Goal: Information Seeking & Learning: Learn about a topic

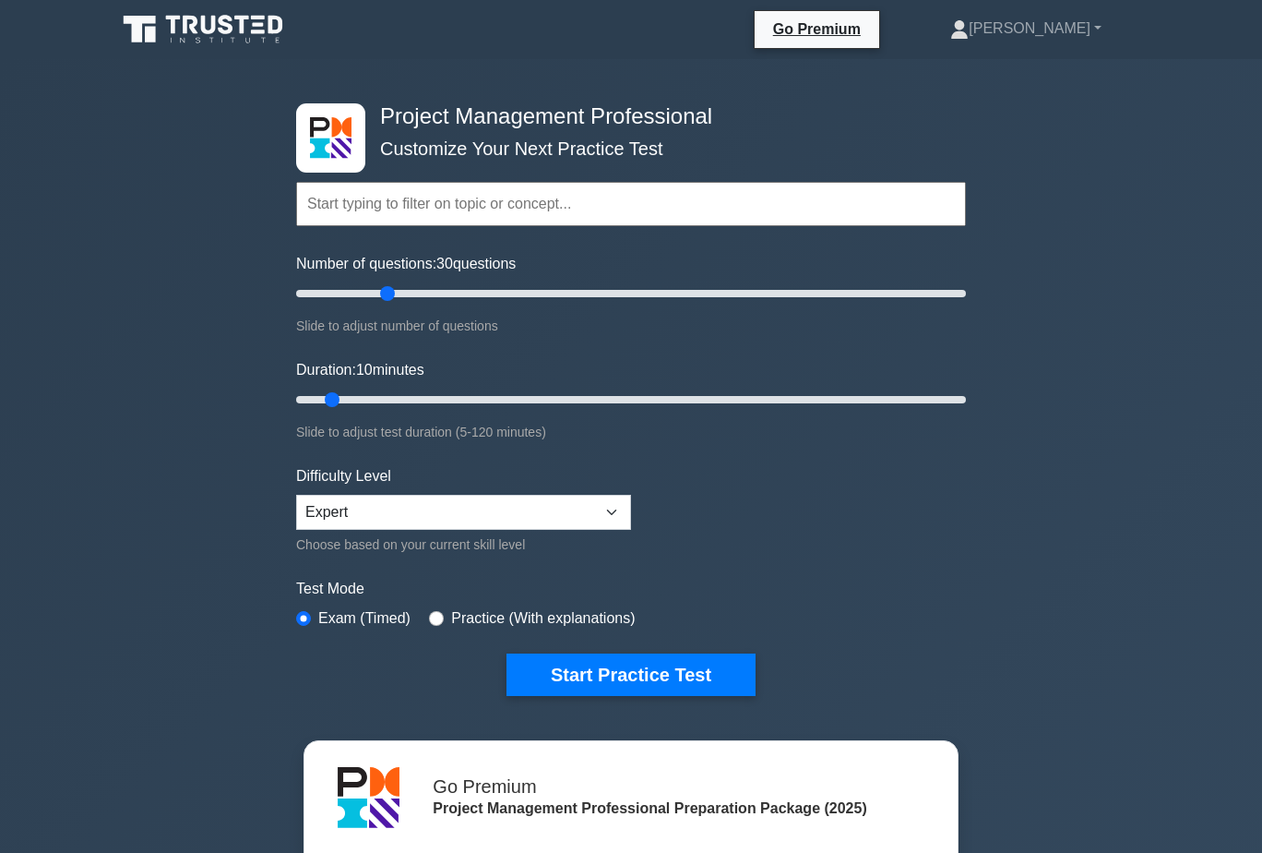
drag, startPoint x: 320, startPoint y: 293, endPoint x: 383, endPoint y: 294, distance: 62.8
type input "30"
click at [382, 294] on input "Number of questions: 30 questions" at bounding box center [631, 293] width 670 height 22
drag, startPoint x: 334, startPoint y: 397, endPoint x: 436, endPoint y: 393, distance: 102.5
type input "30"
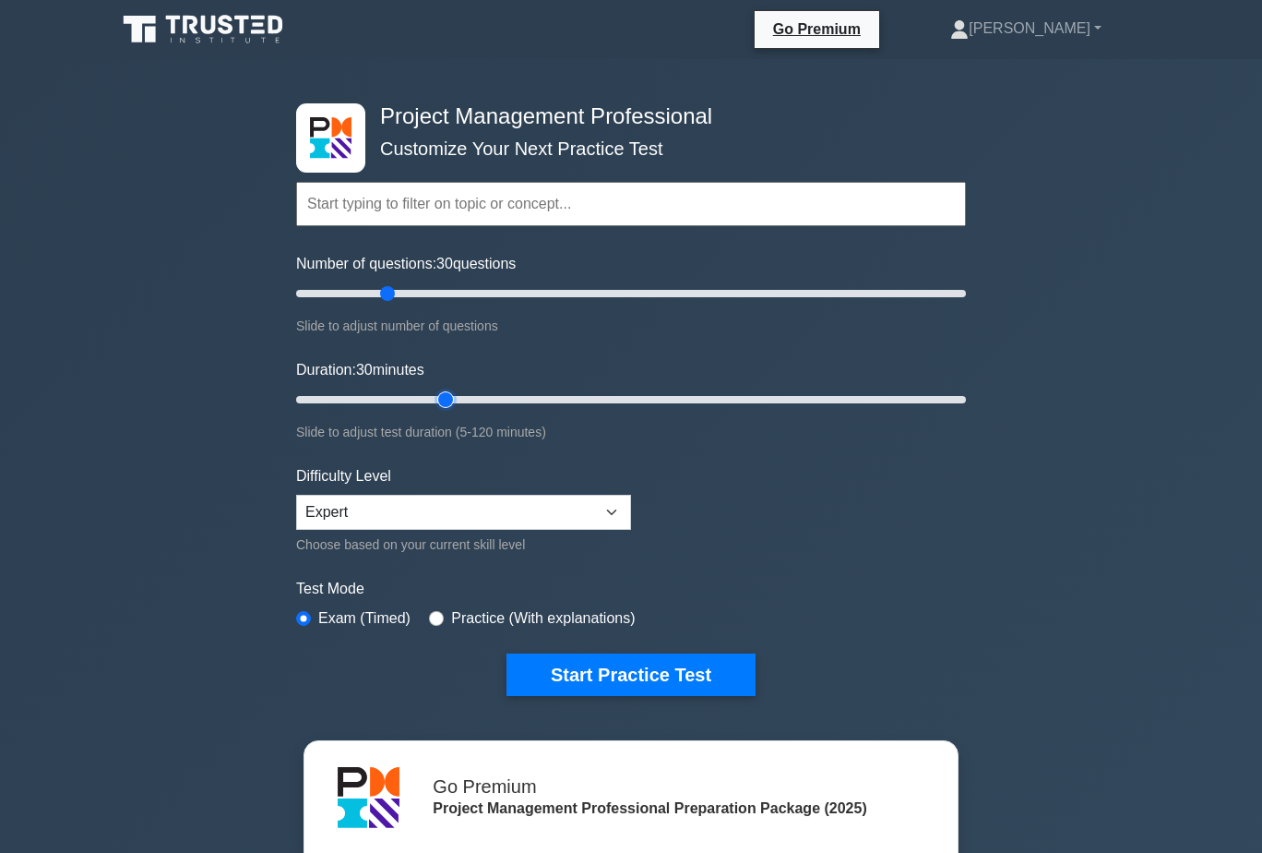
click at [436, 393] on input "Duration: 30 minutes" at bounding box center [631, 400] width 670 height 22
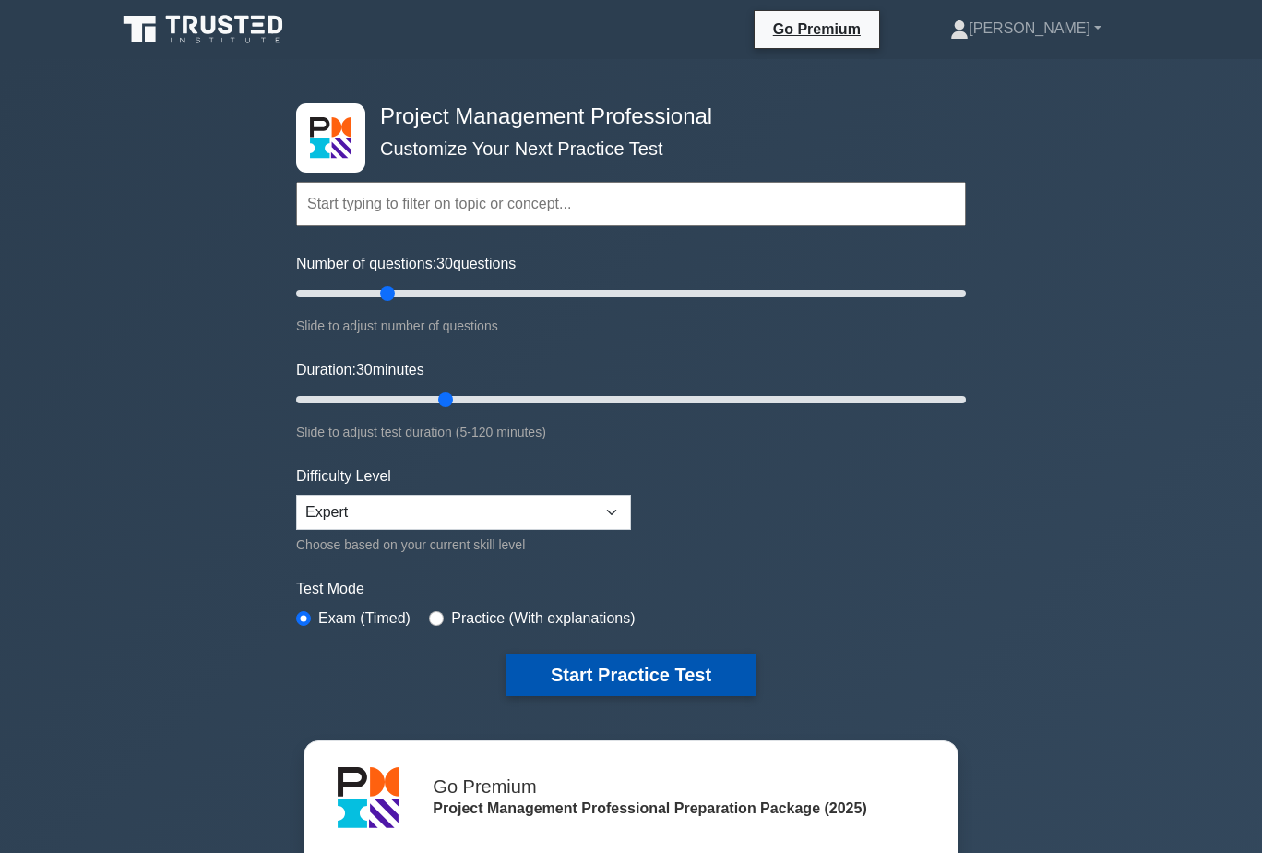
click at [697, 676] on button "Start Practice Test" at bounding box center [631, 674] width 249 height 42
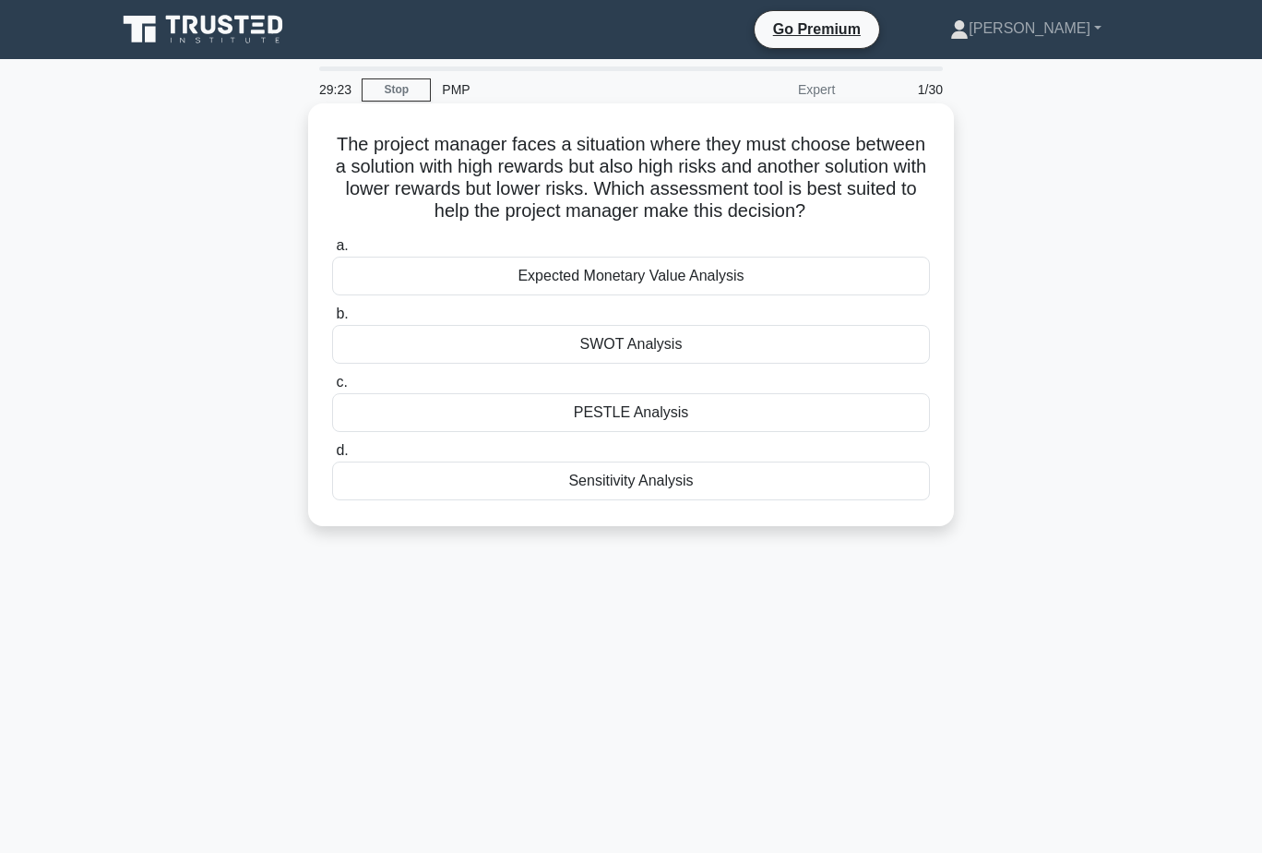
click at [661, 339] on div "SWOT Analysis" at bounding box center [631, 344] width 598 height 39
click at [332, 320] on input "b. SWOT Analysis" at bounding box center [332, 314] width 0 height 12
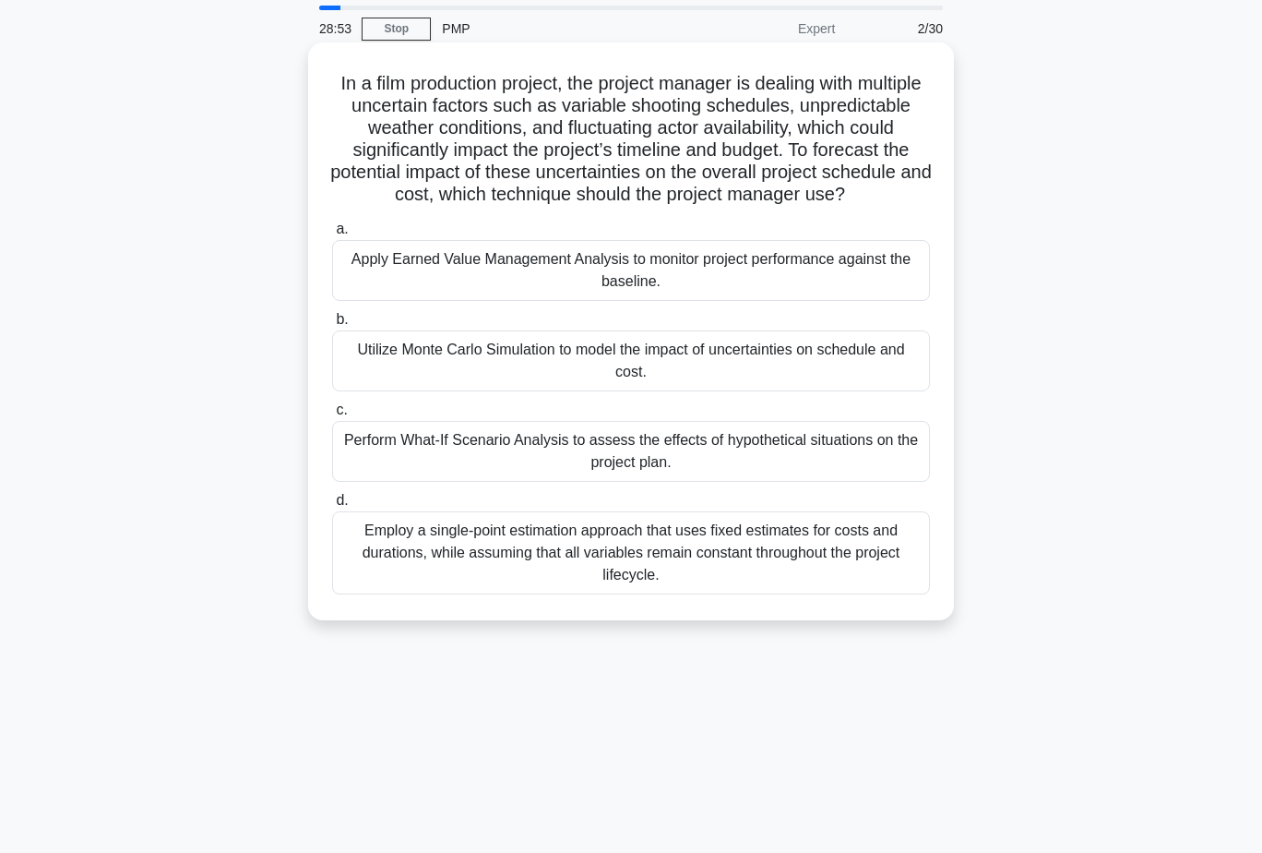
scroll to position [92, 0]
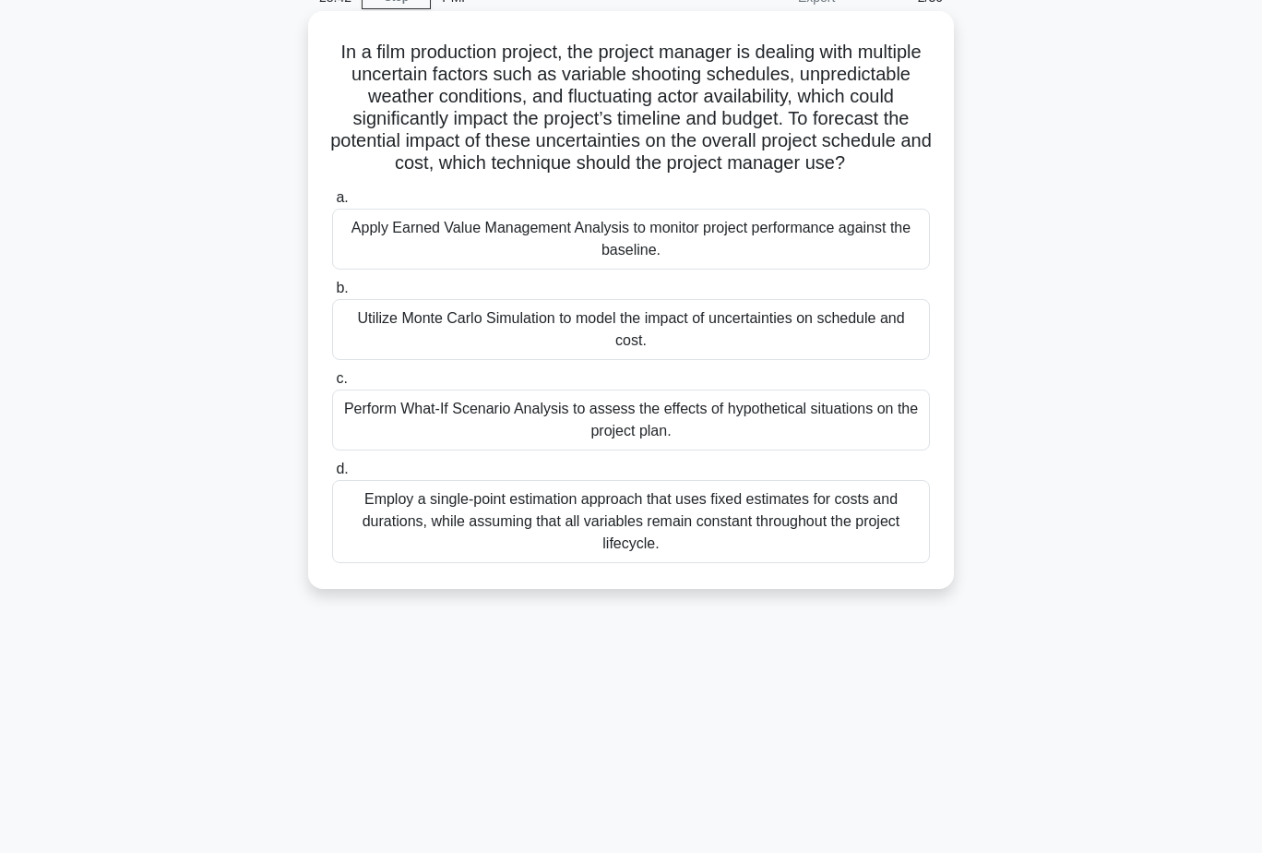
click at [669, 341] on div "Utilize Monte Carlo Simulation to model the impact of uncertainties on schedule…" at bounding box center [631, 329] width 598 height 61
click at [332, 294] on input "b. Utilize Monte Carlo Simulation to model the impact of uncertainties on sched…" at bounding box center [332, 288] width 0 height 12
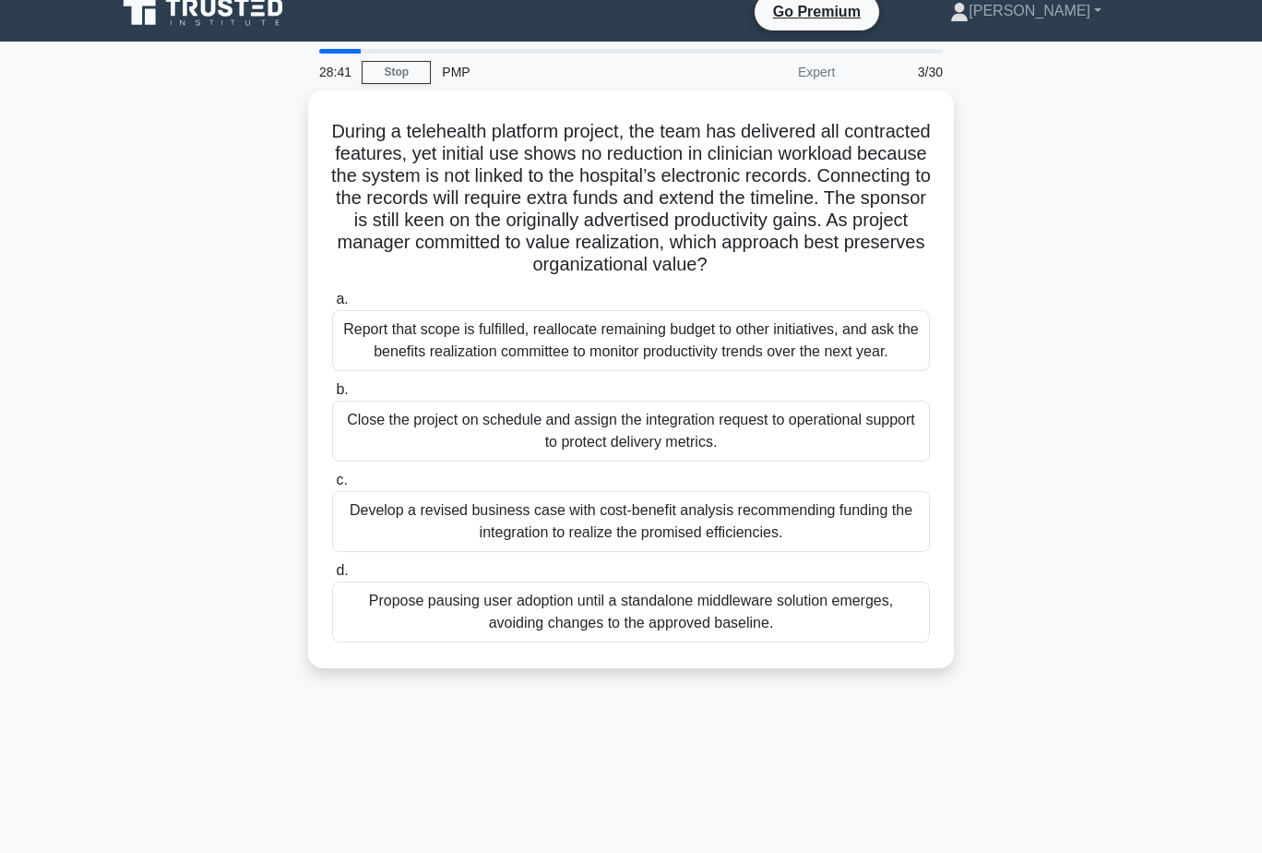
scroll to position [0, 0]
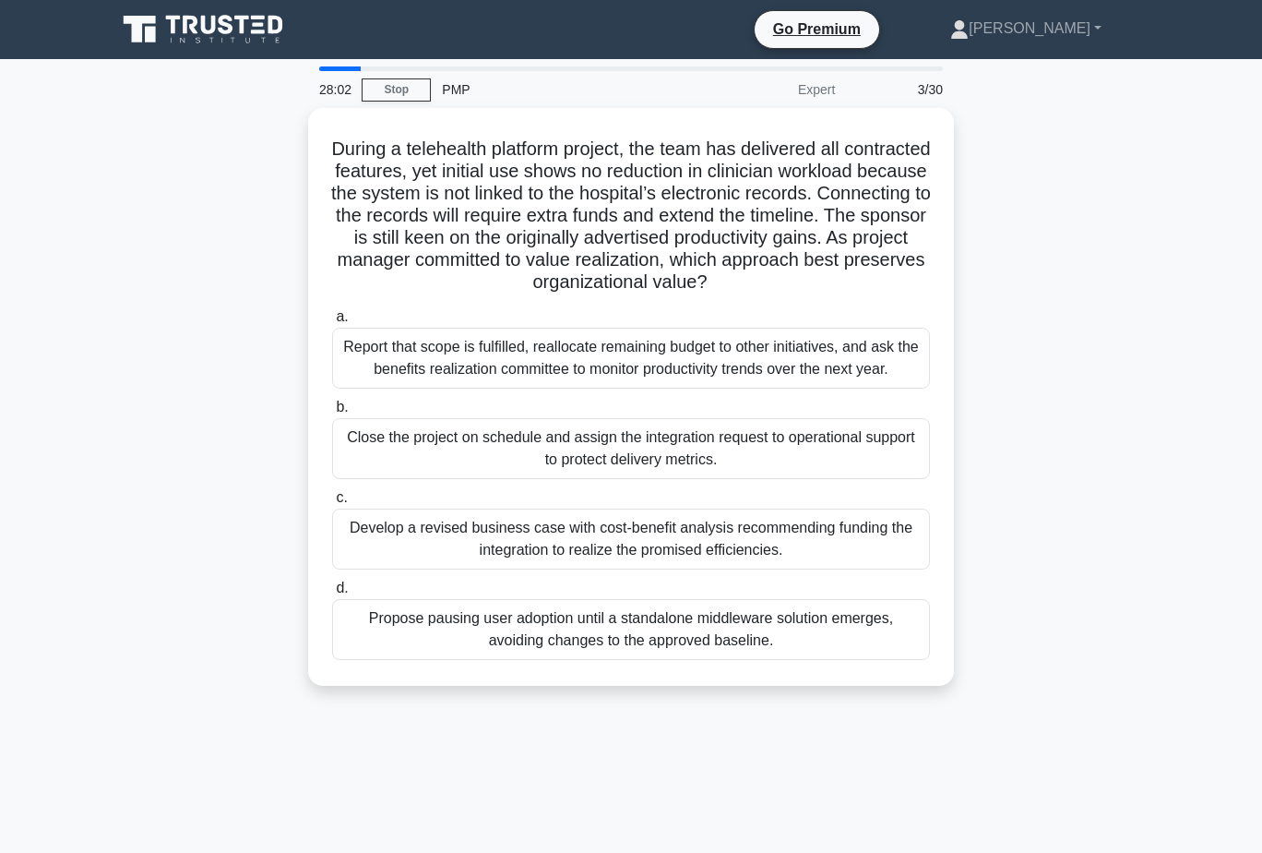
click at [1067, 309] on div "During a telehealth platform project, the team has delivered all contracted fea…" at bounding box center [631, 408] width 1052 height 600
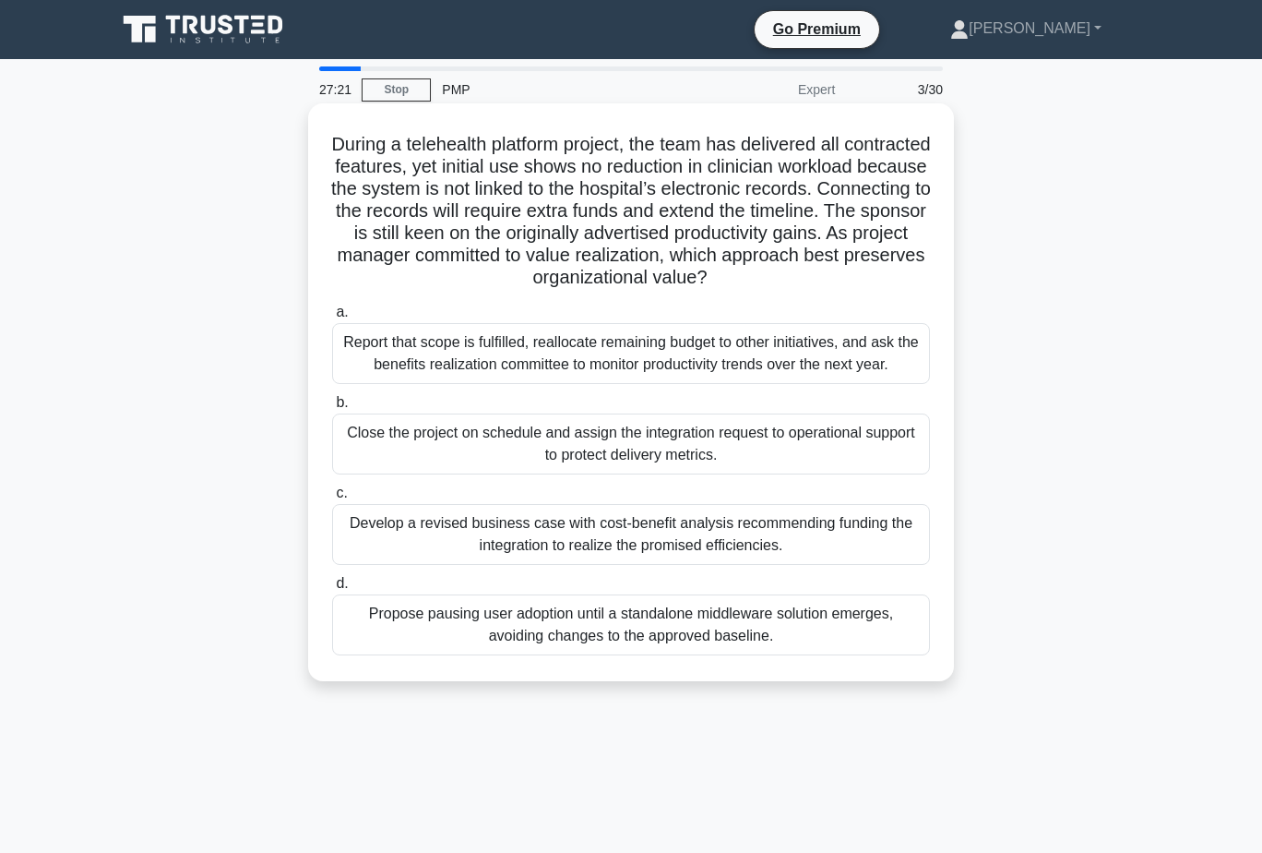
click at [777, 526] on div "Develop a revised business case with cost-benefit analysis recommending funding…" at bounding box center [631, 534] width 598 height 61
click at [332, 499] on input "c. Develop a revised business case with cost-benefit analysis recommending fund…" at bounding box center [332, 493] width 0 height 12
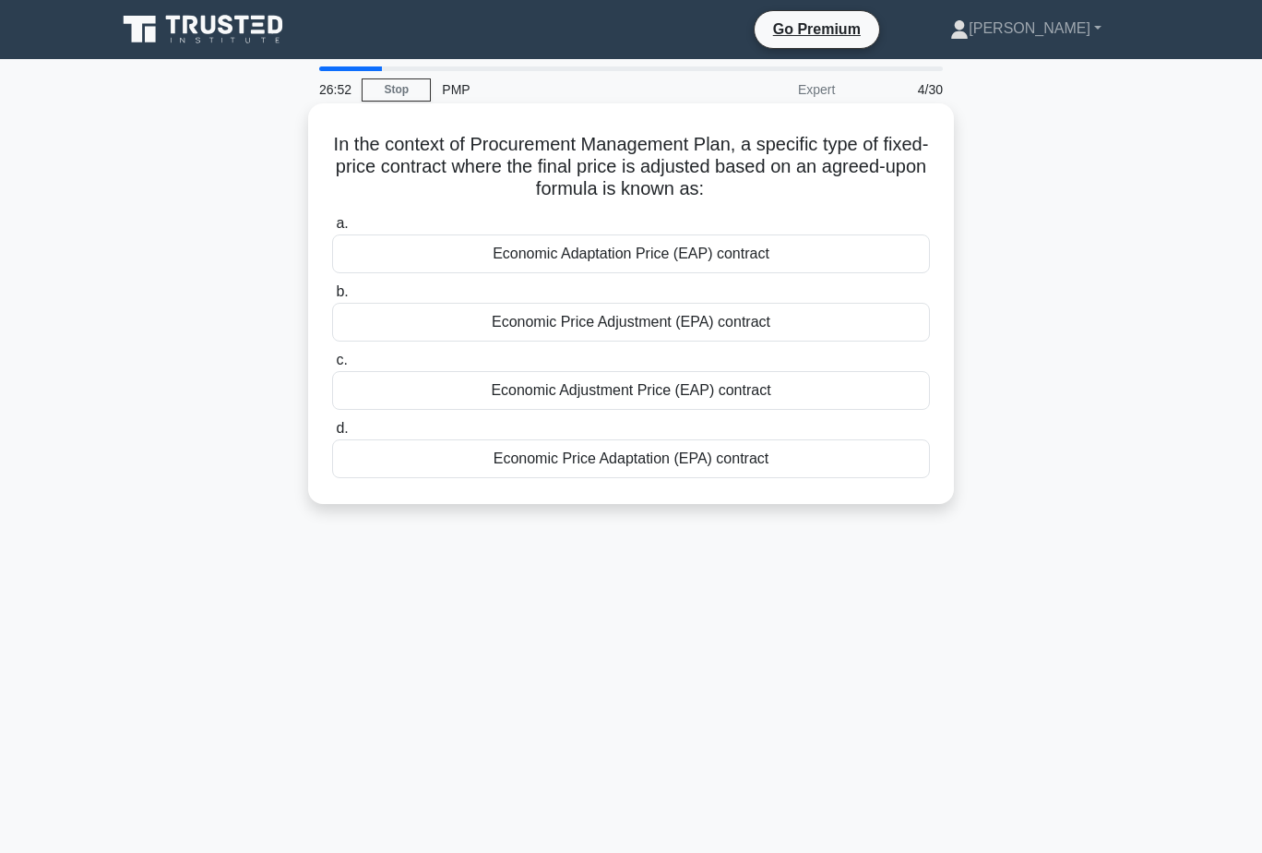
click at [757, 455] on div "Economic Price Adaptation (EPA) contract" at bounding box center [631, 458] width 598 height 39
click at [332, 435] on input "d. Economic Price Adaptation (EPA) contract" at bounding box center [332, 429] width 0 height 12
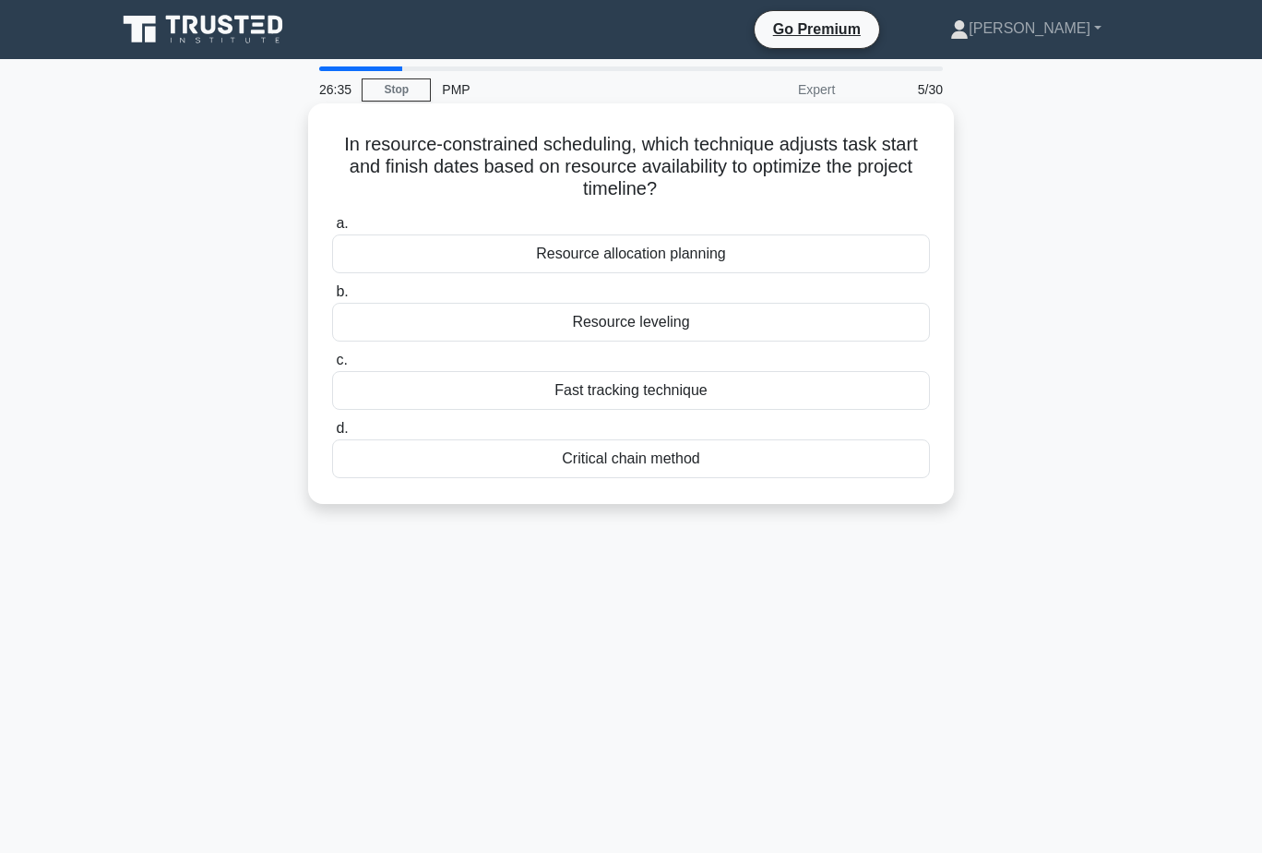
click at [707, 317] on div "Resource leveling" at bounding box center [631, 322] width 598 height 39
click at [332, 298] on input "b. Resource leveling" at bounding box center [332, 292] width 0 height 12
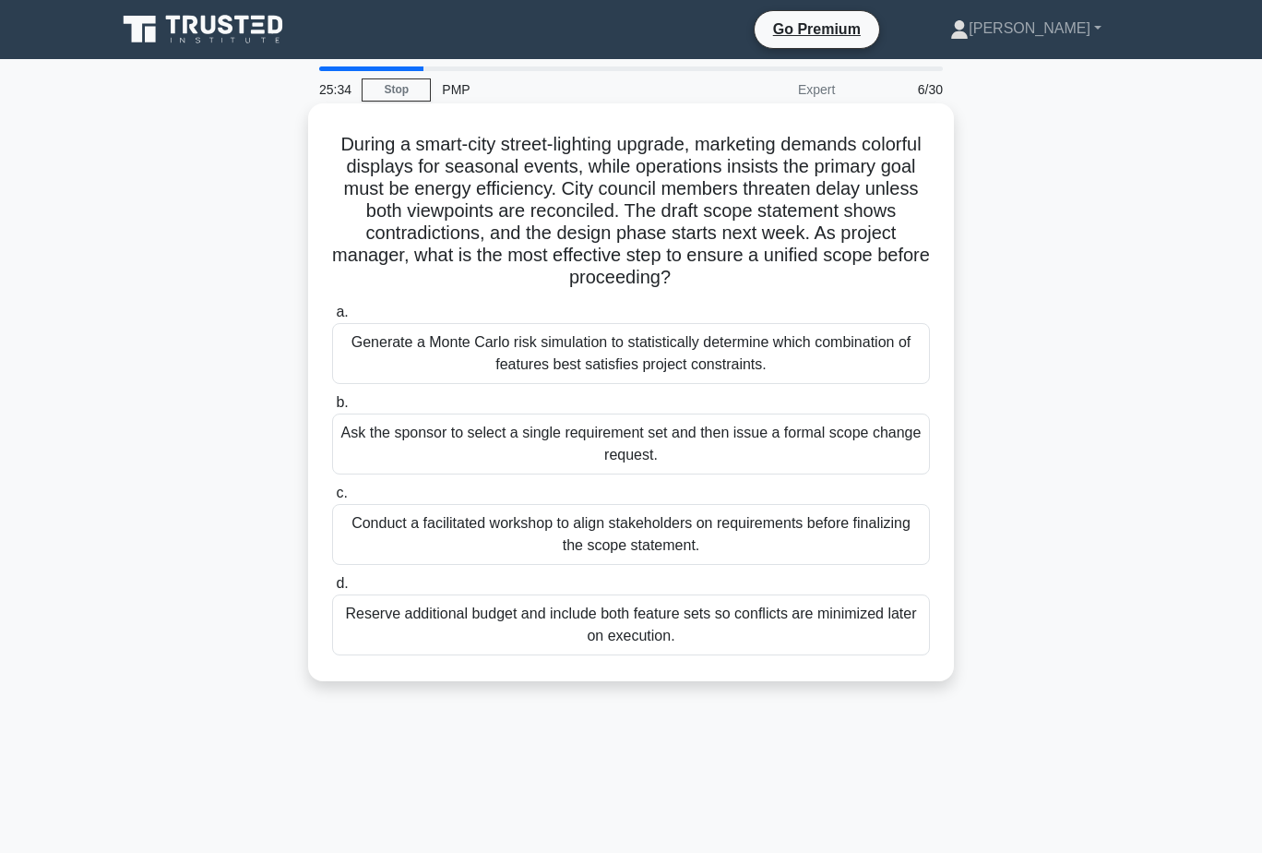
click at [692, 528] on div "Conduct a facilitated workshop to align stakeholders on requirements before fin…" at bounding box center [631, 534] width 598 height 61
click at [332, 499] on input "c. Conduct a facilitated workshop to align stakeholders on requirements before …" at bounding box center [332, 493] width 0 height 12
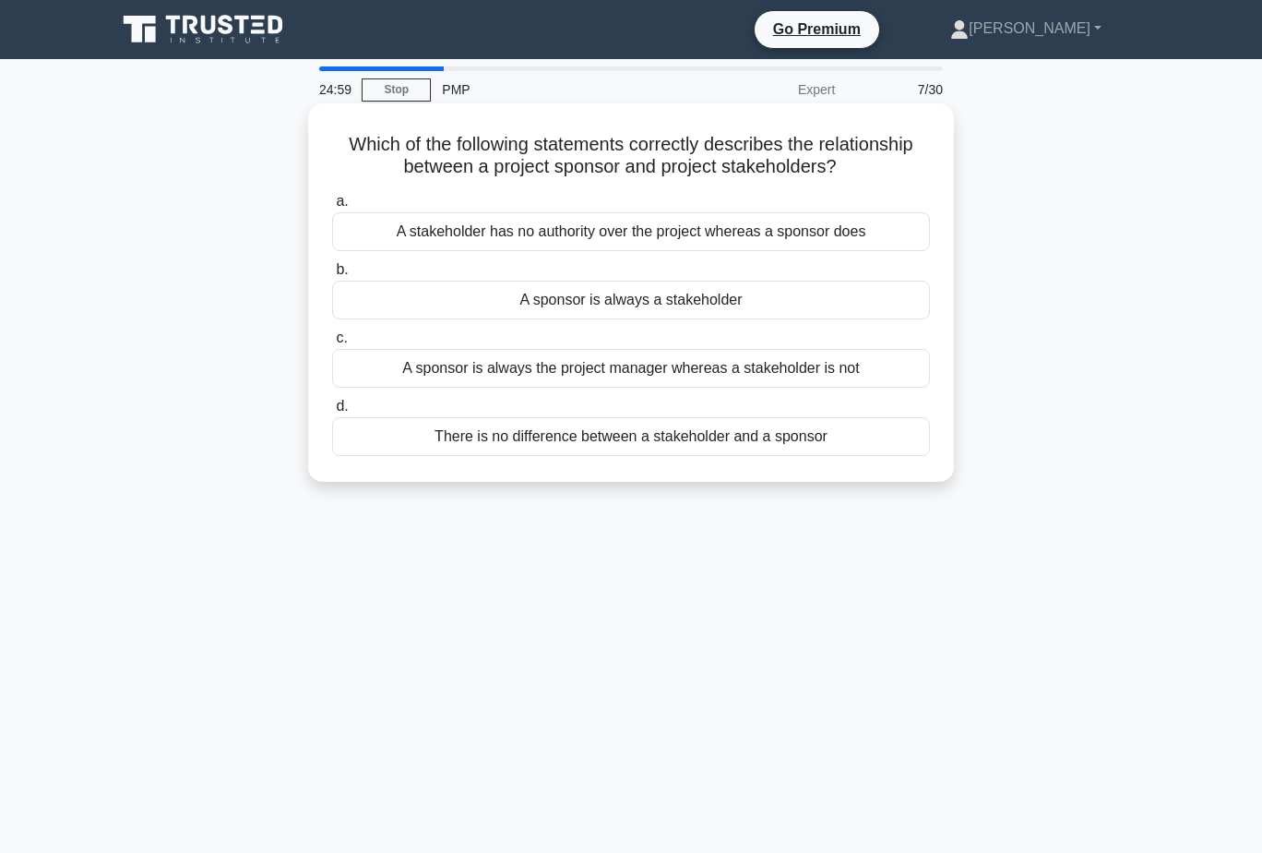
click at [730, 224] on div "A stakeholder has no authority over the project whereas a sponsor does" at bounding box center [631, 231] width 598 height 39
click at [332, 208] on input "a. A stakeholder has no authority over the project whereas a sponsor does" at bounding box center [332, 202] width 0 height 12
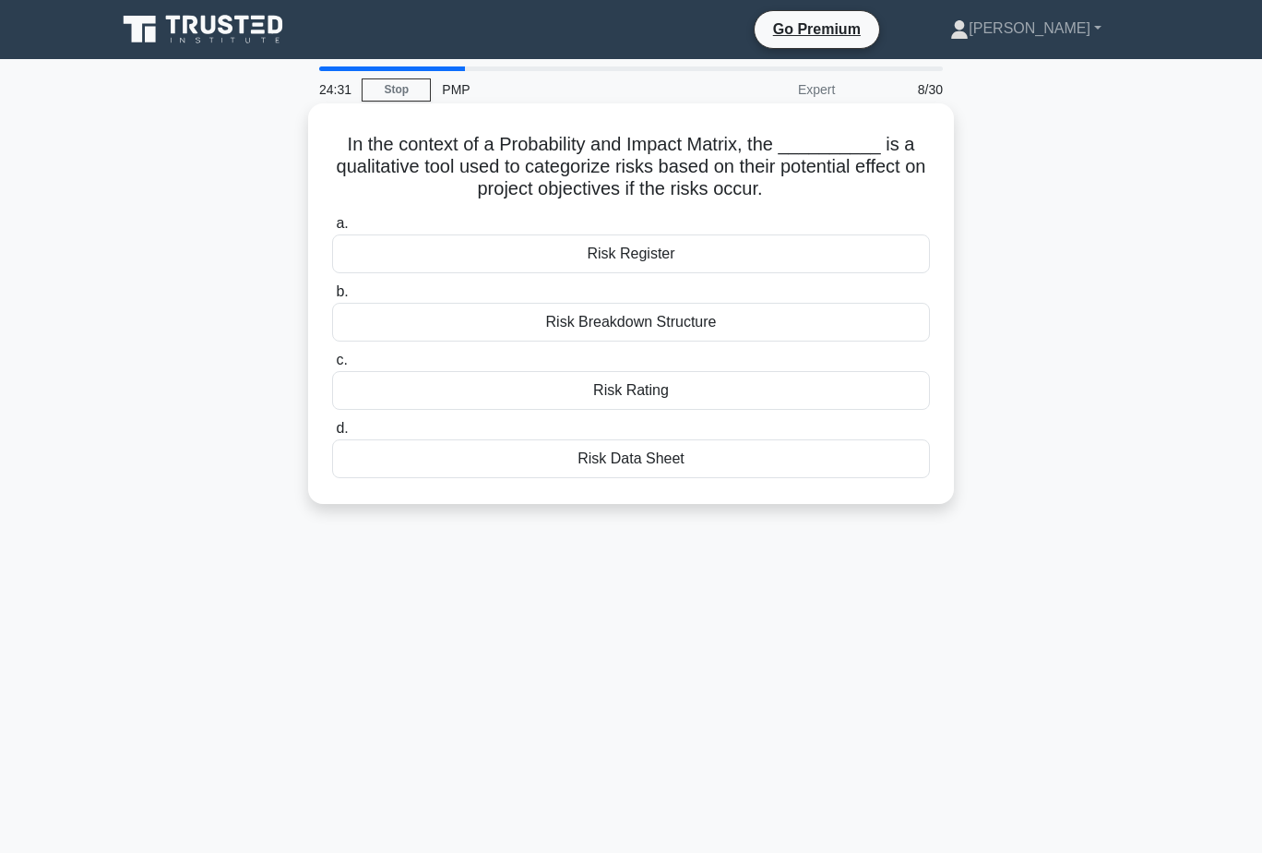
click at [686, 382] on div "Risk Rating" at bounding box center [631, 390] width 598 height 39
click at [332, 366] on input "c. Risk Rating" at bounding box center [332, 360] width 0 height 12
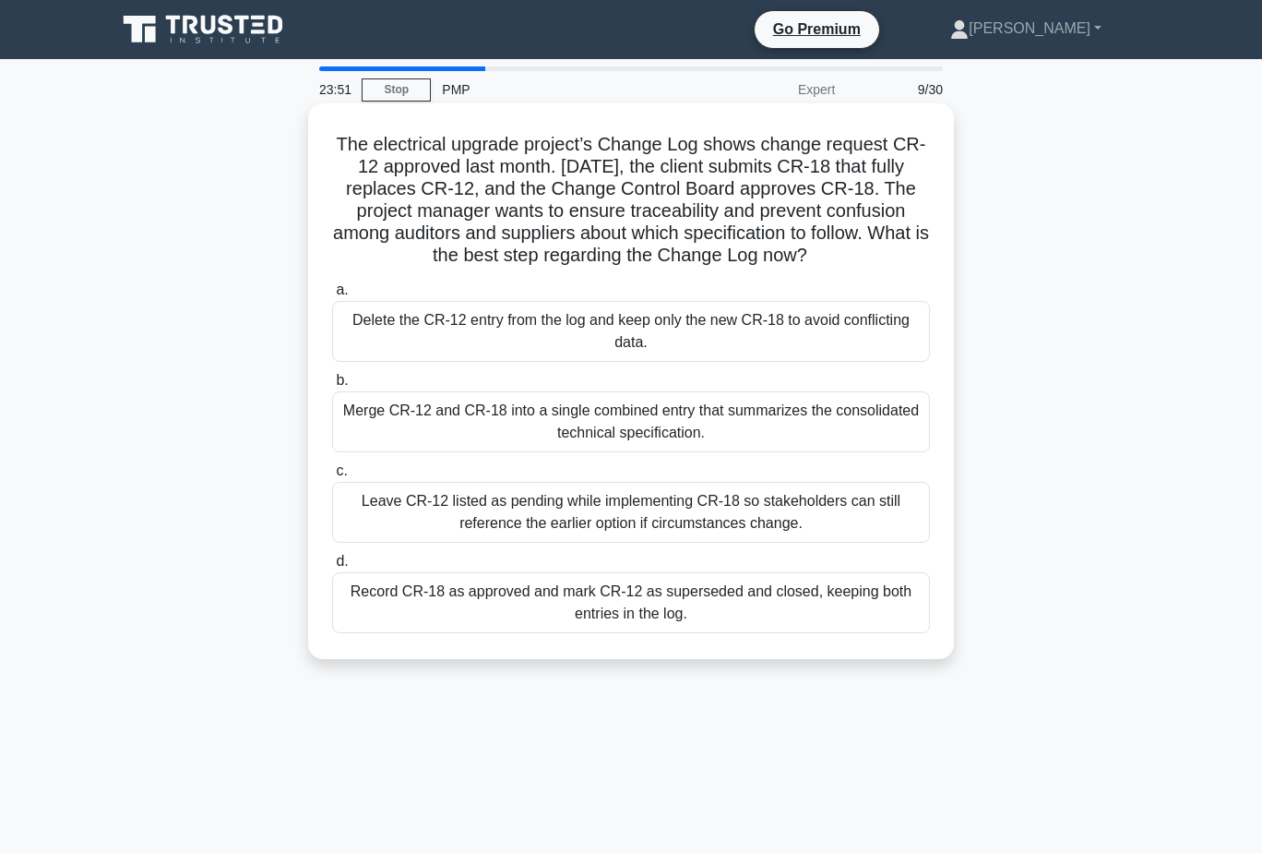
click at [750, 593] on div "Record CR-18 as approved and mark CR-12 as superseded and closed, keeping both …" at bounding box center [631, 602] width 598 height 61
click at [332, 568] on input "d. Record CR-18 as approved and mark CR-12 as superseded and closed, keeping bo…" at bounding box center [332, 562] width 0 height 12
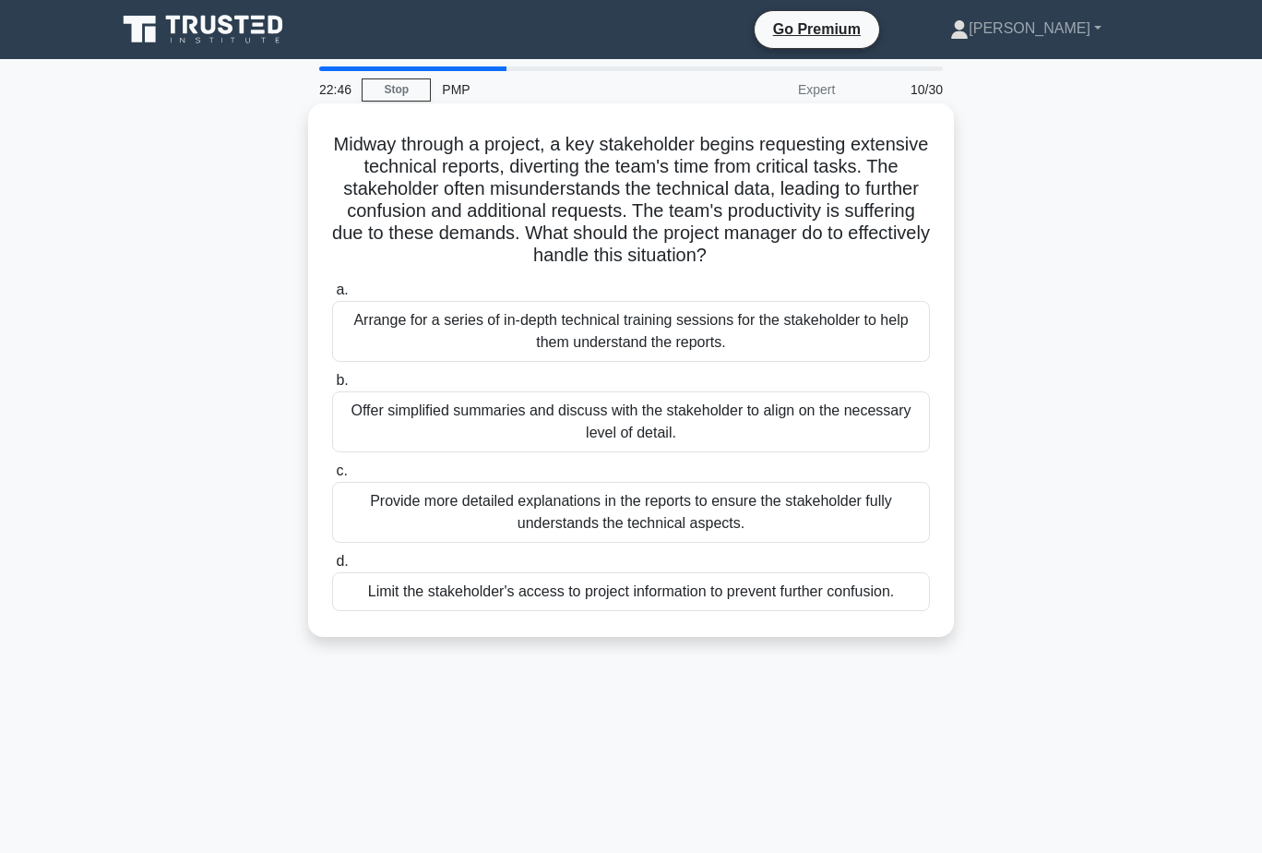
click at [788, 419] on div "Offer simplified summaries and discuss with the stakeholder to align on the nec…" at bounding box center [631, 421] width 598 height 61
click at [332, 387] on input "b. Offer simplified summaries and discuss with the stakeholder to align on the …" at bounding box center [332, 381] width 0 height 12
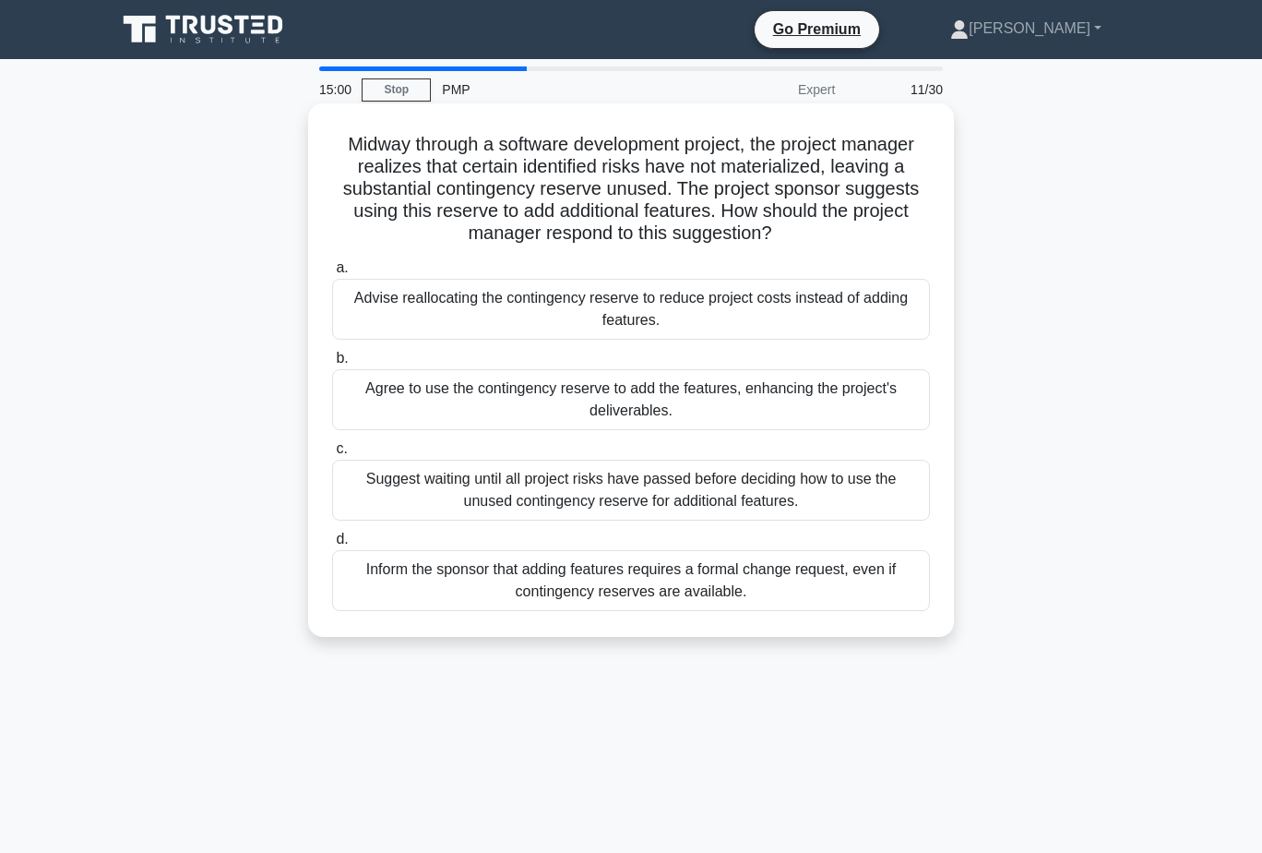
click at [631, 601] on div "Inform the sponsor that adding features requires a formal change request, even …" at bounding box center [631, 580] width 598 height 61
click at [332, 545] on input "d. Inform the sponsor that adding features requires a formal change request, ev…" at bounding box center [332, 539] width 0 height 12
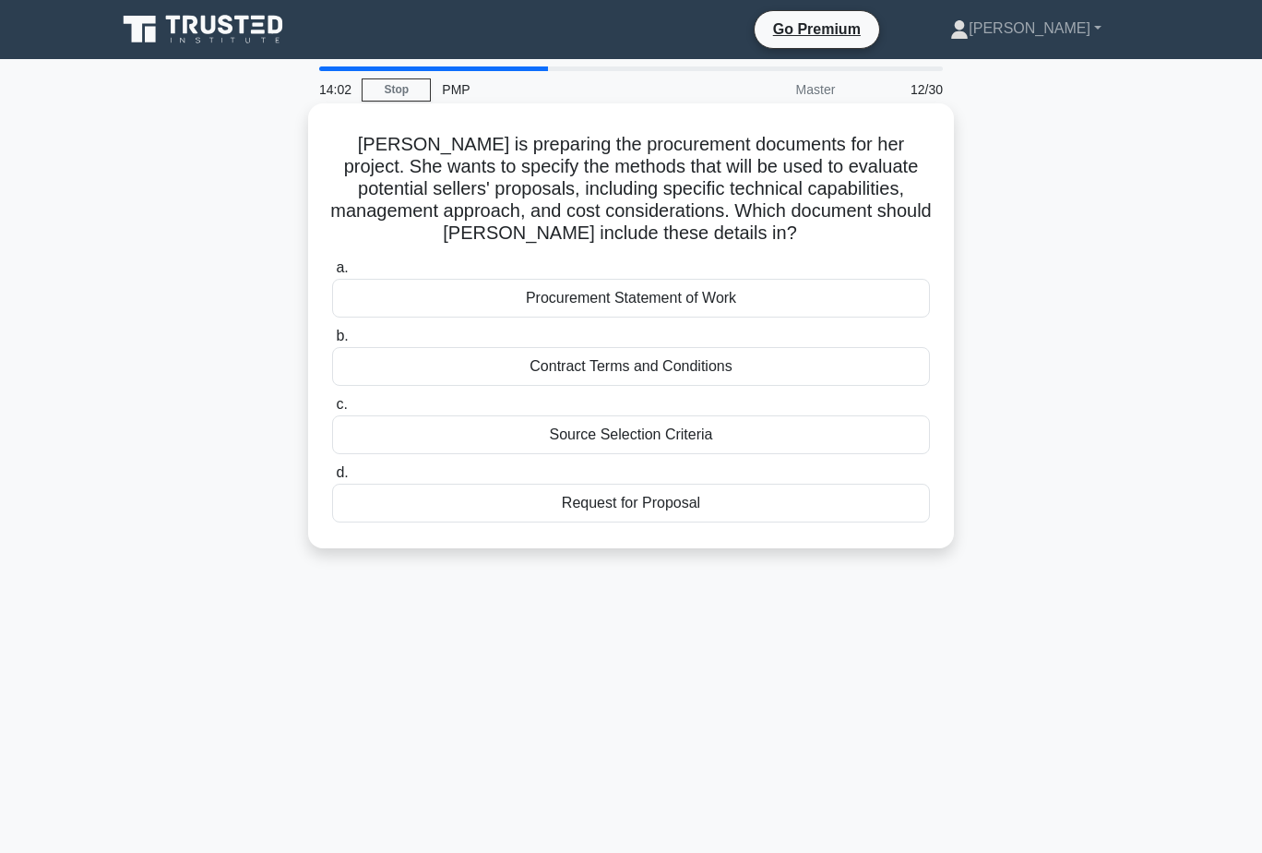
click at [734, 436] on div "Source Selection Criteria" at bounding box center [631, 434] width 598 height 39
click at [332, 411] on input "c. Source Selection Criteria" at bounding box center [332, 405] width 0 height 12
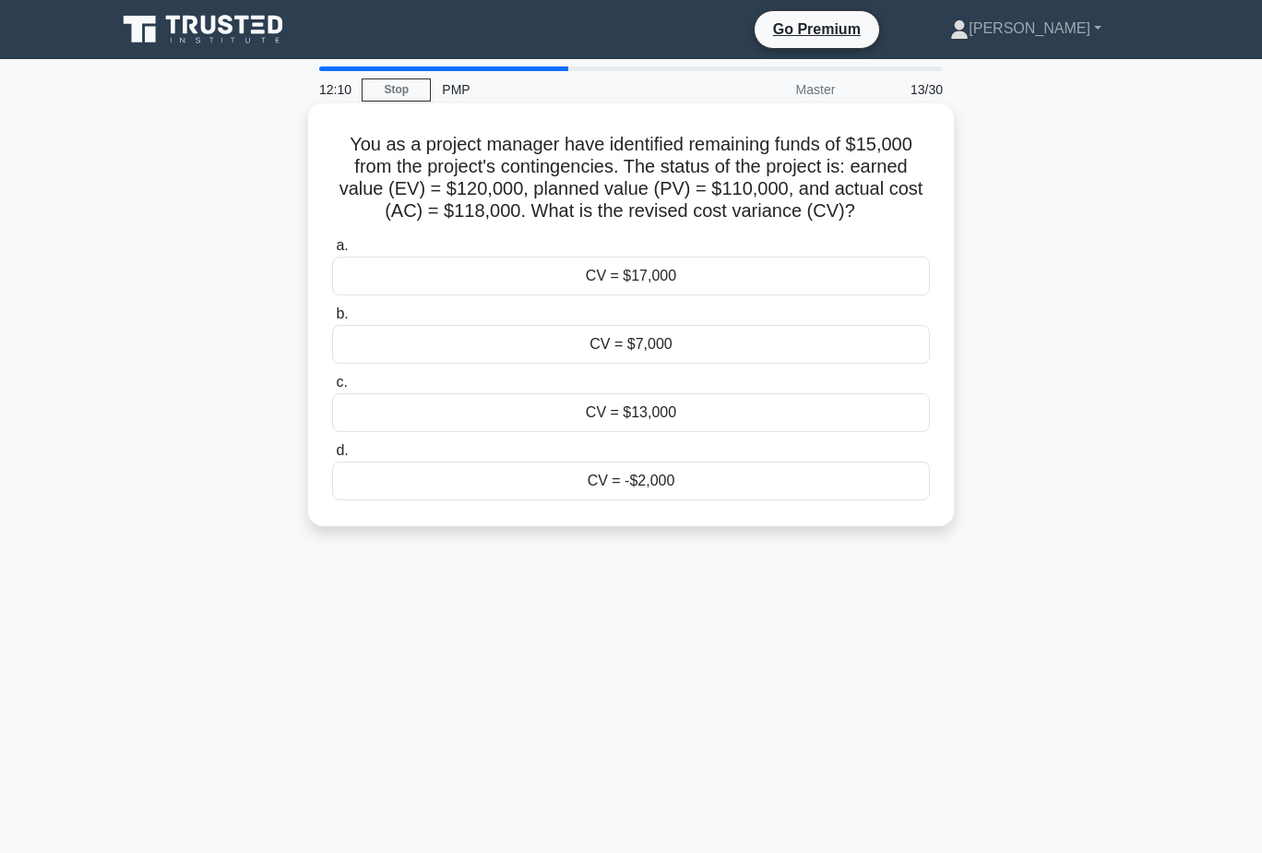
click at [688, 412] on div "CV = $13,000" at bounding box center [631, 412] width 598 height 39
click at [332, 389] on input "c. CV = $13,000" at bounding box center [332, 383] width 0 height 12
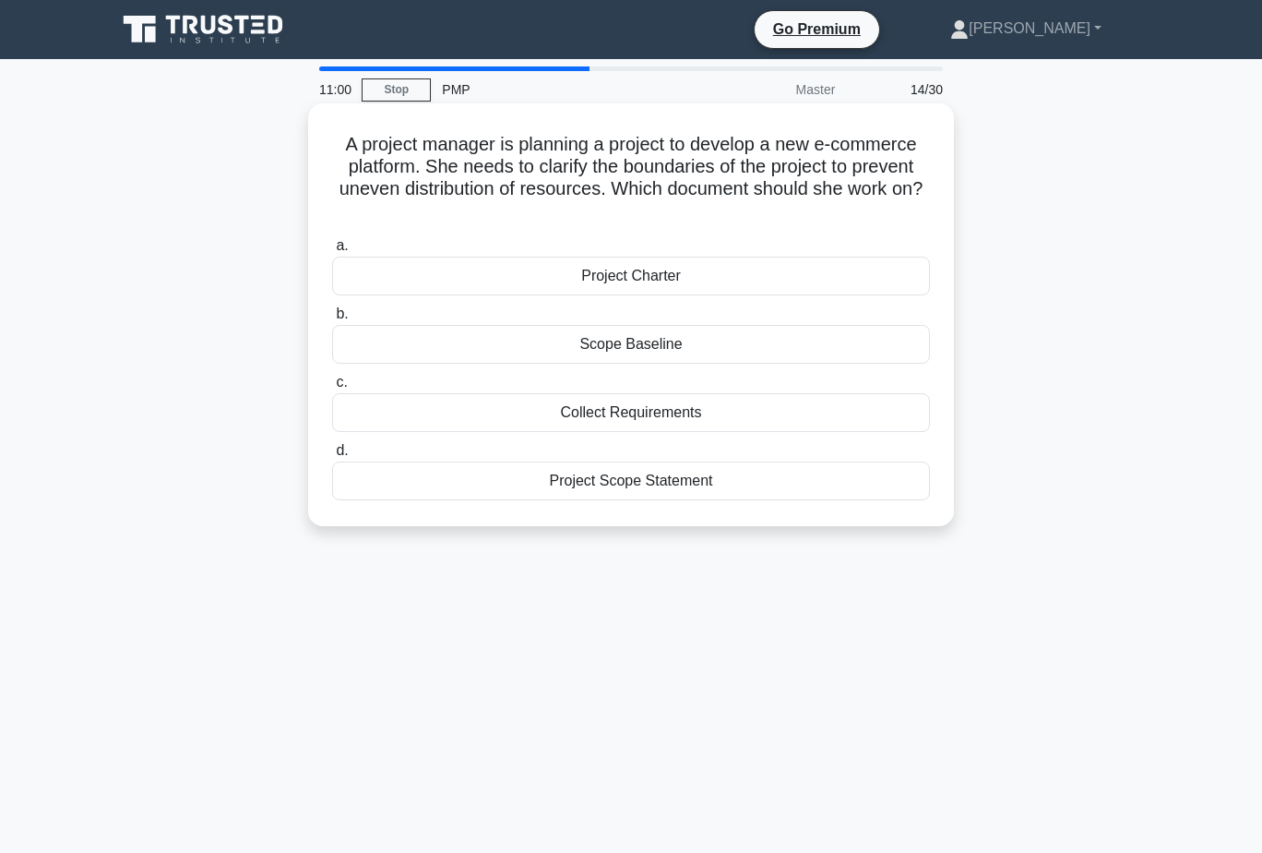
click at [780, 279] on div "Project Charter" at bounding box center [631, 276] width 598 height 39
click at [332, 252] on input "a. Project Charter" at bounding box center [332, 246] width 0 height 12
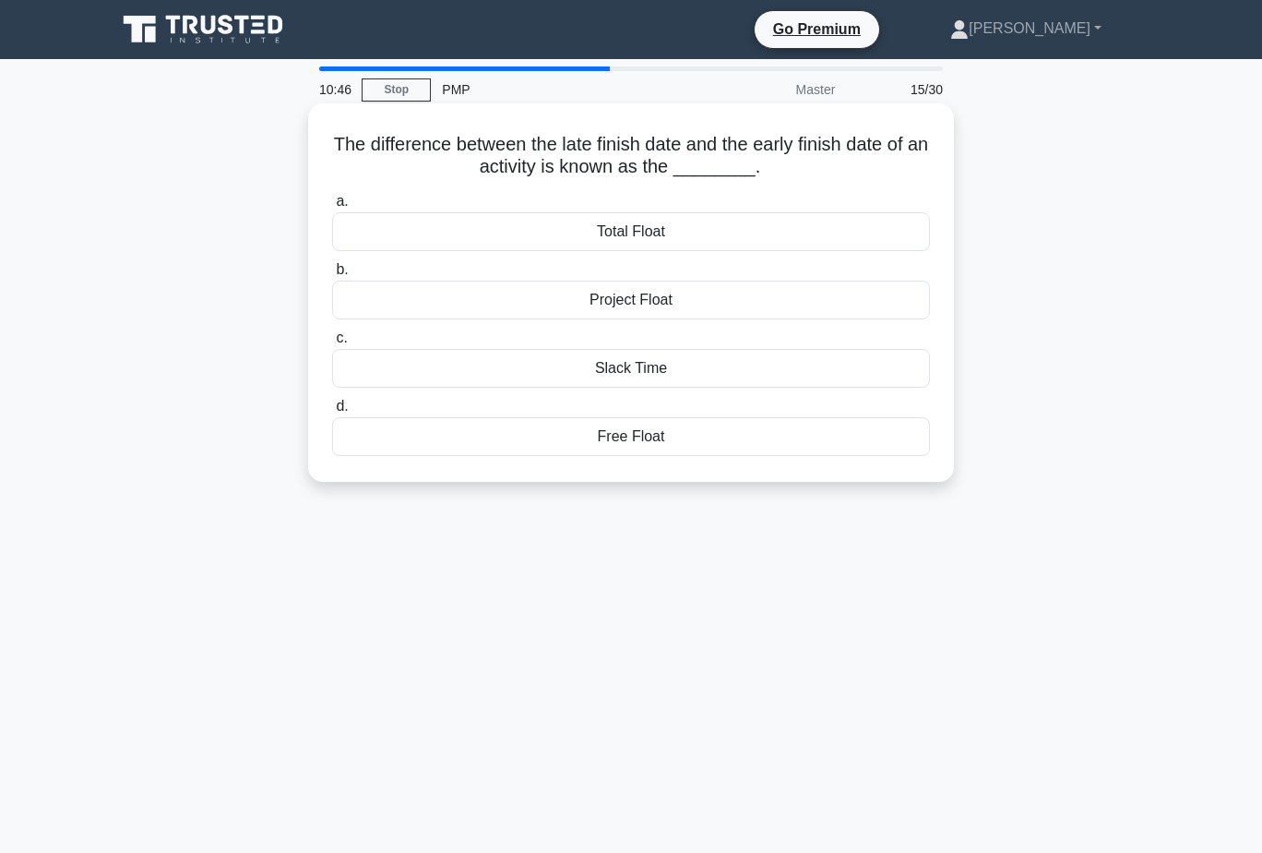
click at [690, 434] on div "Free Float" at bounding box center [631, 436] width 598 height 39
click at [332, 413] on input "d. Free Float" at bounding box center [332, 407] width 0 height 12
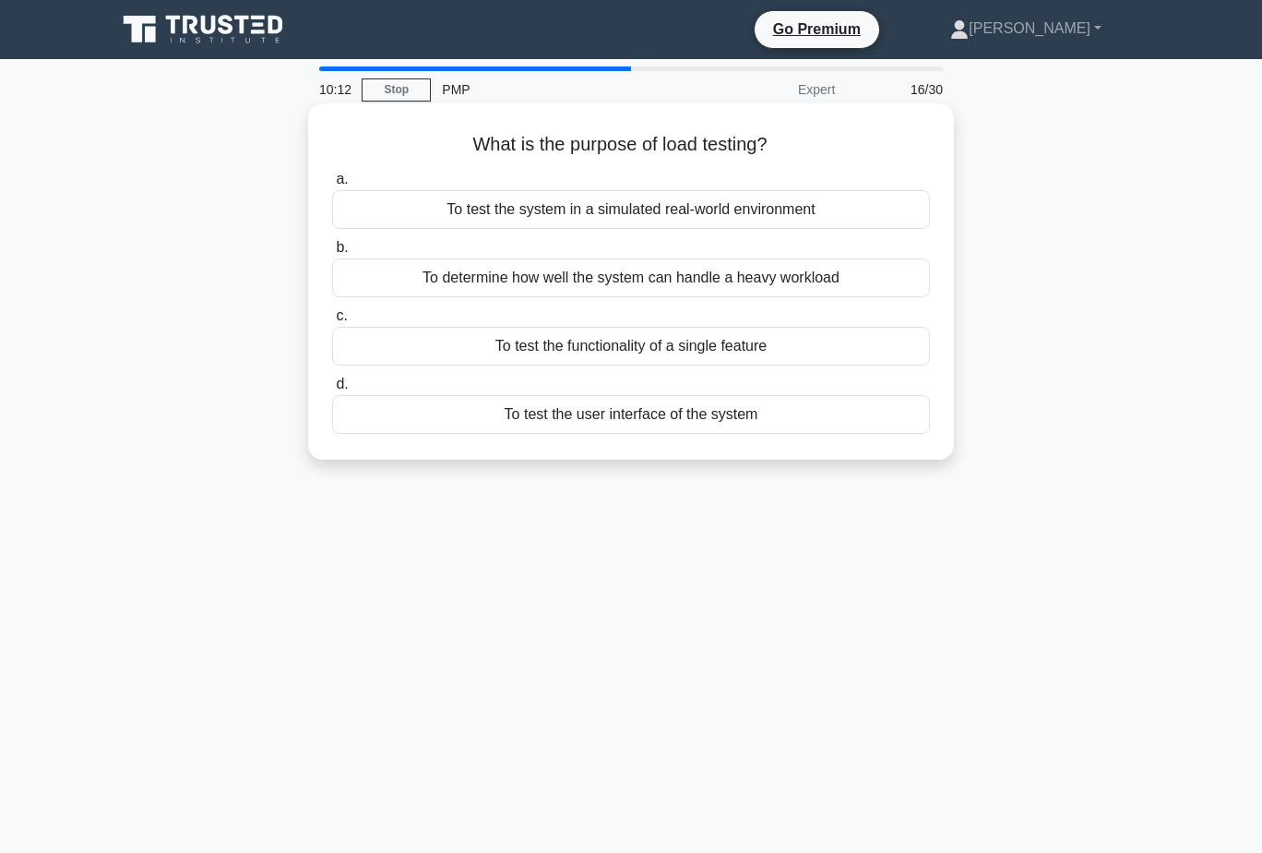
click at [819, 216] on div "To test the system in a simulated real-world environment" at bounding box center [631, 209] width 598 height 39
click at [332, 185] on input "a. To test the system in a simulated real-world environment" at bounding box center [332, 179] width 0 height 12
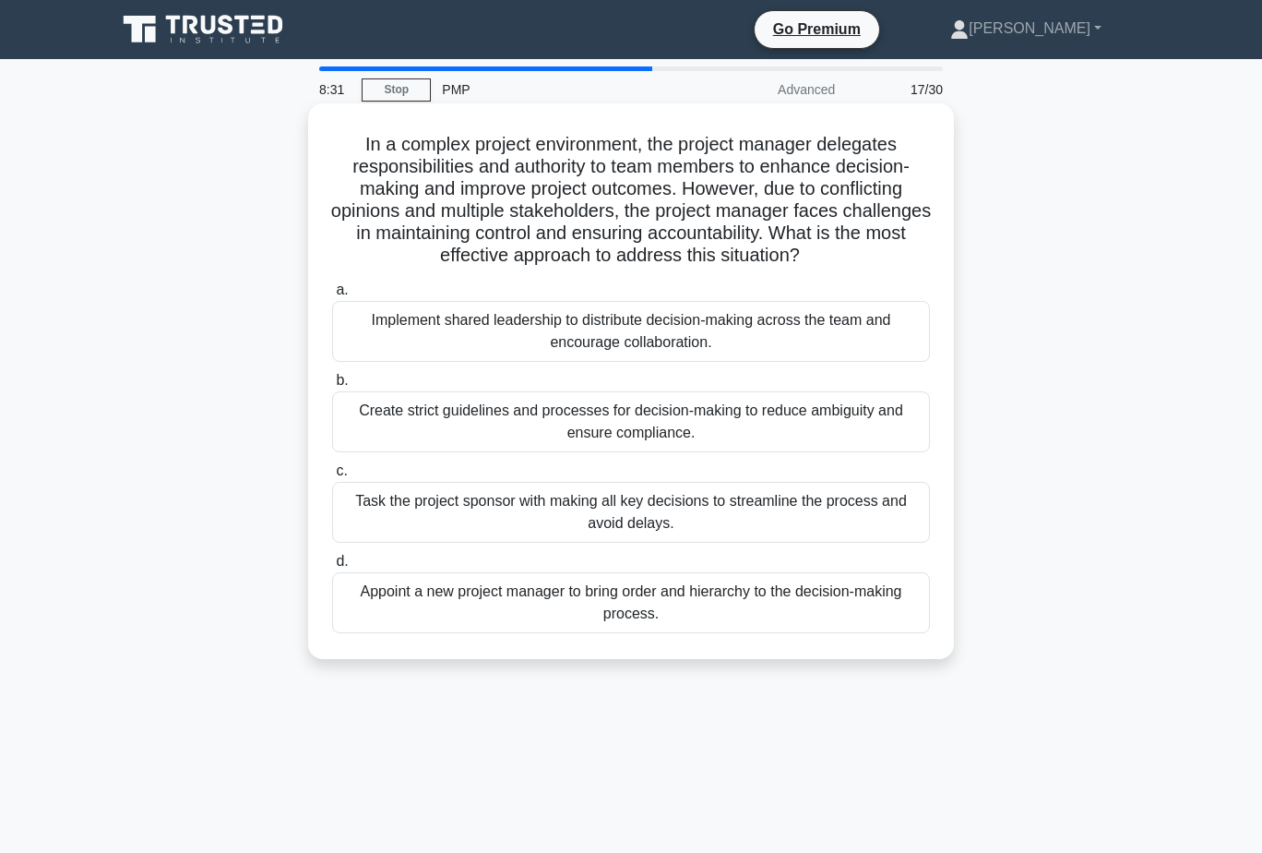
click at [676, 443] on div "Create strict guidelines and processes for decision-making to reduce ambiguity …" at bounding box center [631, 421] width 598 height 61
click at [332, 387] on input "b. Create strict guidelines and processes for decision-making to reduce ambigui…" at bounding box center [332, 381] width 0 height 12
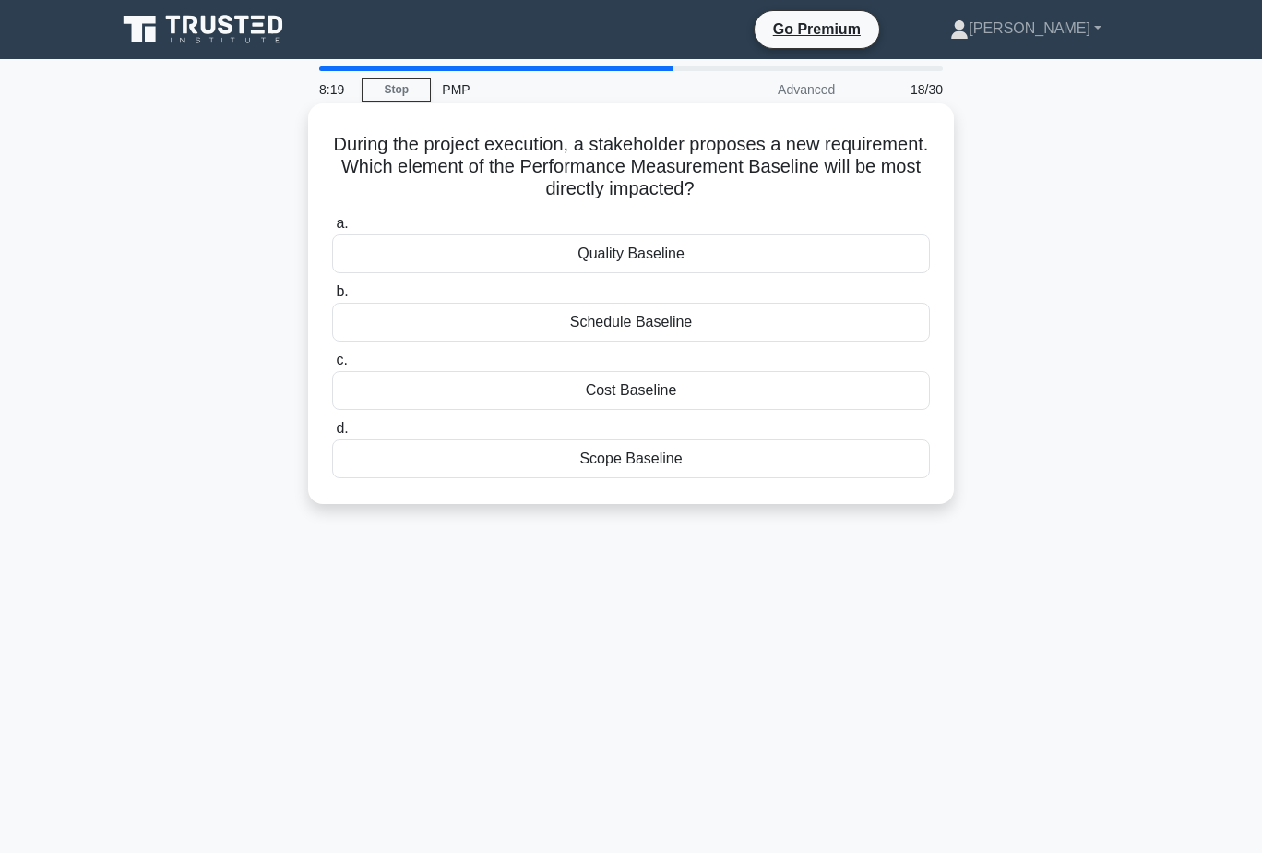
click at [705, 460] on div "Scope Baseline" at bounding box center [631, 458] width 598 height 39
click at [332, 435] on input "d. Scope Baseline" at bounding box center [332, 429] width 0 height 12
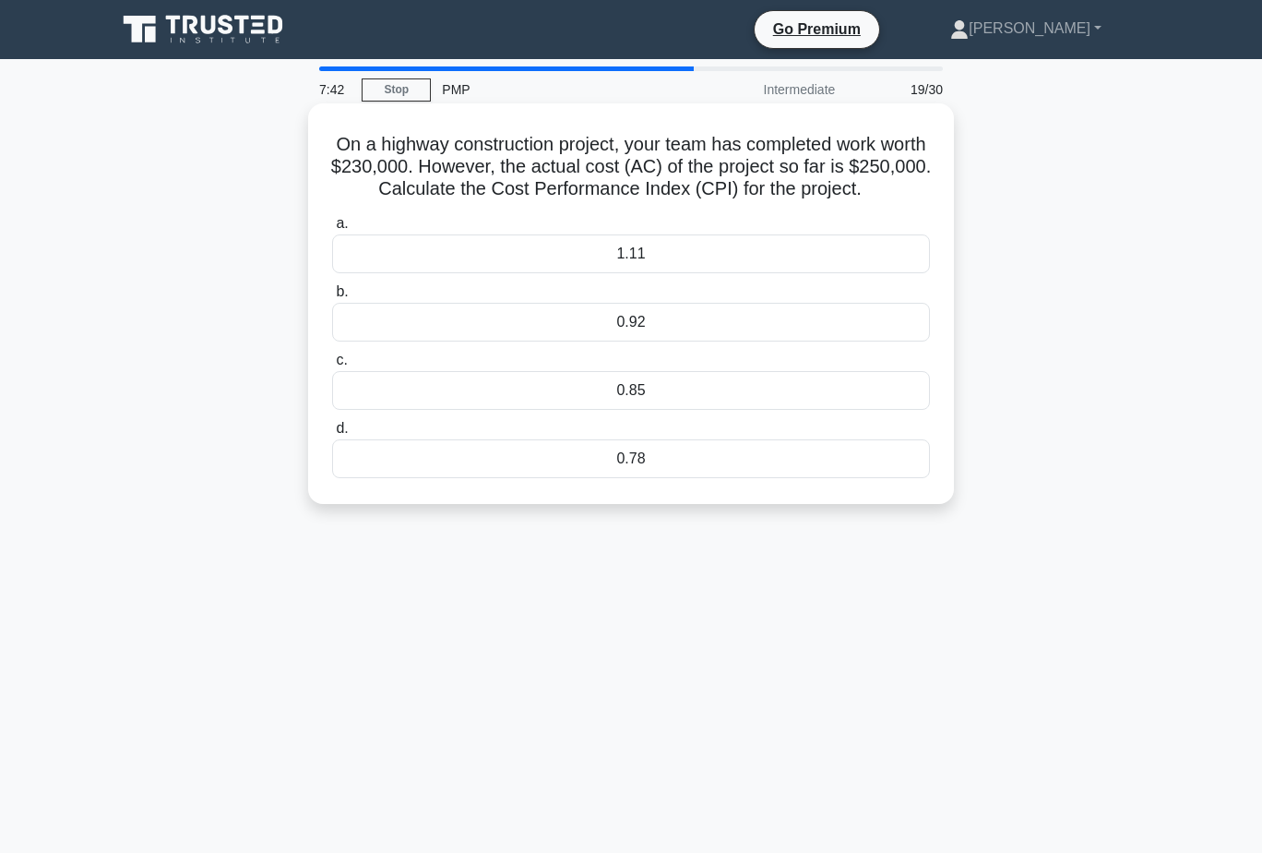
click at [656, 326] on div "0.92" at bounding box center [631, 322] width 598 height 39
click at [332, 298] on input "b. 0.92" at bounding box center [332, 292] width 0 height 12
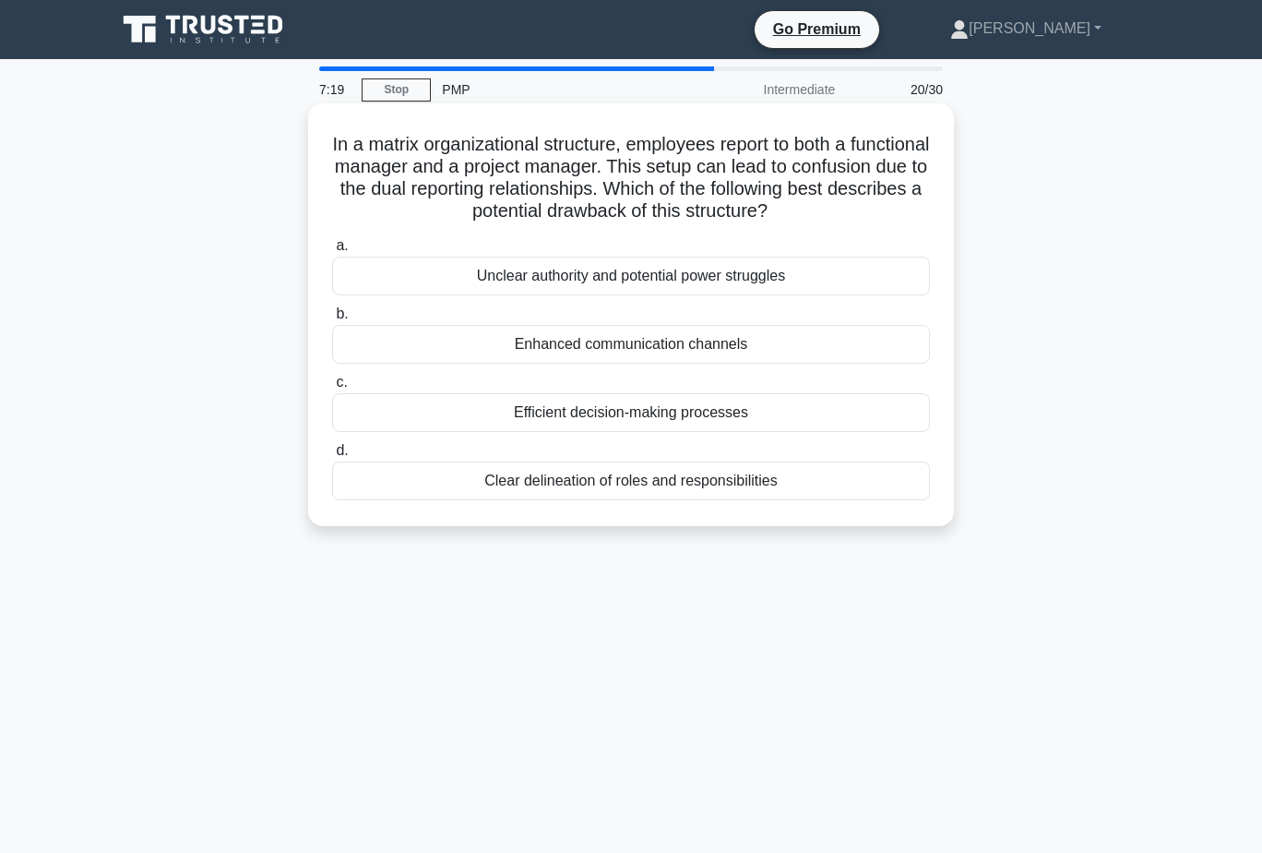
click at [821, 275] on div "Unclear authority and potential power struggles" at bounding box center [631, 276] width 598 height 39
click at [332, 252] on input "a. Unclear authority and potential power struggles" at bounding box center [332, 246] width 0 height 12
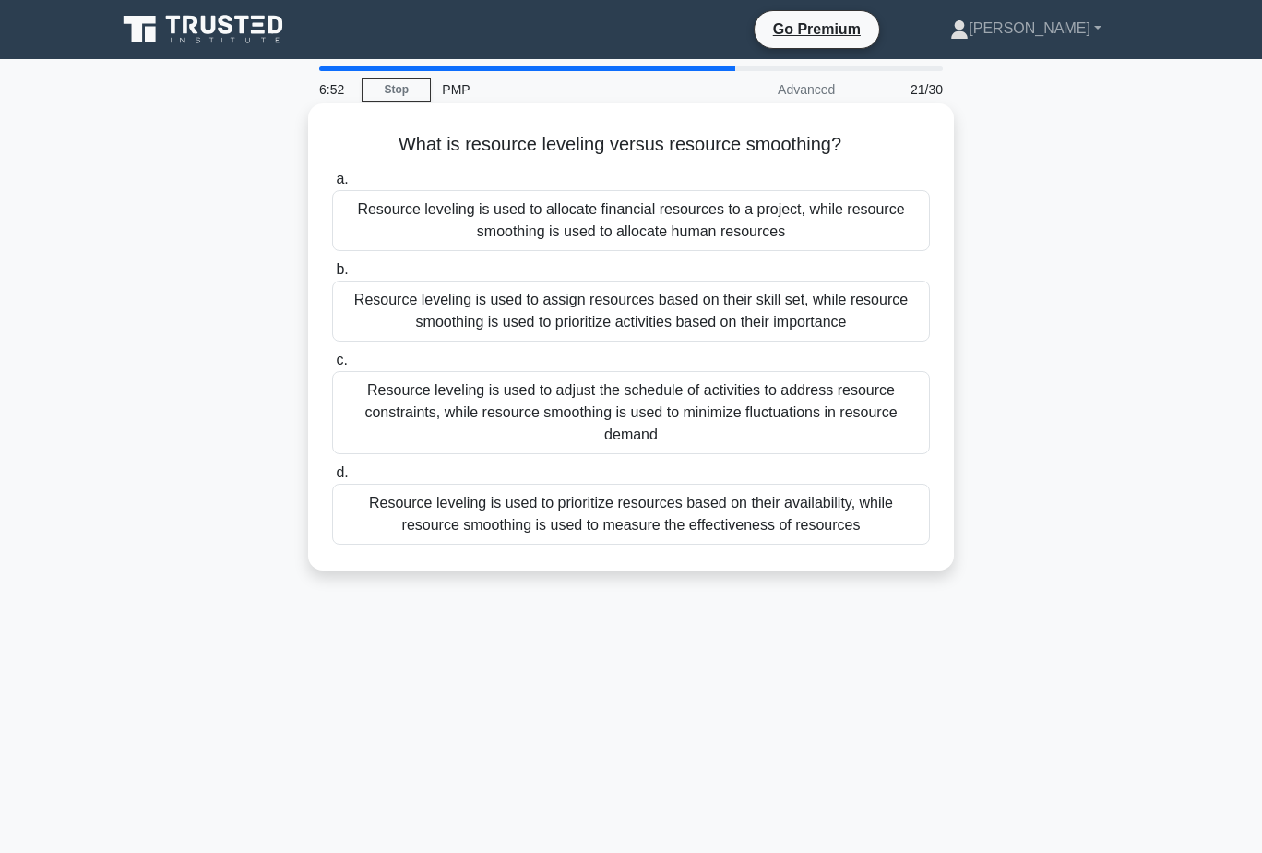
click at [769, 405] on div "Resource leveling is used to adjust the schedule of activities to address resou…" at bounding box center [631, 412] width 598 height 83
click at [332, 366] on input "c. Resource leveling is used to adjust the schedule of activities to address re…" at bounding box center [332, 360] width 0 height 12
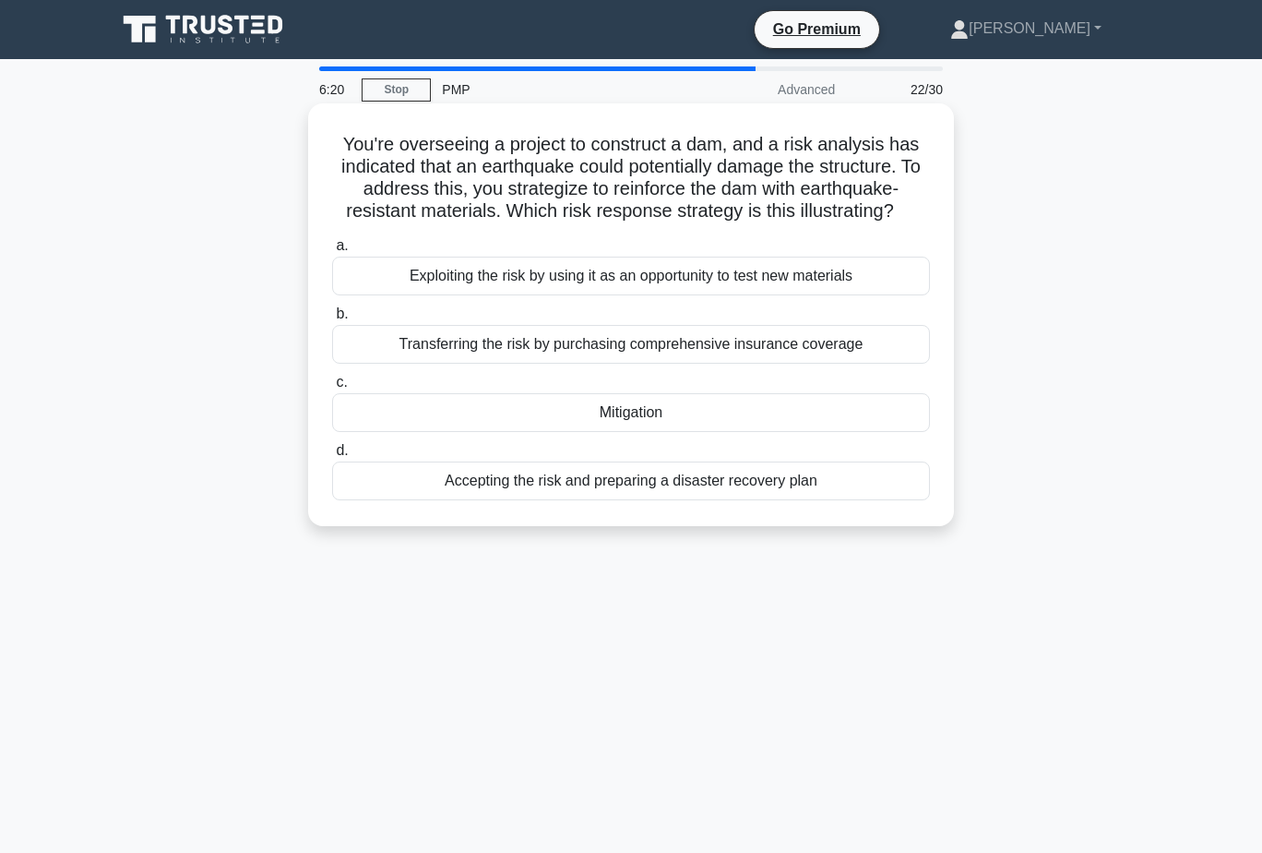
click at [665, 416] on div "Mitigation" at bounding box center [631, 412] width 598 height 39
click at [332, 389] on input "c. Mitigation" at bounding box center [332, 383] width 0 height 12
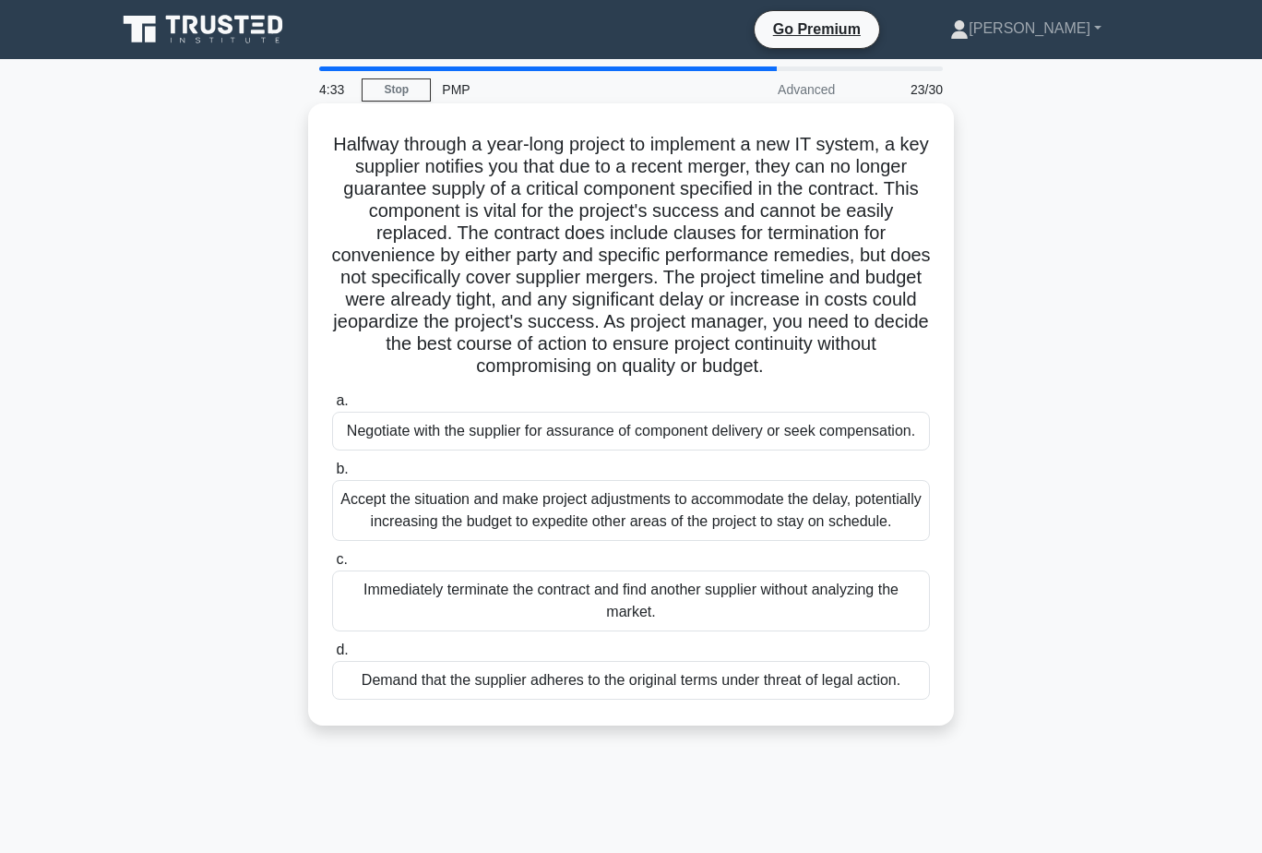
click at [849, 428] on div "Negotiate with the supplier for assurance of component delivery or seek compens…" at bounding box center [631, 431] width 598 height 39
click at [332, 407] on input "a. Negotiate with the supplier for assurance of component delivery or seek comp…" at bounding box center [332, 401] width 0 height 12
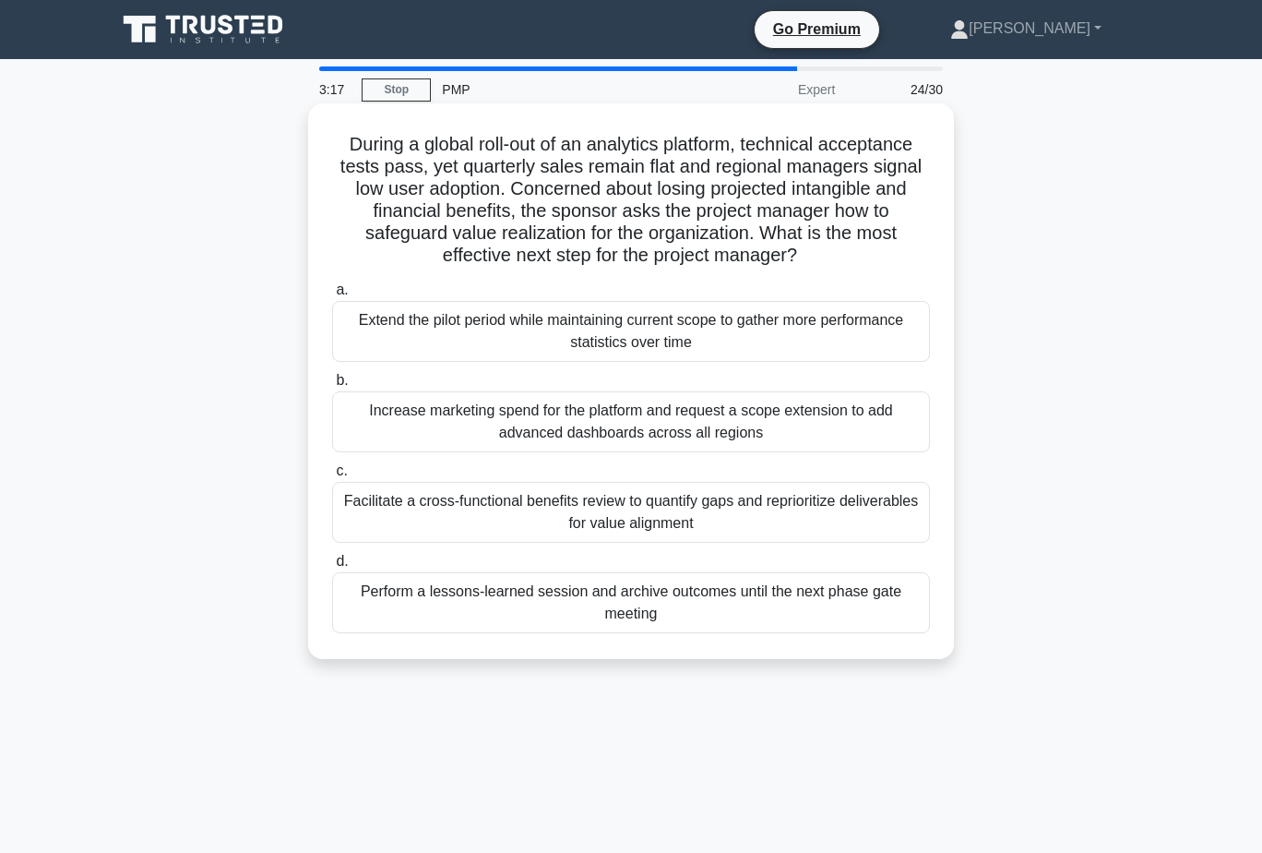
click at [793, 508] on div "Facilitate a cross-functional benefits review to quantify gaps and reprioritize…" at bounding box center [631, 512] width 598 height 61
click at [332, 477] on input "c. Facilitate a cross-functional benefits review to quantify gaps and repriorit…" at bounding box center [332, 471] width 0 height 12
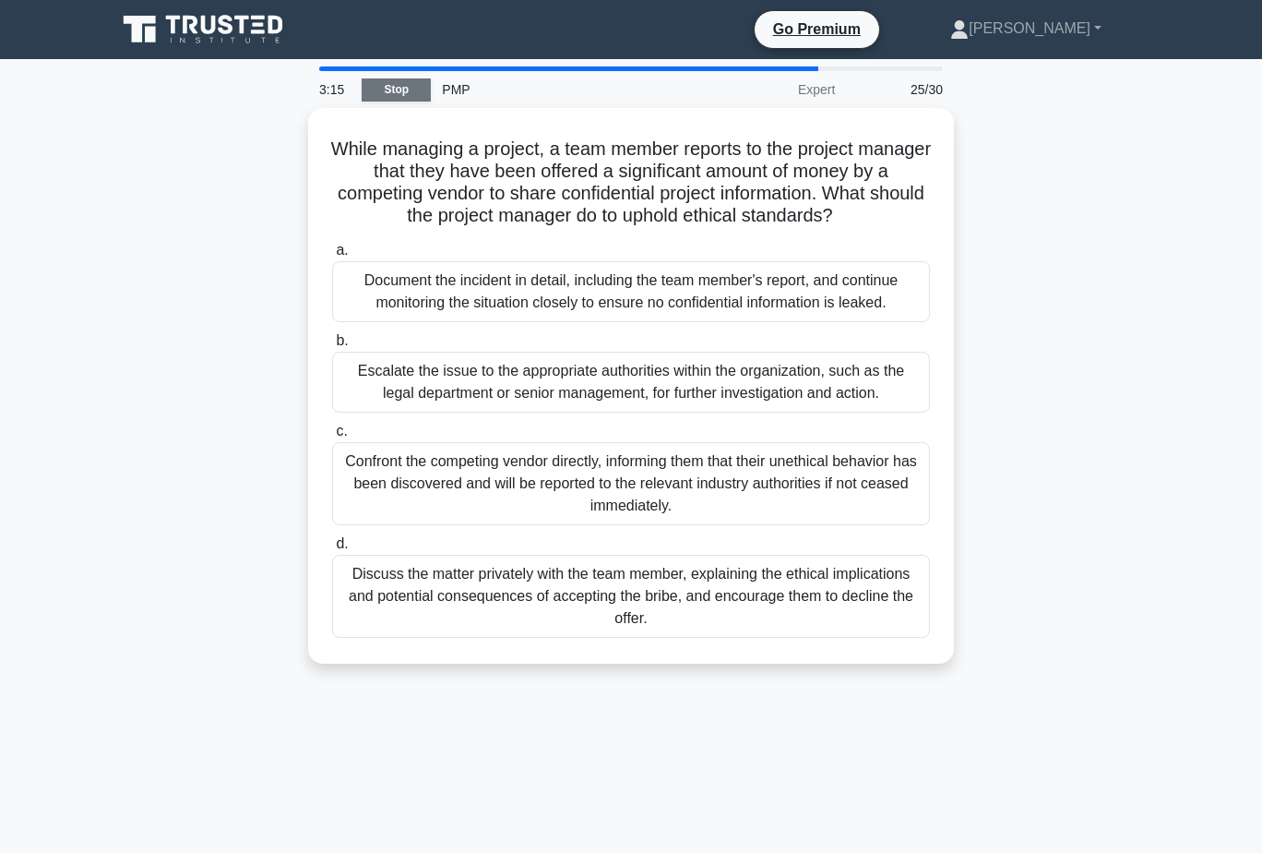
click at [423, 92] on link "Stop" at bounding box center [396, 89] width 69 height 23
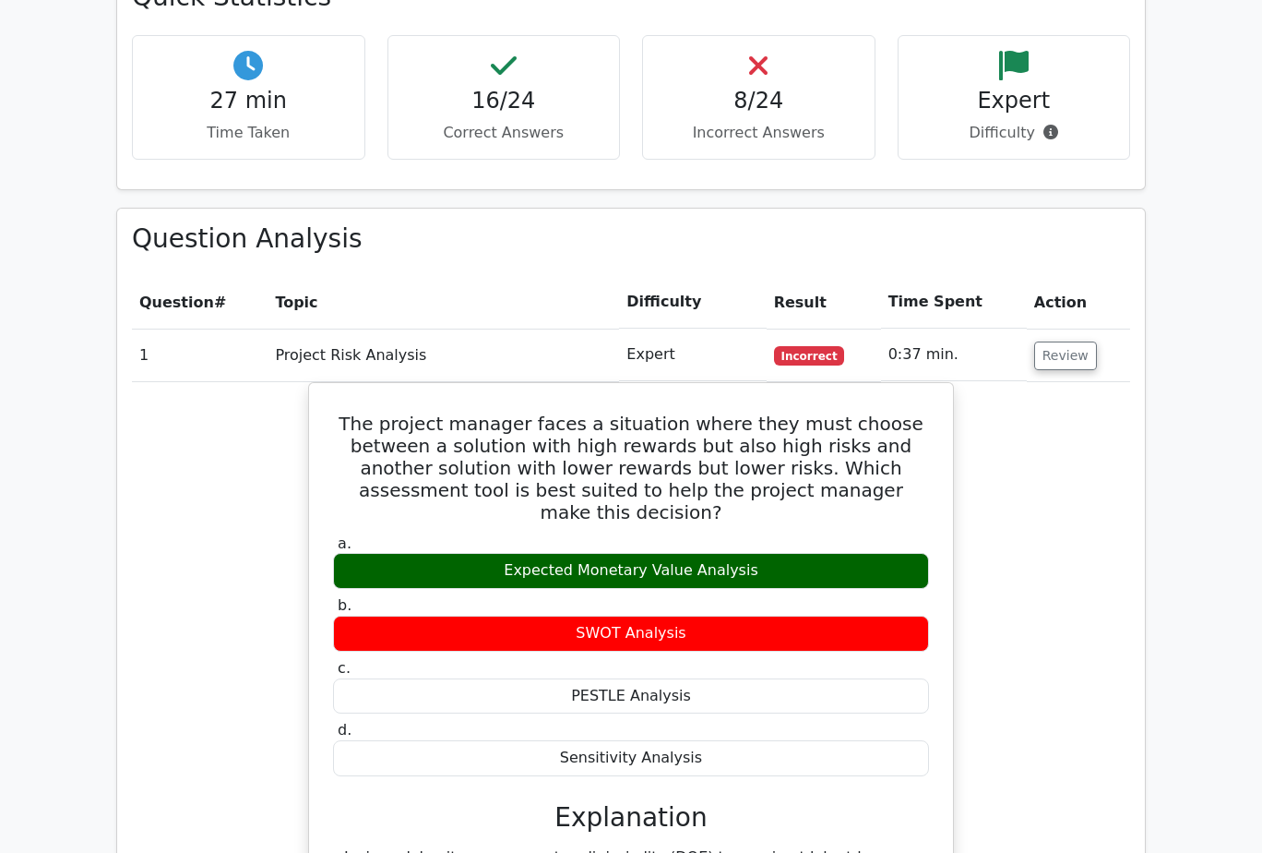
scroll to position [1846, 0]
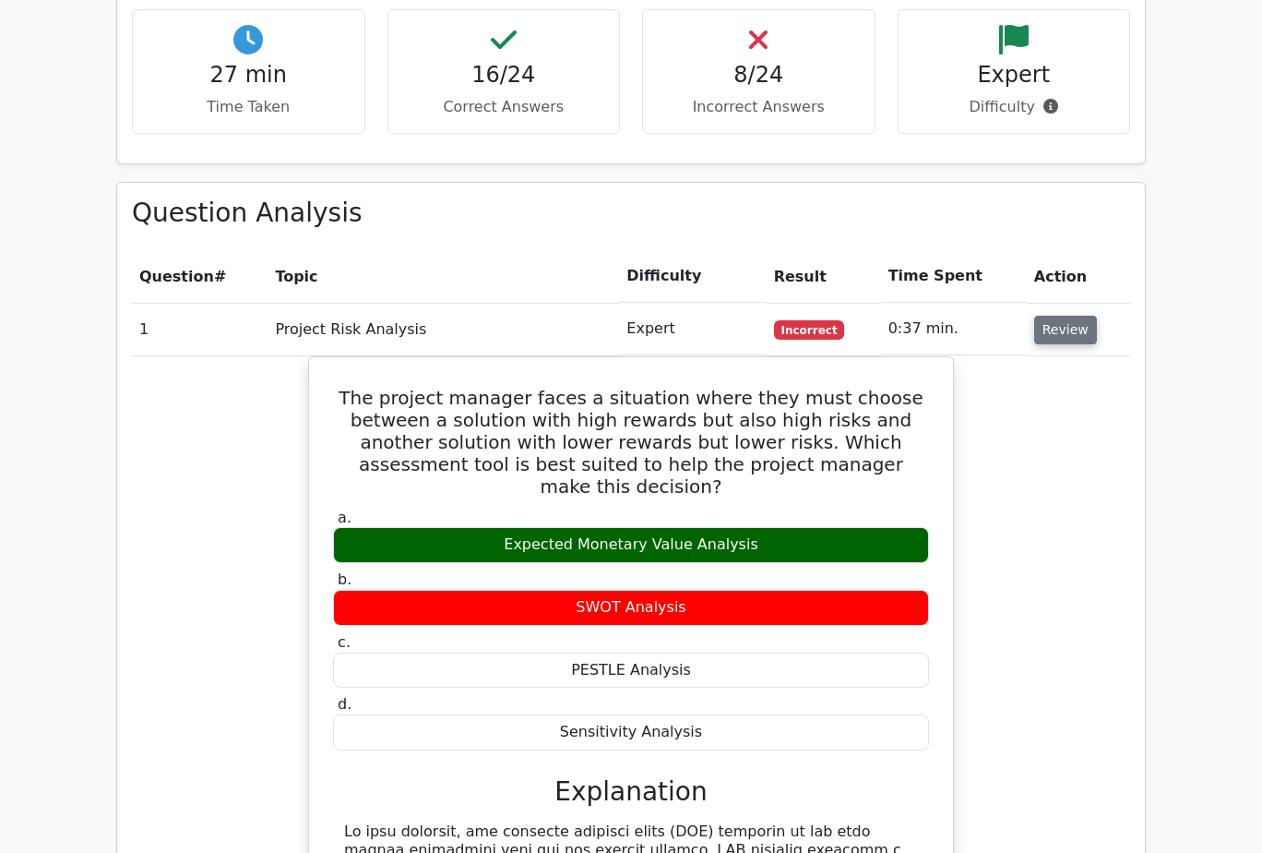
click at [1073, 316] on button "Review" at bounding box center [1065, 330] width 63 height 29
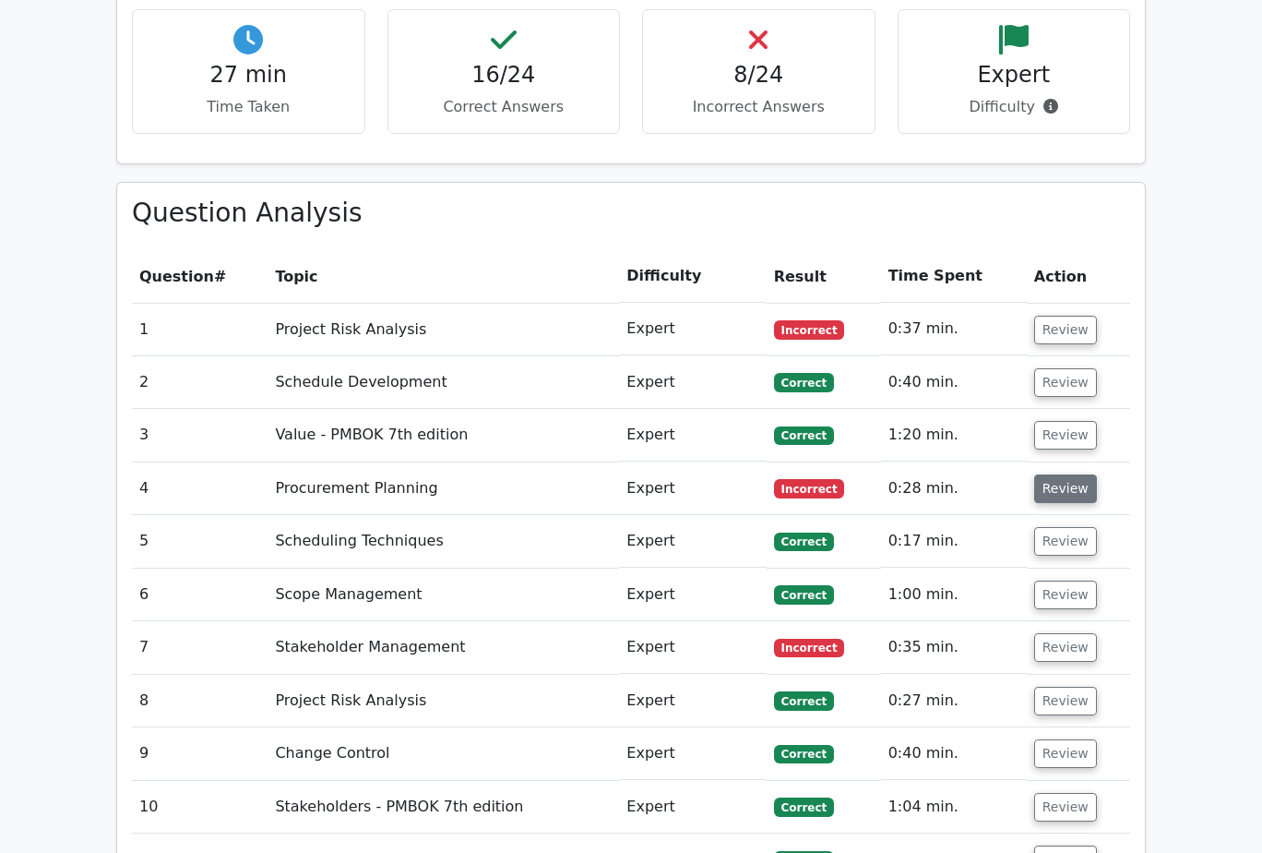
click at [1075, 474] on button "Review" at bounding box center [1065, 488] width 63 height 29
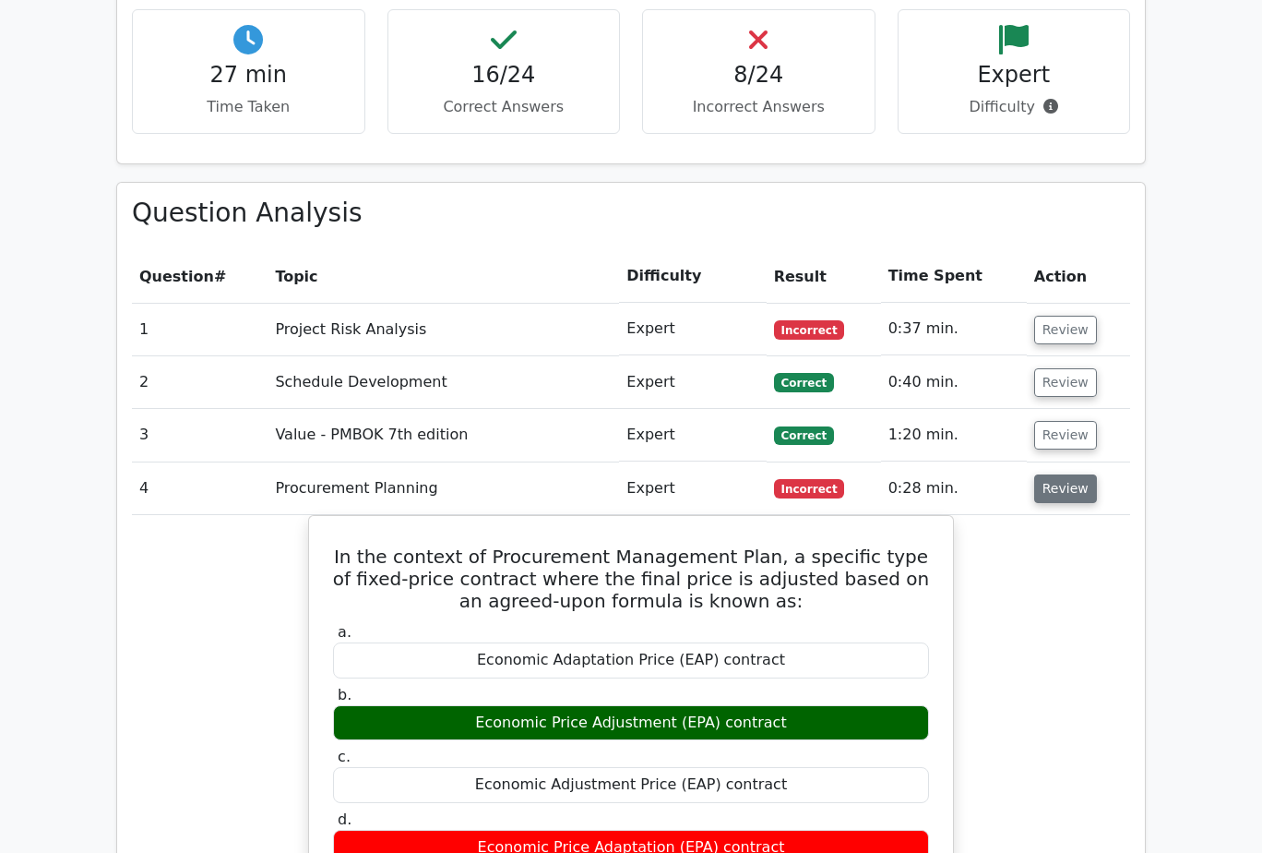
click at [1075, 474] on button "Review" at bounding box center [1065, 488] width 63 height 29
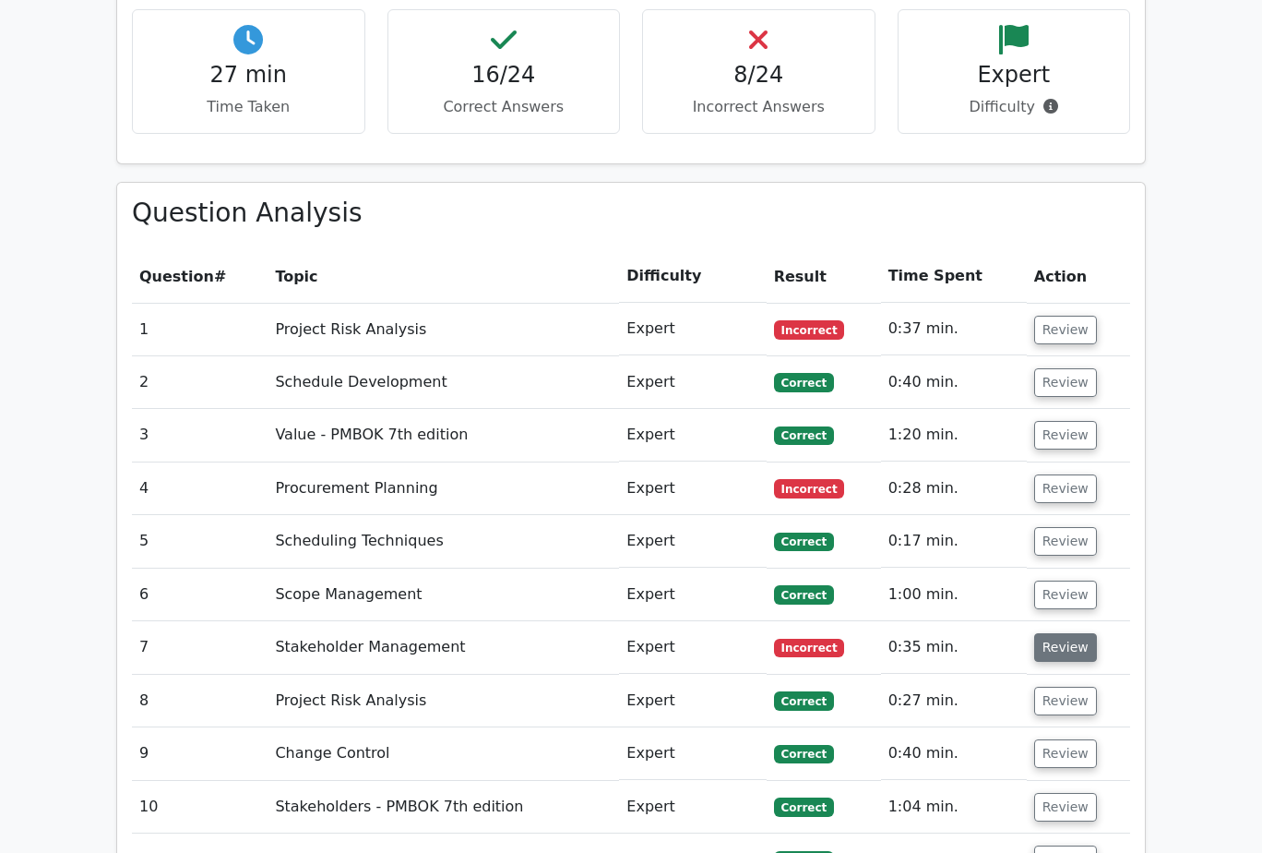
click at [1062, 633] on button "Review" at bounding box center [1065, 647] width 63 height 29
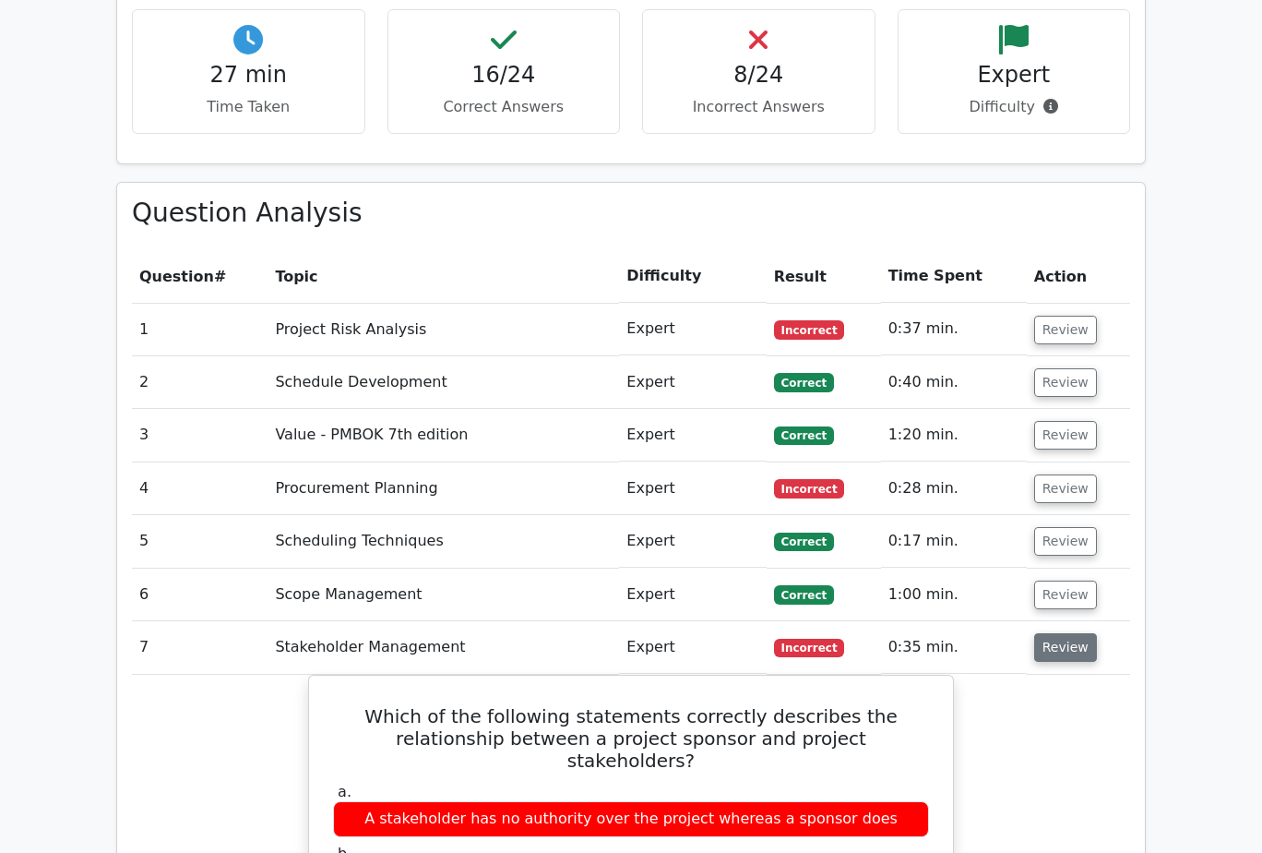
scroll to position [1938, 0]
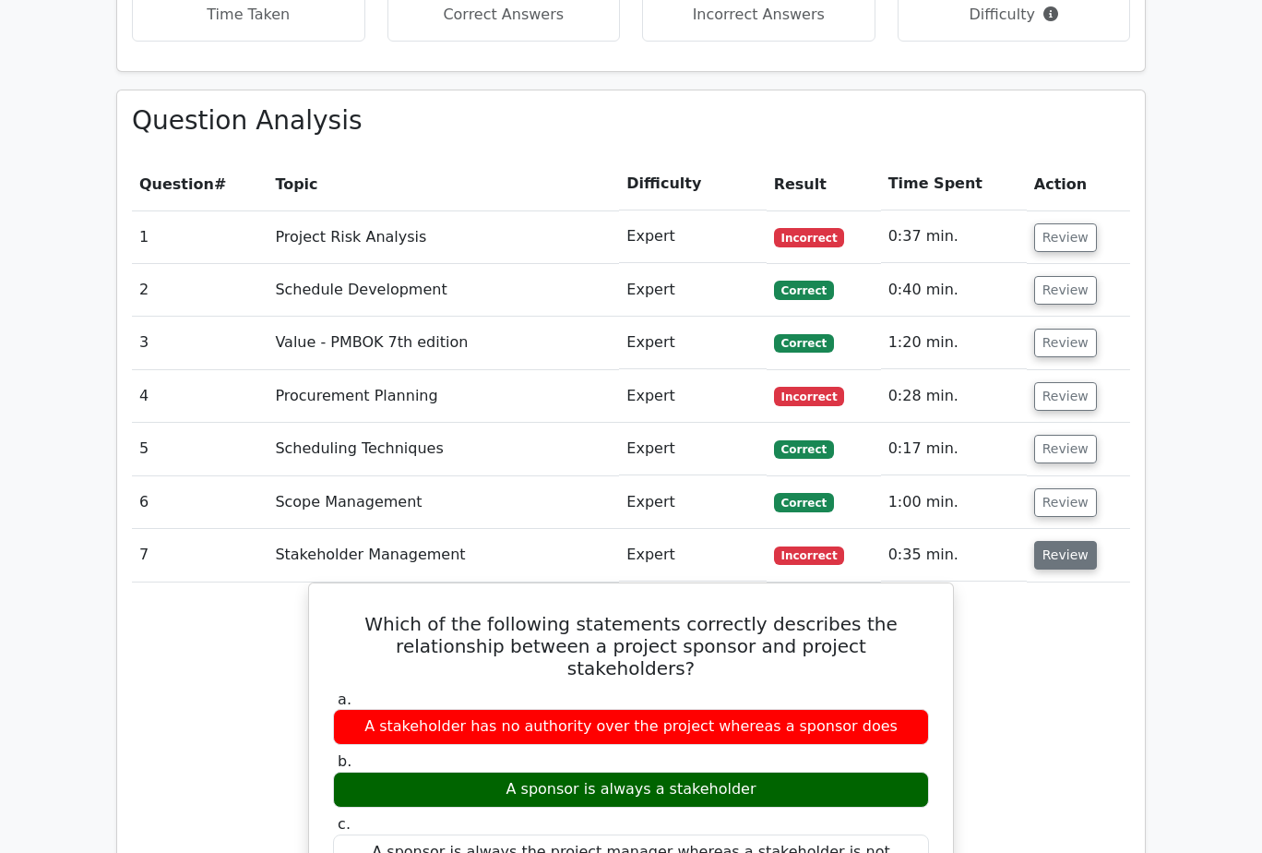
click at [1073, 541] on button "Review" at bounding box center [1065, 555] width 63 height 29
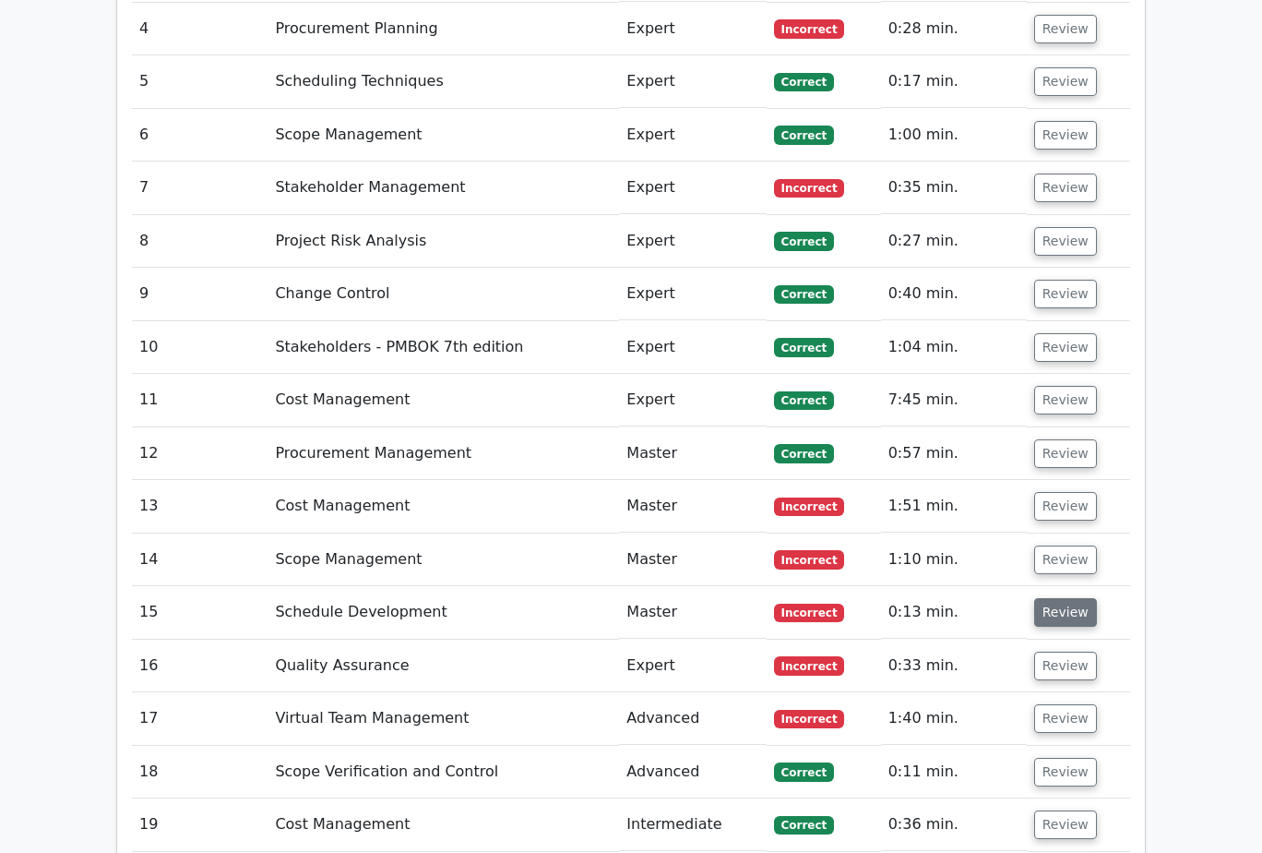
scroll to position [2307, 0]
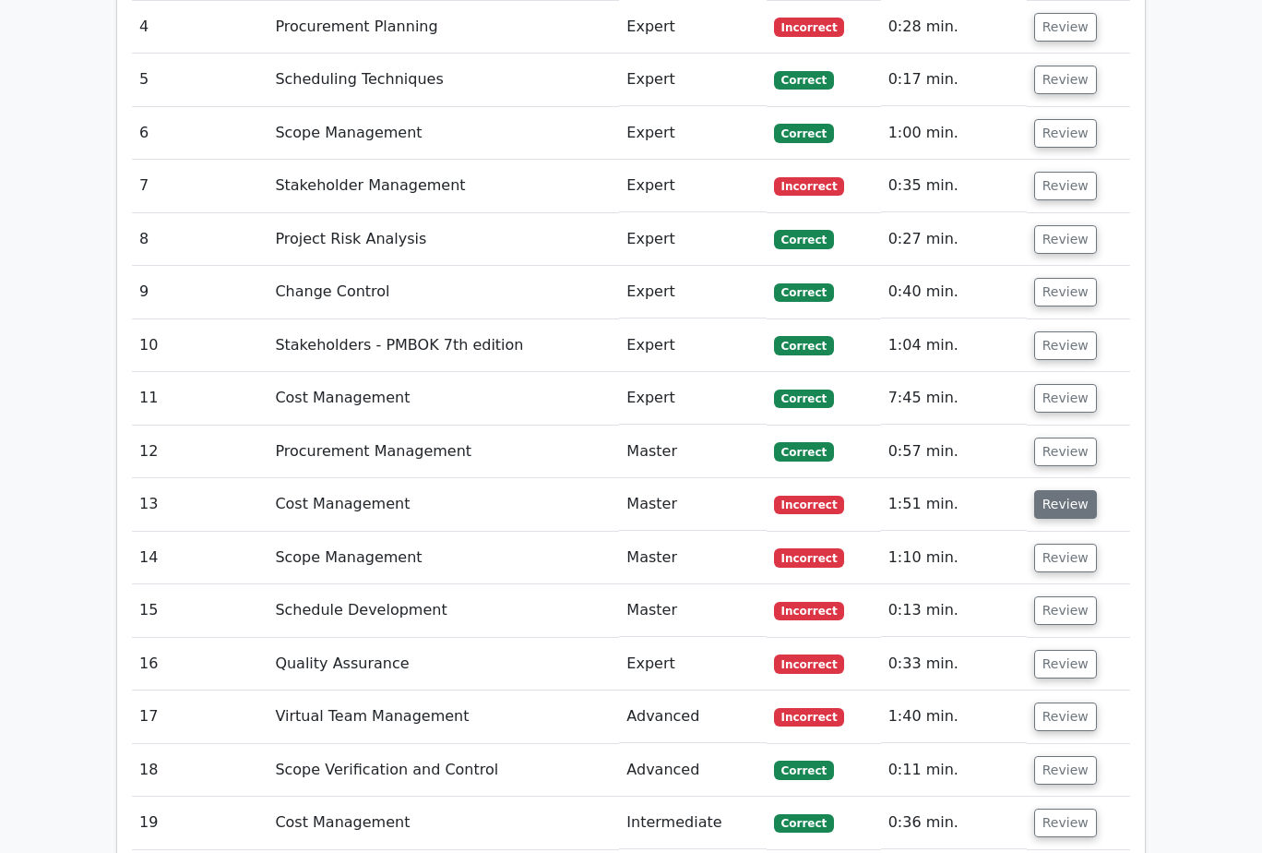
click at [1061, 490] on button "Review" at bounding box center [1065, 504] width 63 height 29
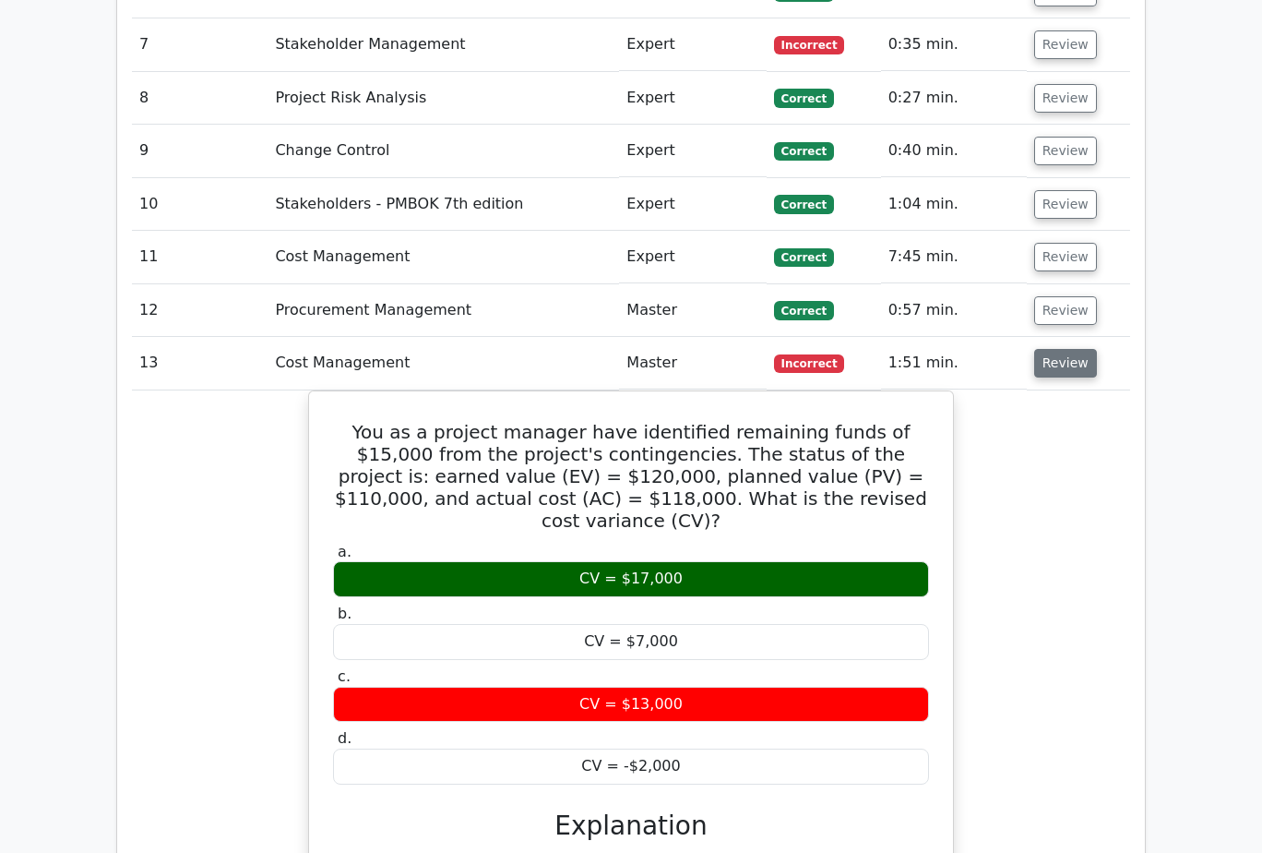
scroll to position [2399, 0]
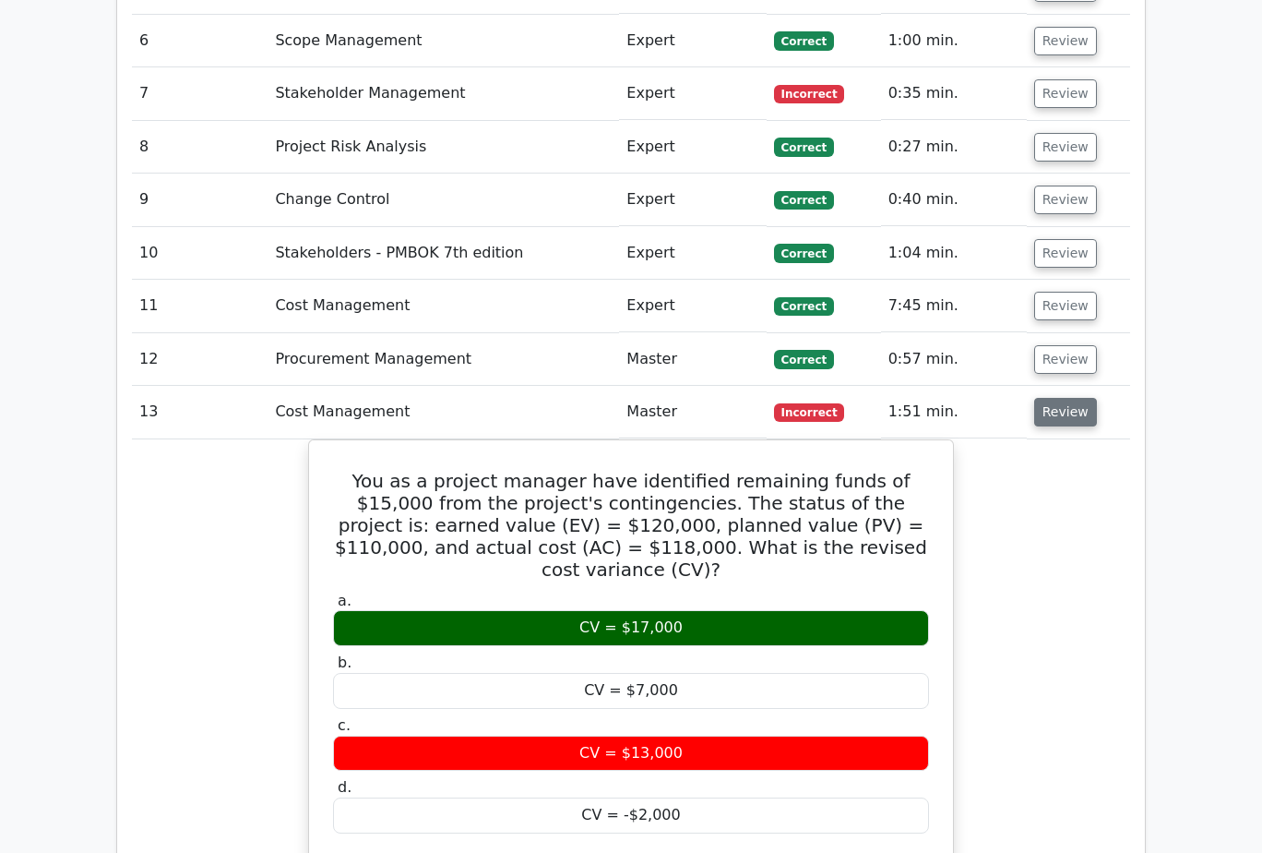
click at [1053, 398] on button "Review" at bounding box center [1065, 412] width 63 height 29
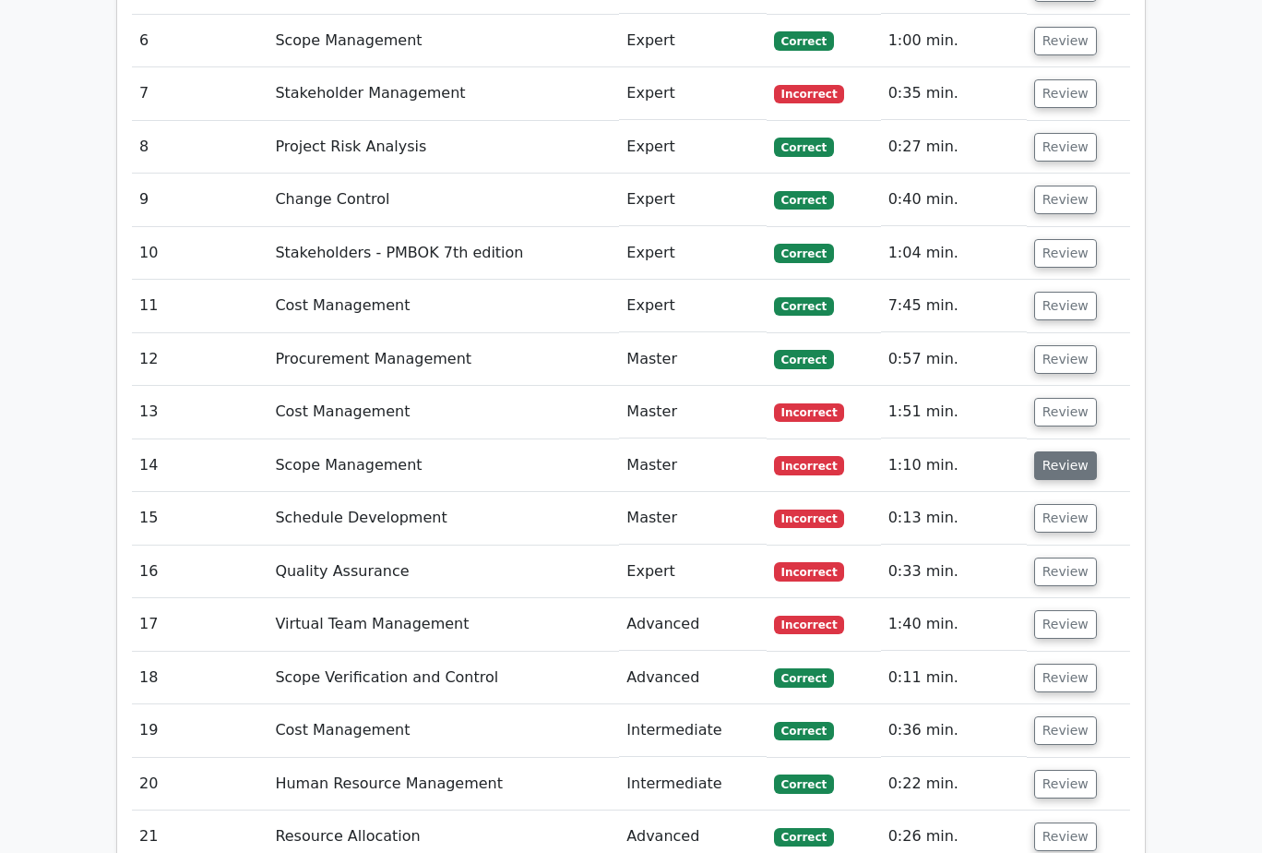
click at [1065, 451] on button "Review" at bounding box center [1065, 465] width 63 height 29
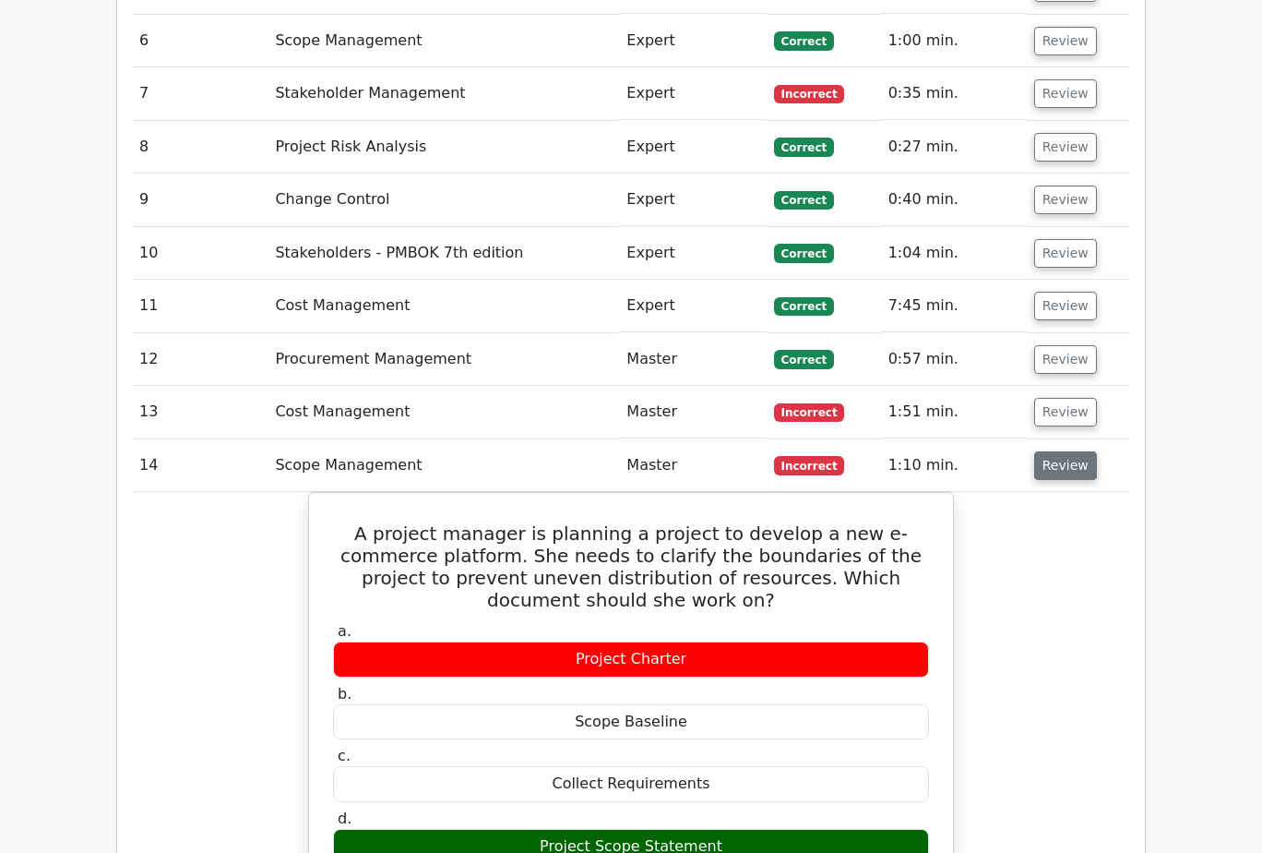
click at [1065, 451] on button "Review" at bounding box center [1065, 465] width 63 height 29
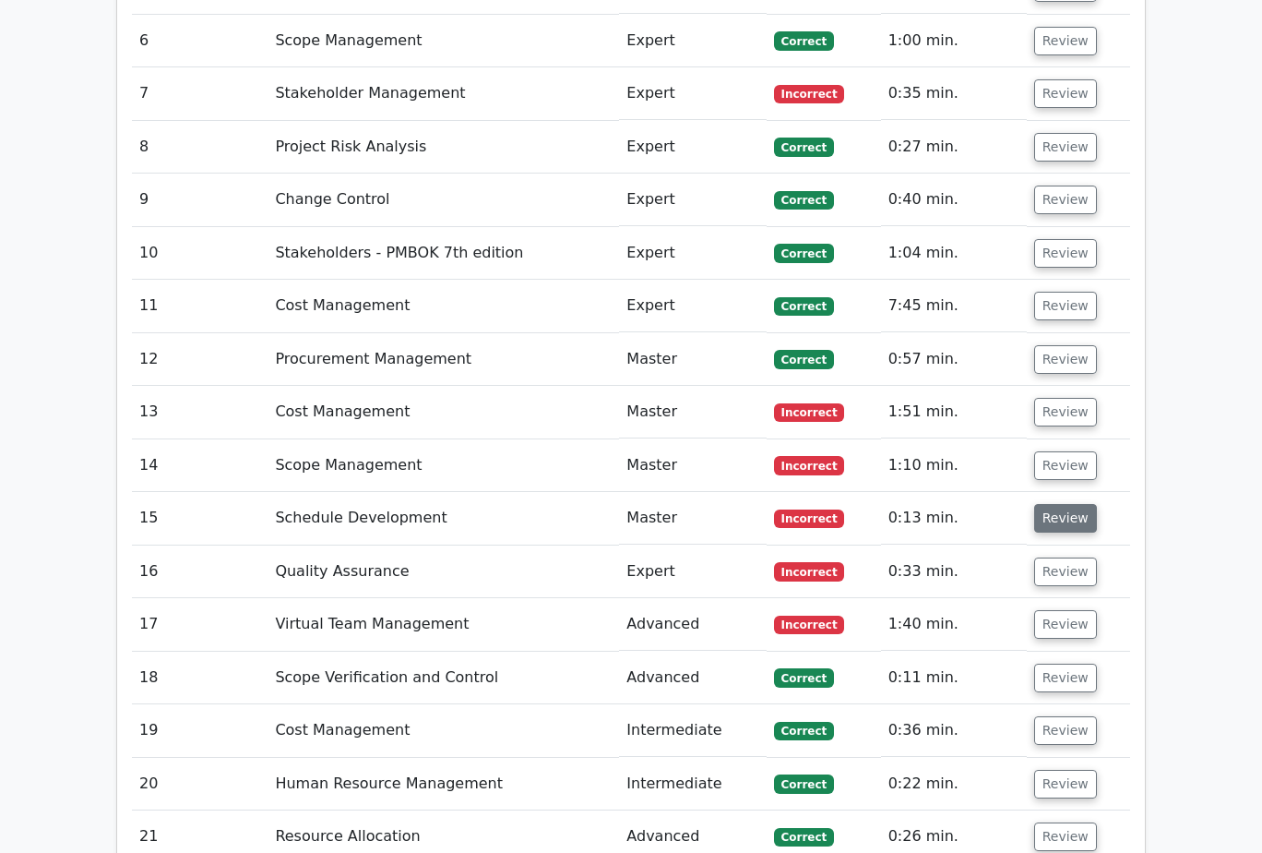
click at [1073, 504] on button "Review" at bounding box center [1065, 518] width 63 height 29
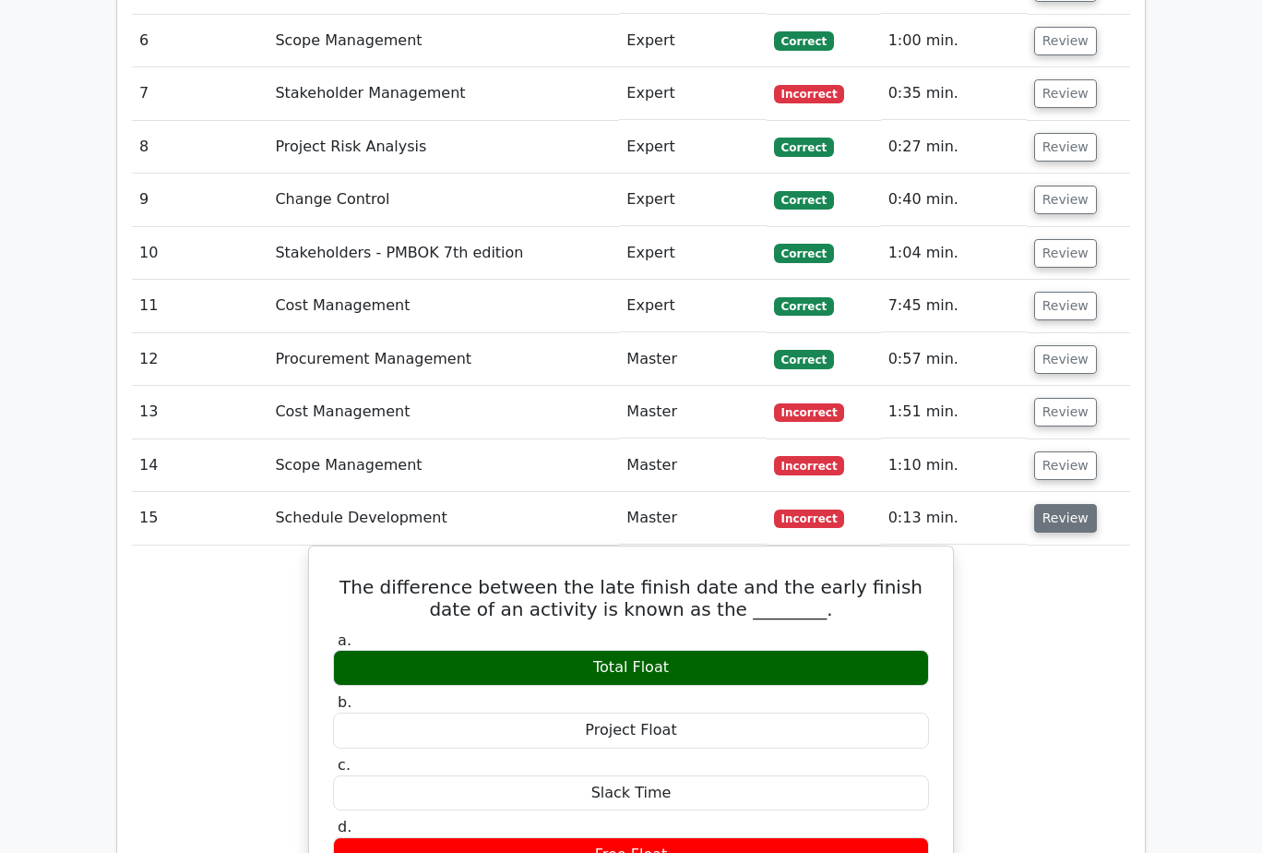
click at [1073, 504] on button "Review" at bounding box center [1065, 518] width 63 height 29
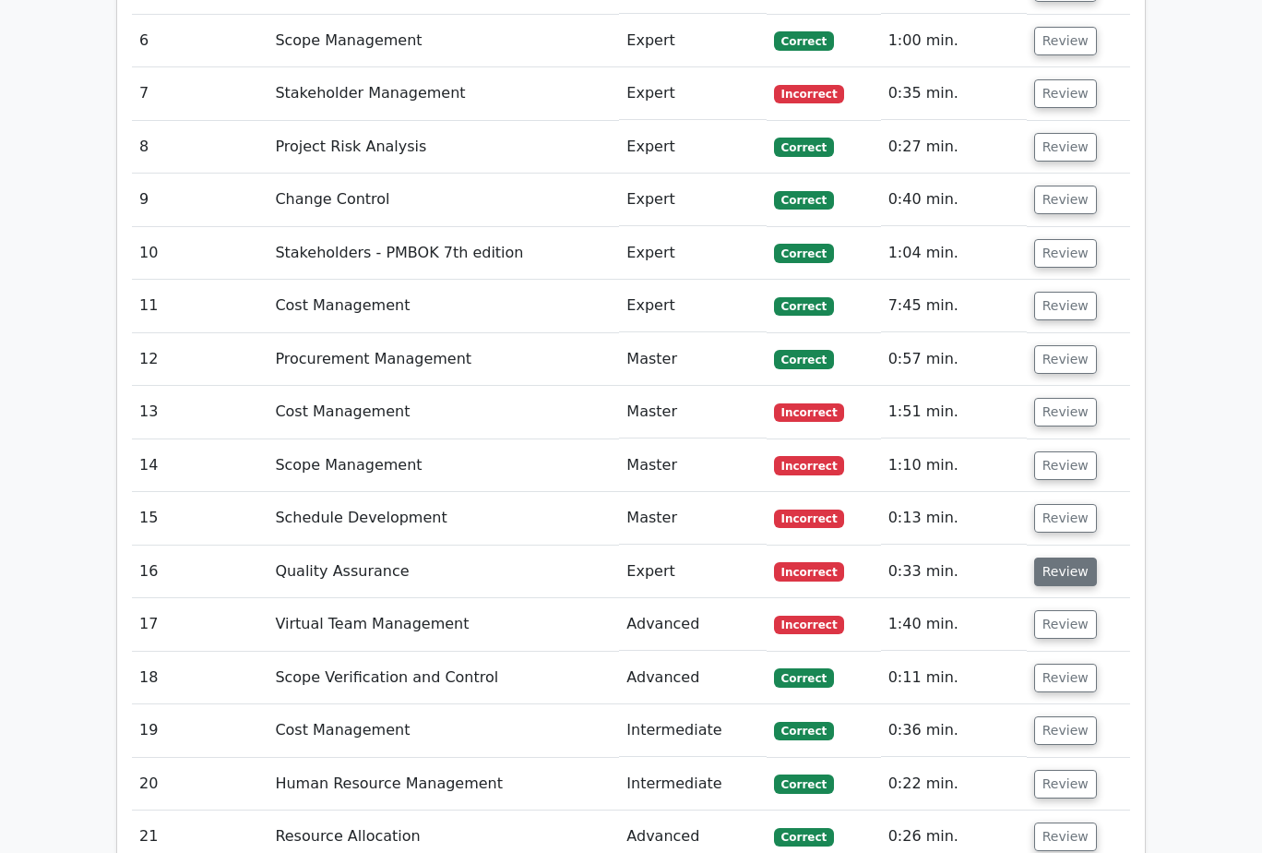
click at [1057, 557] on button "Review" at bounding box center [1065, 571] width 63 height 29
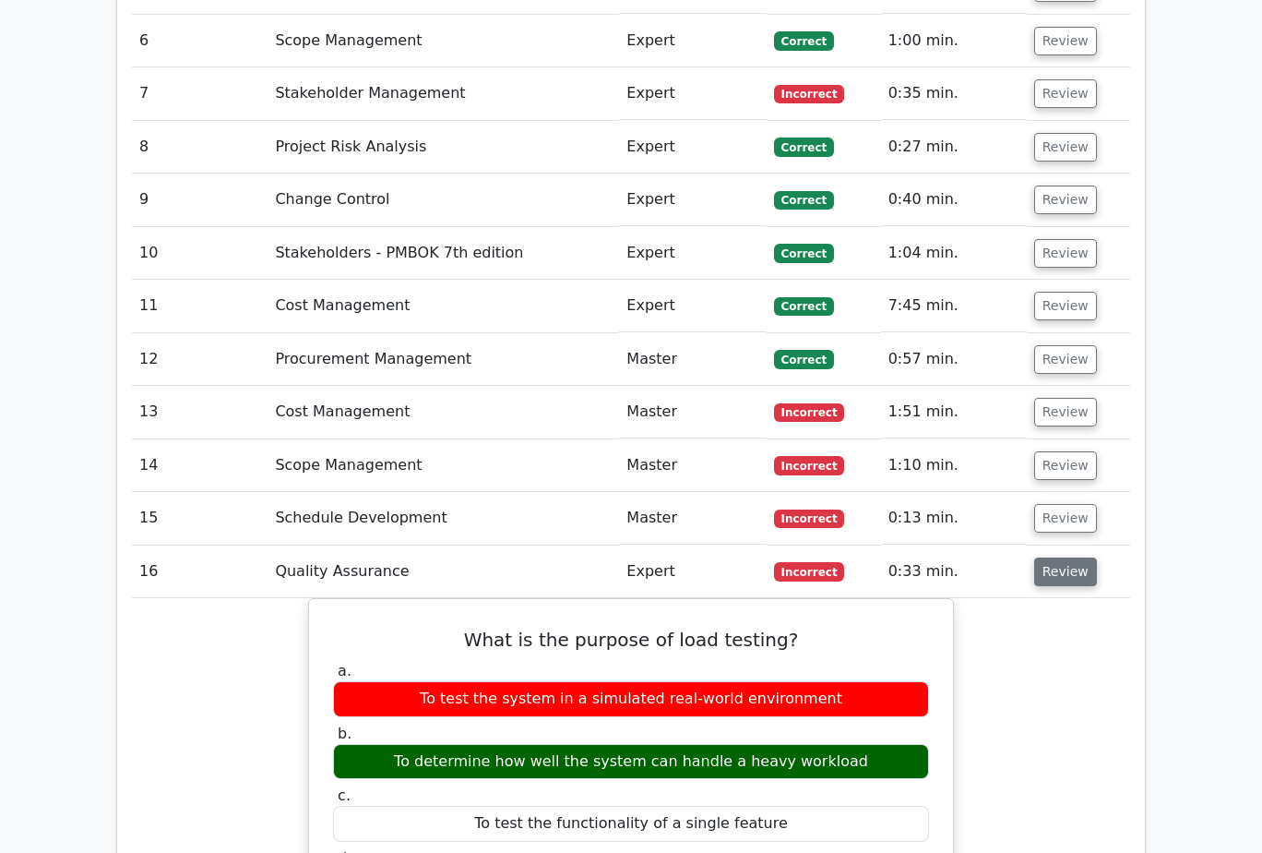
click at [1057, 557] on button "Review" at bounding box center [1065, 571] width 63 height 29
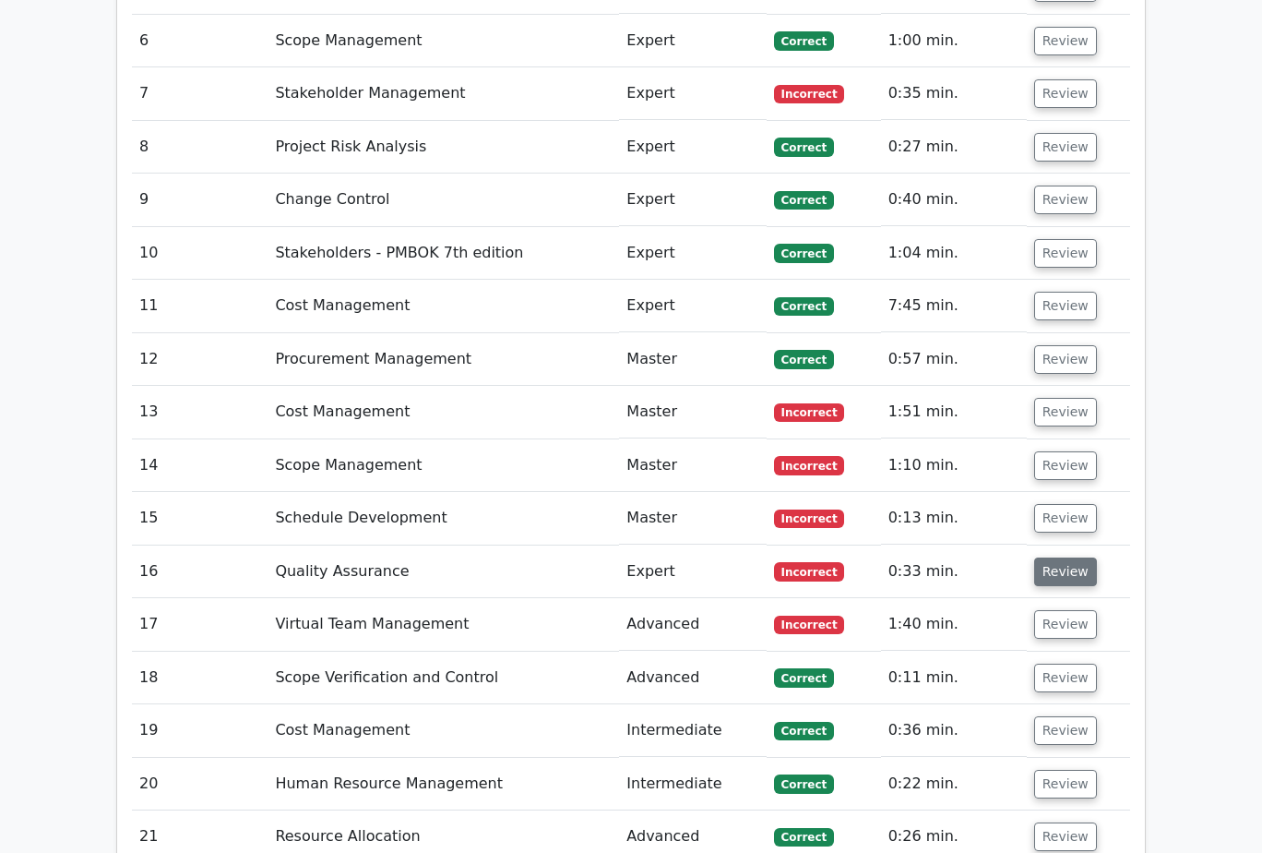
scroll to position [2492, 0]
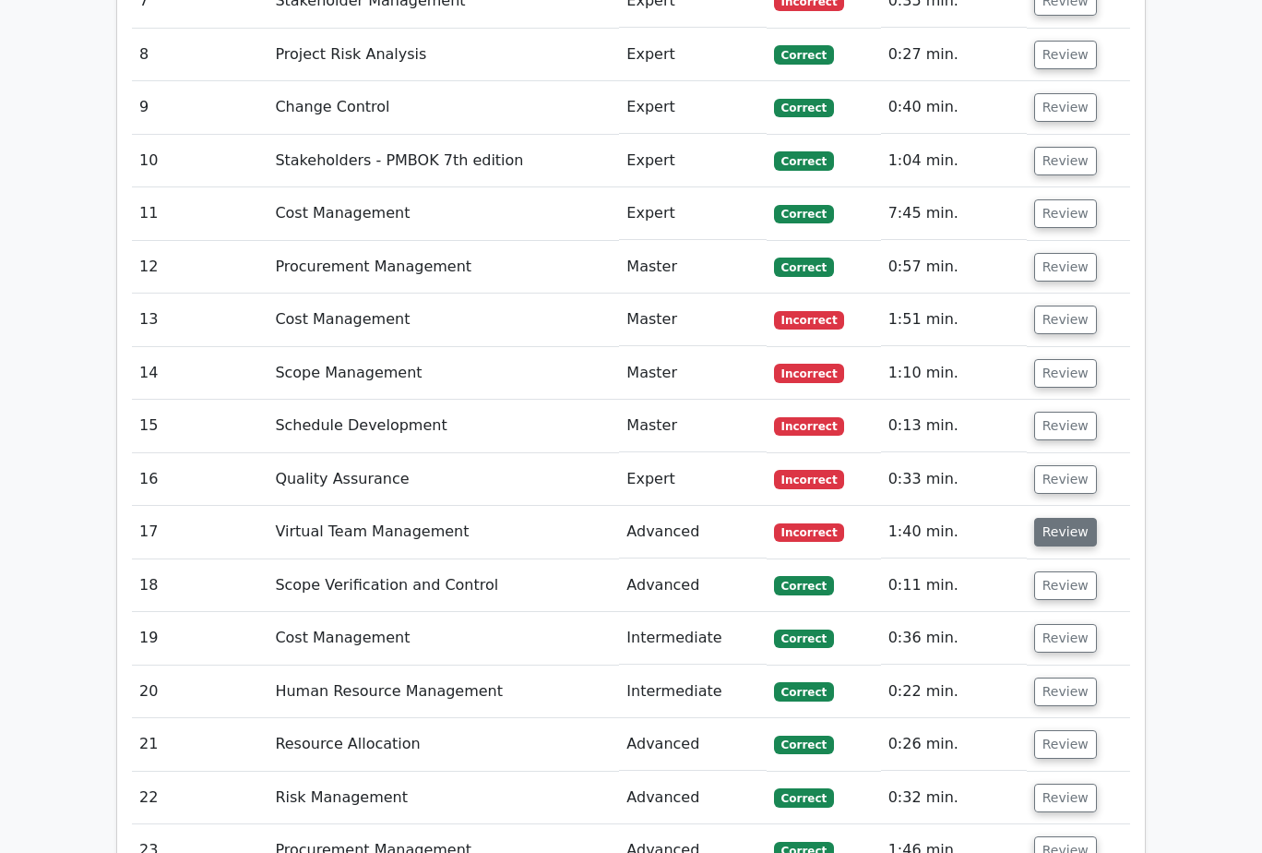
click at [1067, 518] on button "Review" at bounding box center [1065, 532] width 63 height 29
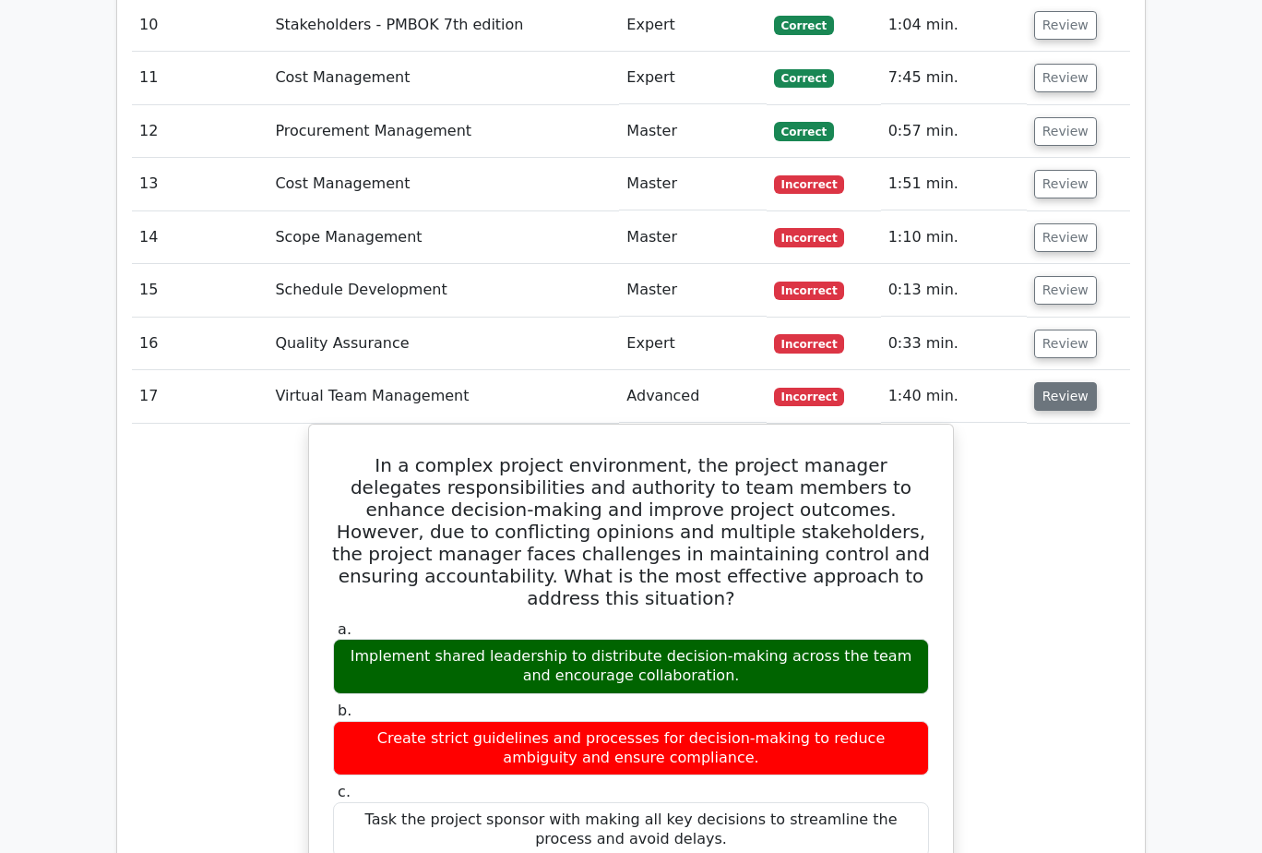
scroll to position [2676, 0]
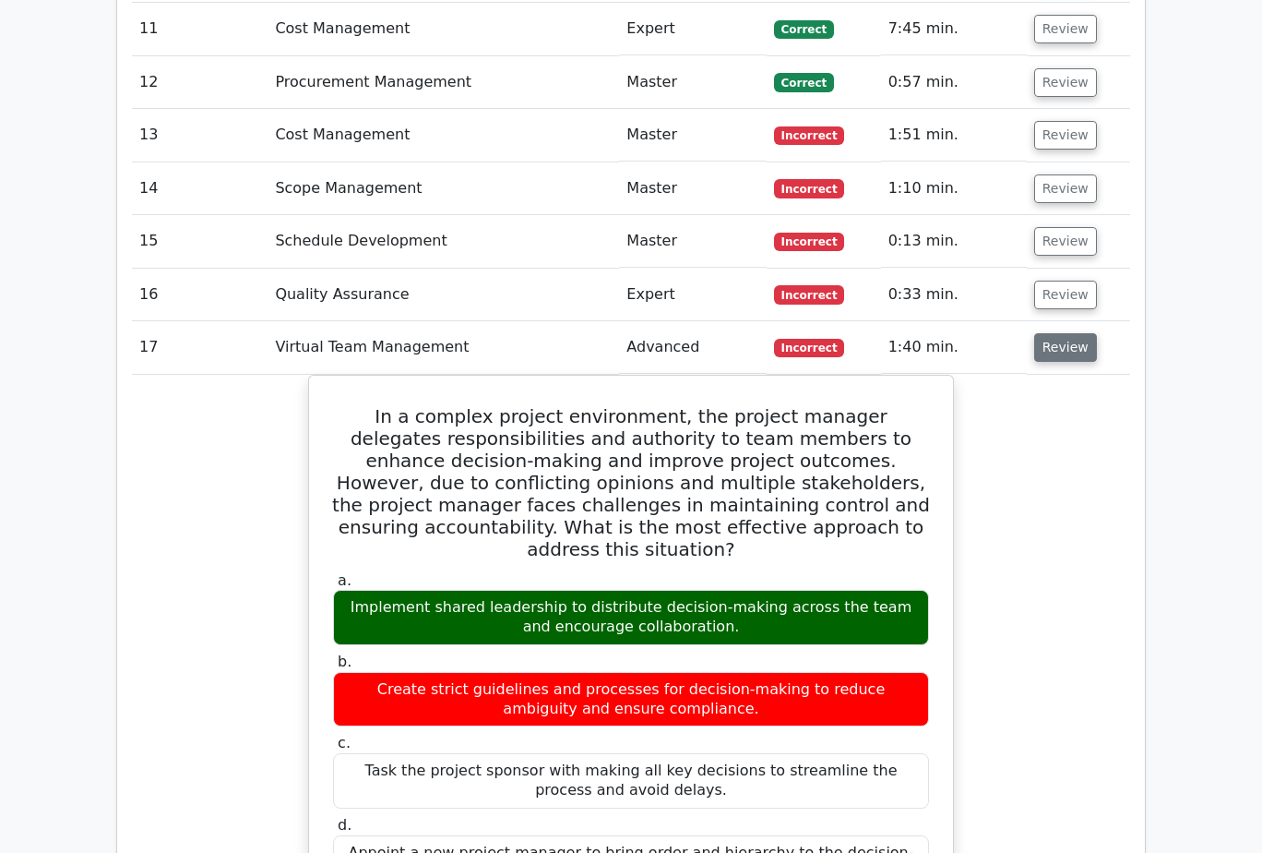
click at [1058, 333] on button "Review" at bounding box center [1065, 347] width 63 height 29
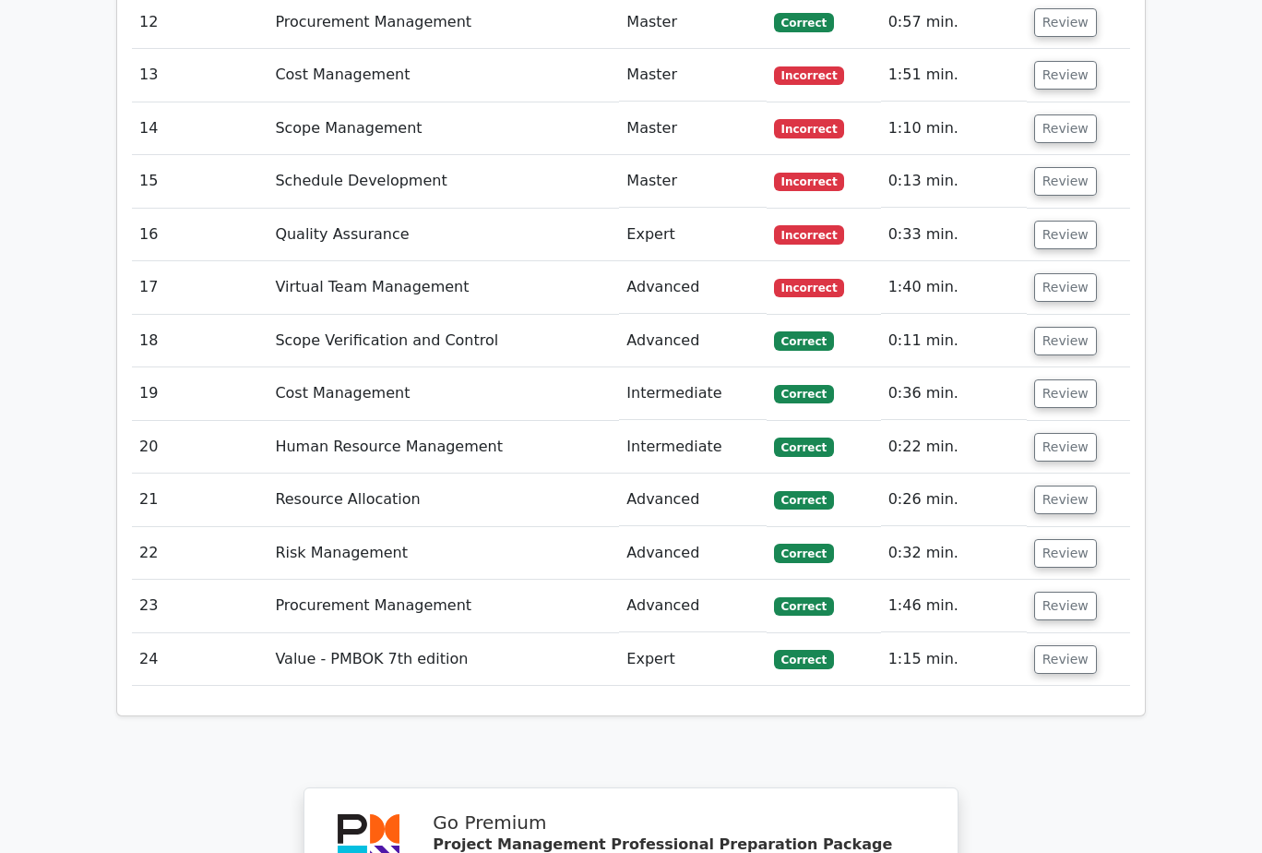
scroll to position [2768, 0]
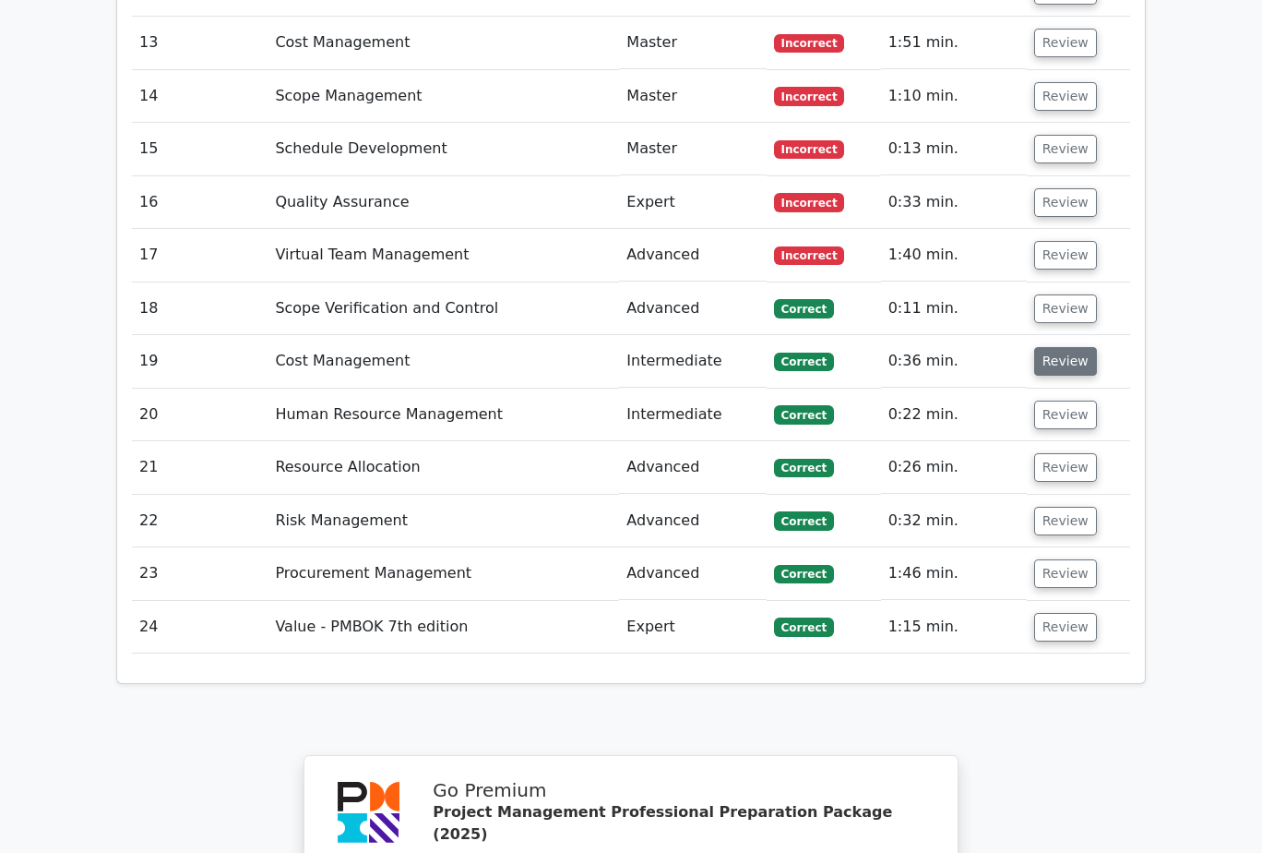
click at [1060, 347] on button "Review" at bounding box center [1065, 361] width 63 height 29
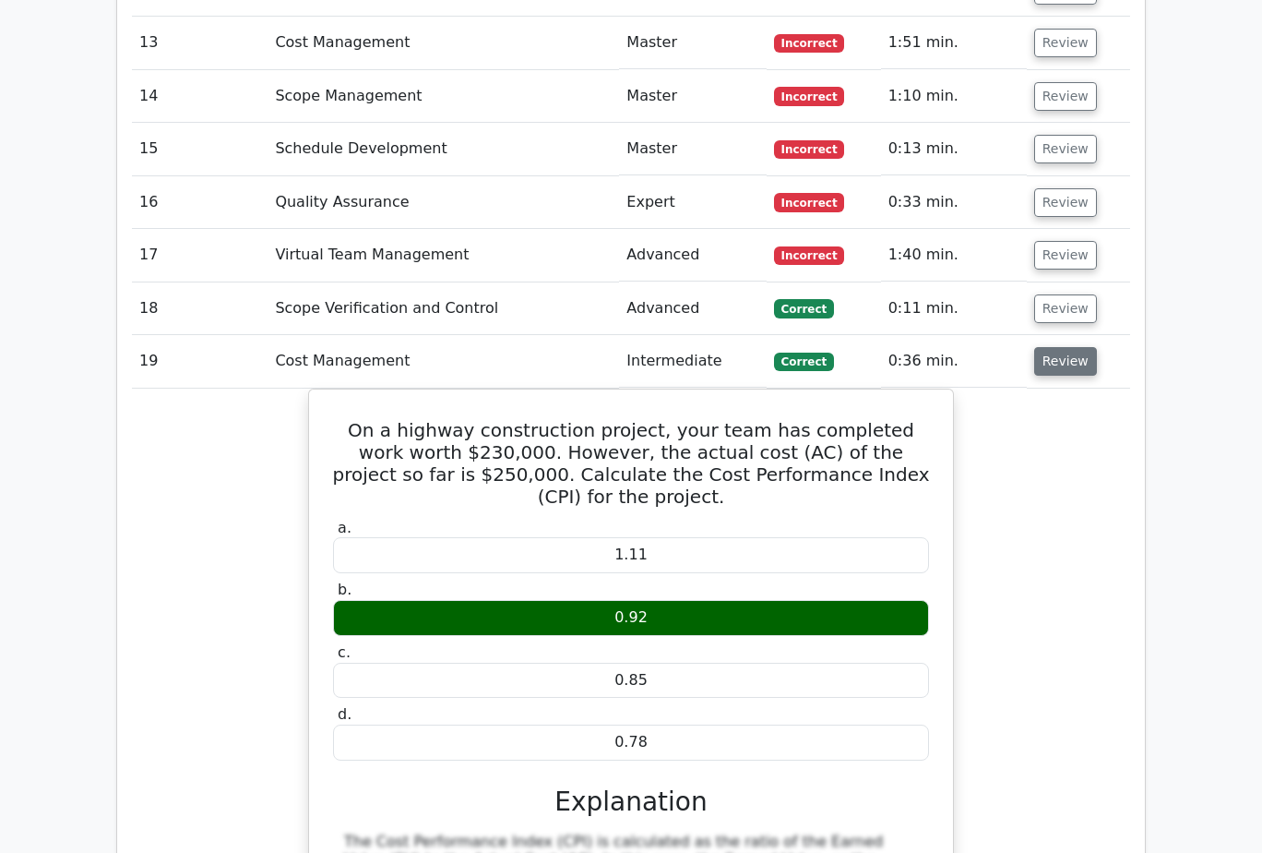
click at [1060, 347] on button "Review" at bounding box center [1065, 361] width 63 height 29
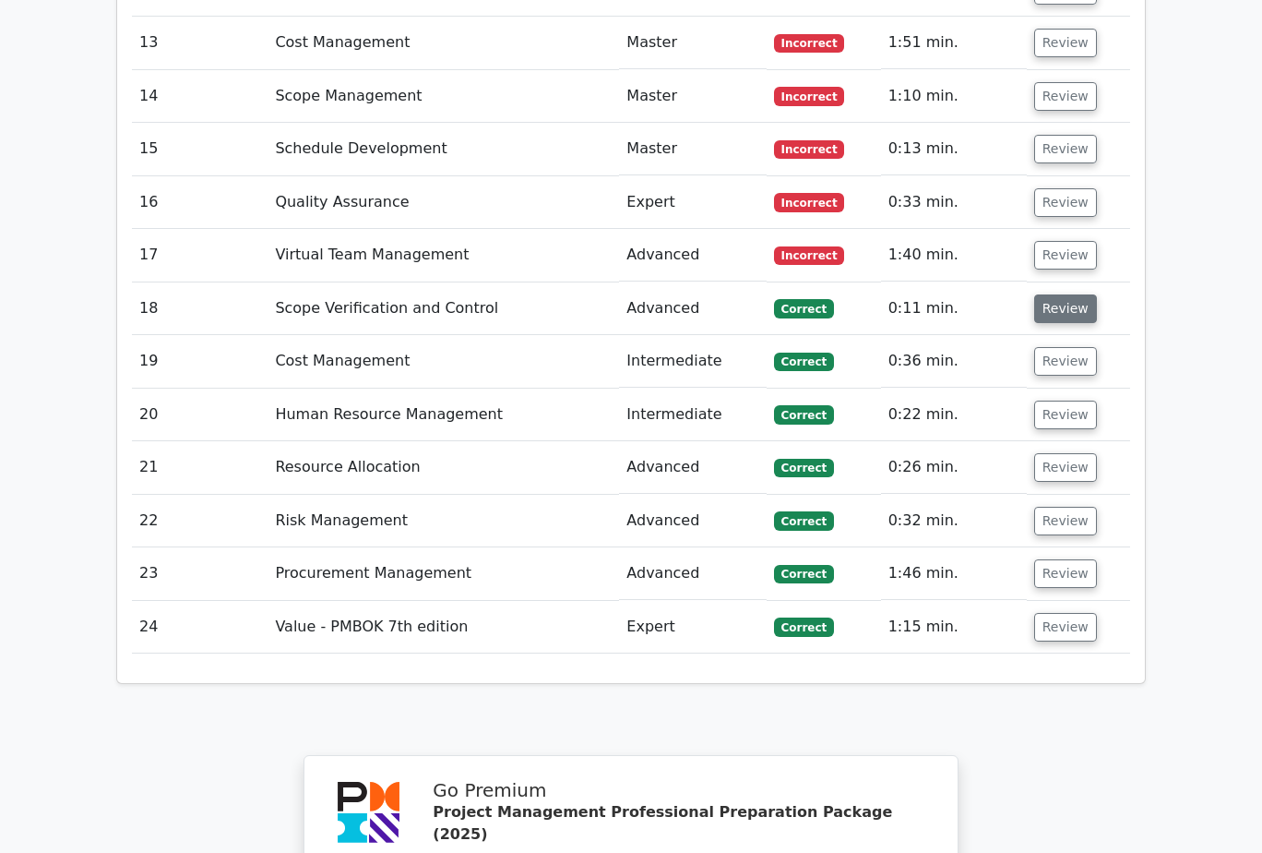
click at [1058, 294] on button "Review" at bounding box center [1065, 308] width 63 height 29
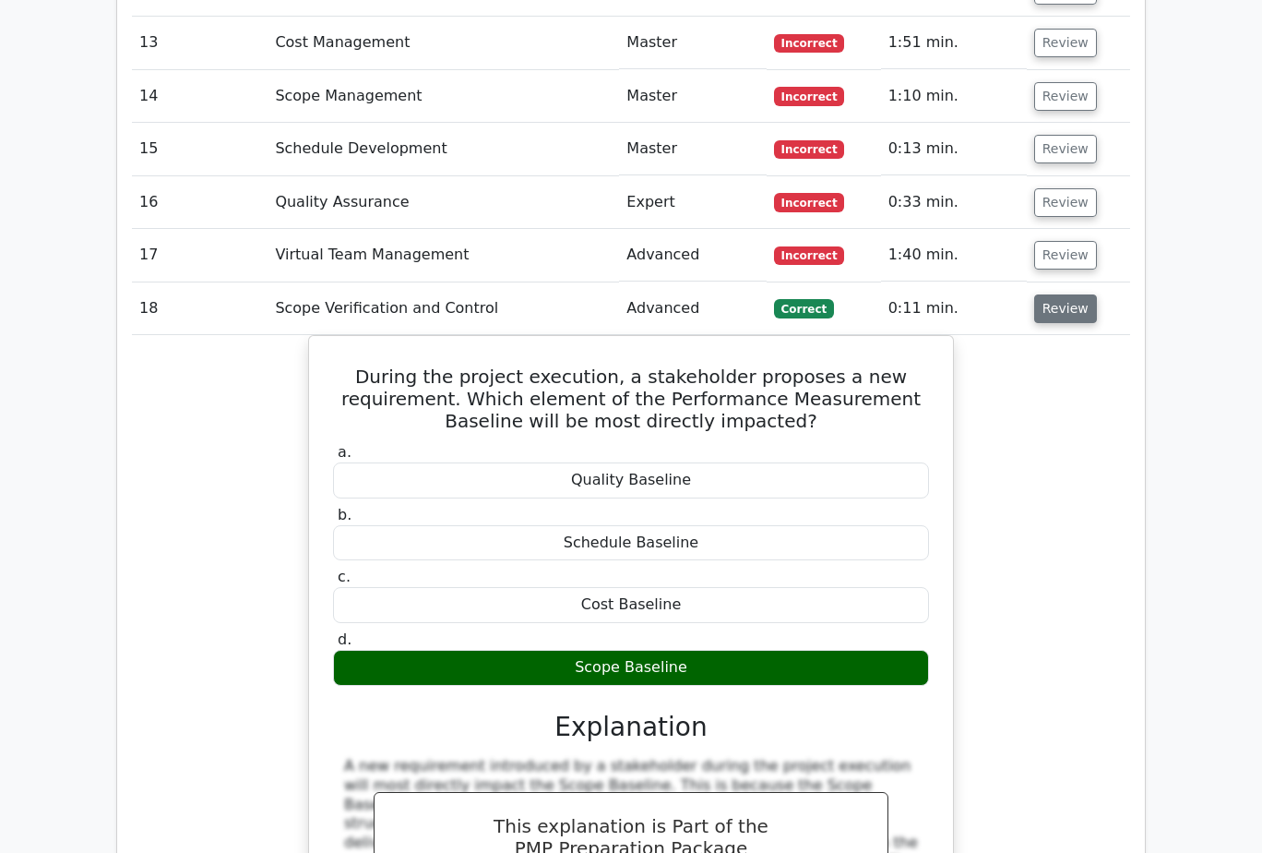
click at [1058, 294] on button "Review" at bounding box center [1065, 308] width 63 height 29
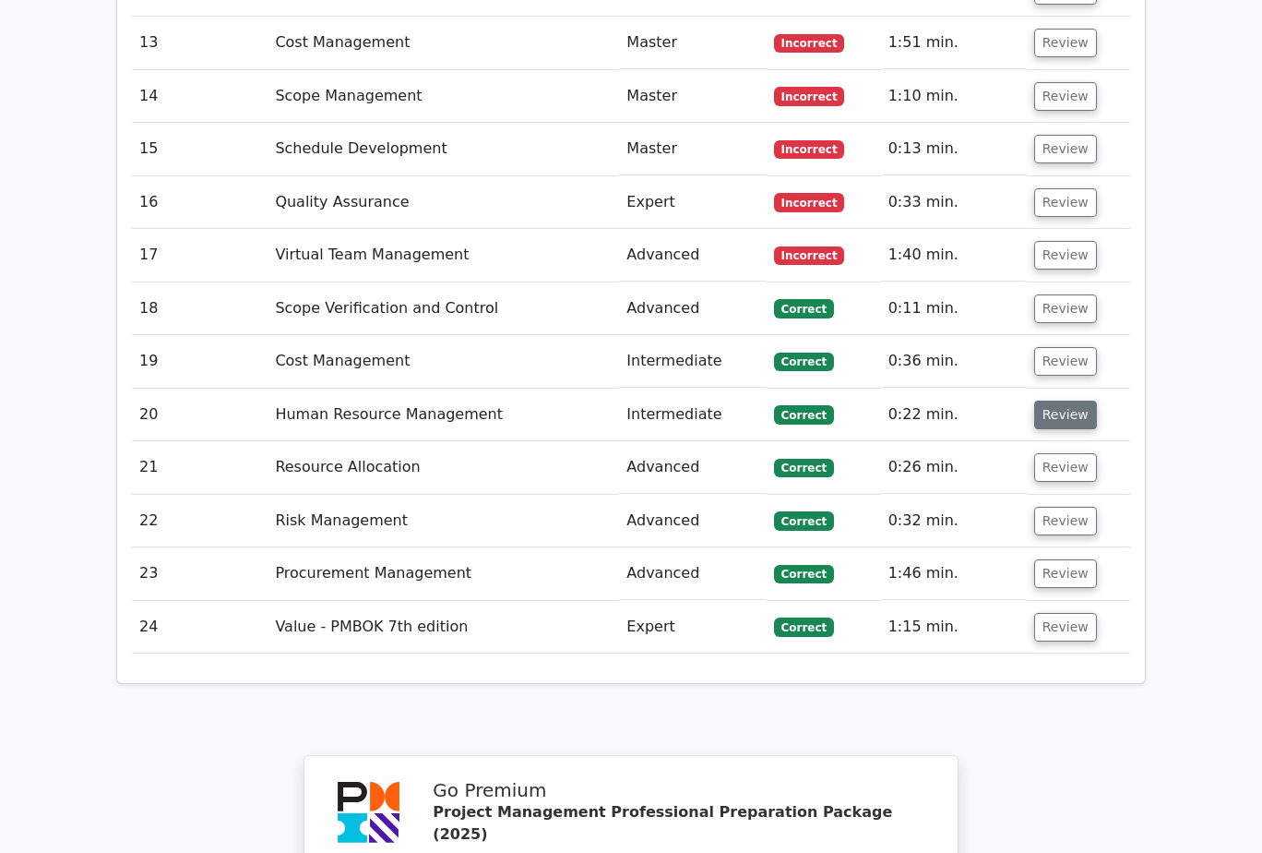
click at [1071, 401] on button "Review" at bounding box center [1065, 415] width 63 height 29
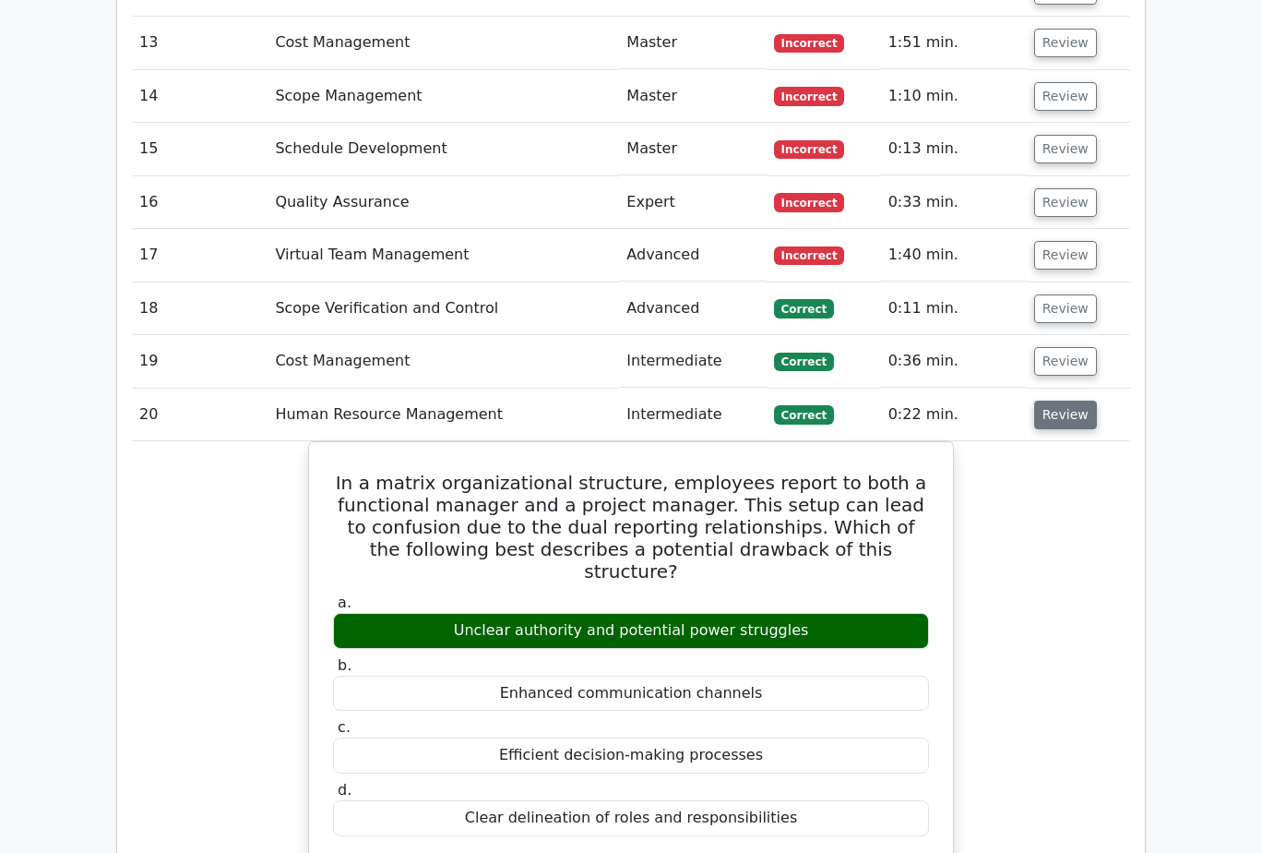
click at [1071, 401] on button "Review" at bounding box center [1065, 415] width 63 height 29
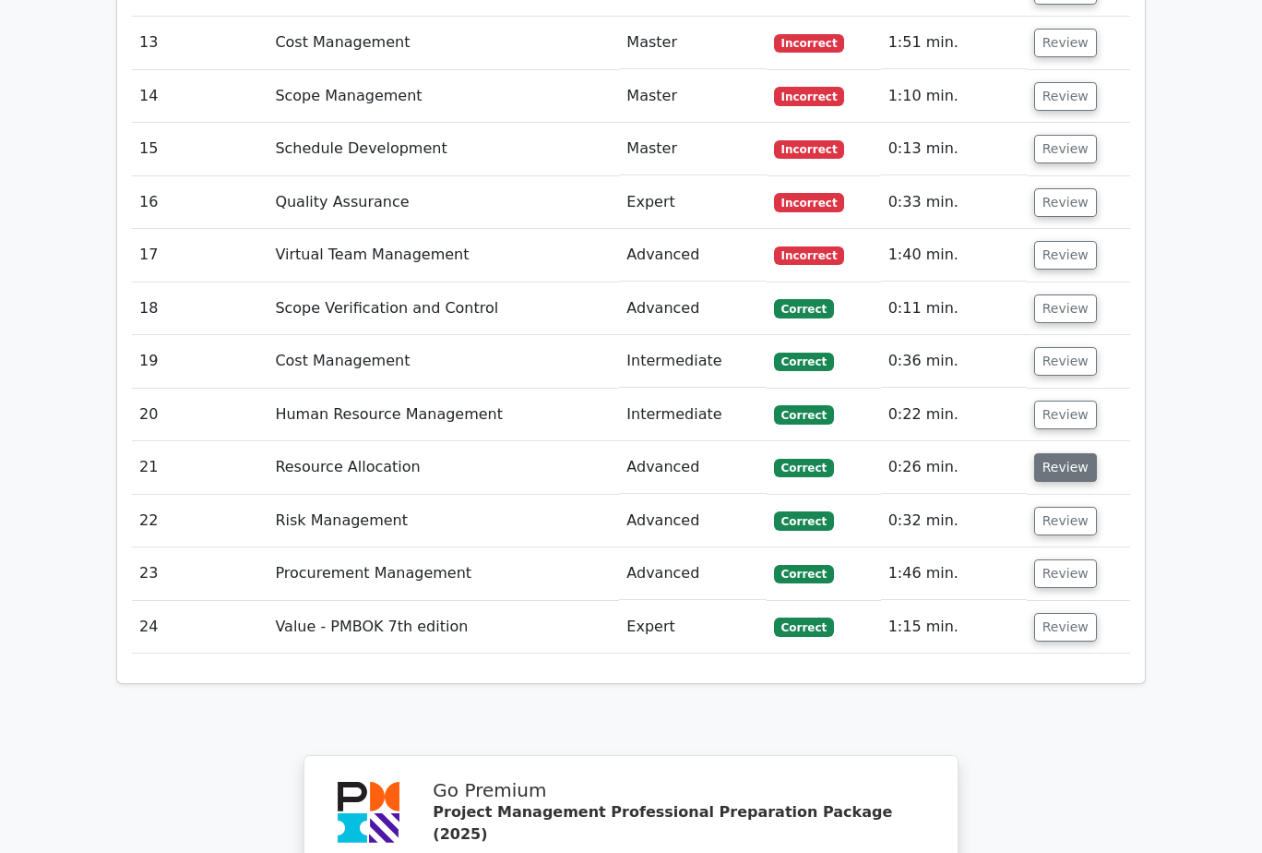
click at [1078, 453] on button "Review" at bounding box center [1065, 467] width 63 height 29
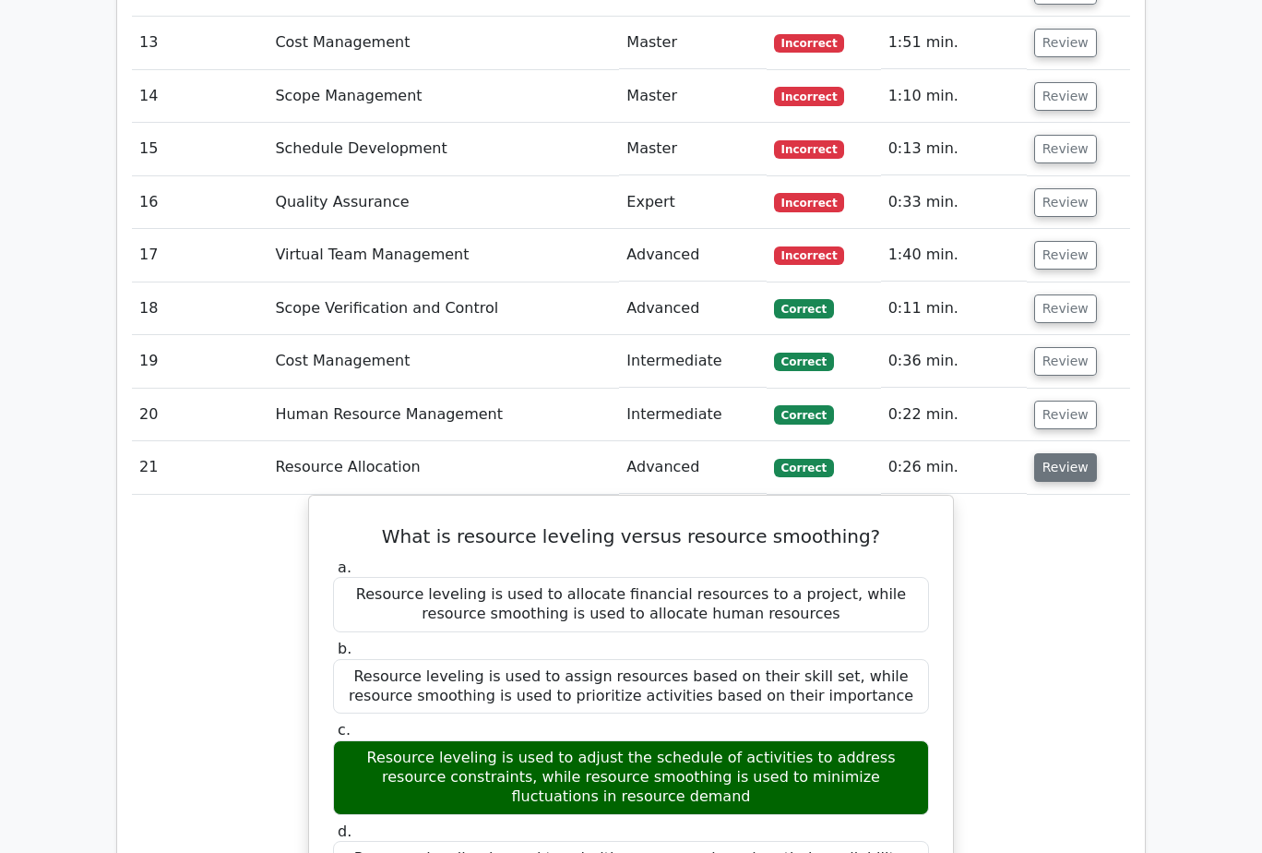
click at [1078, 453] on button "Review" at bounding box center [1065, 467] width 63 height 29
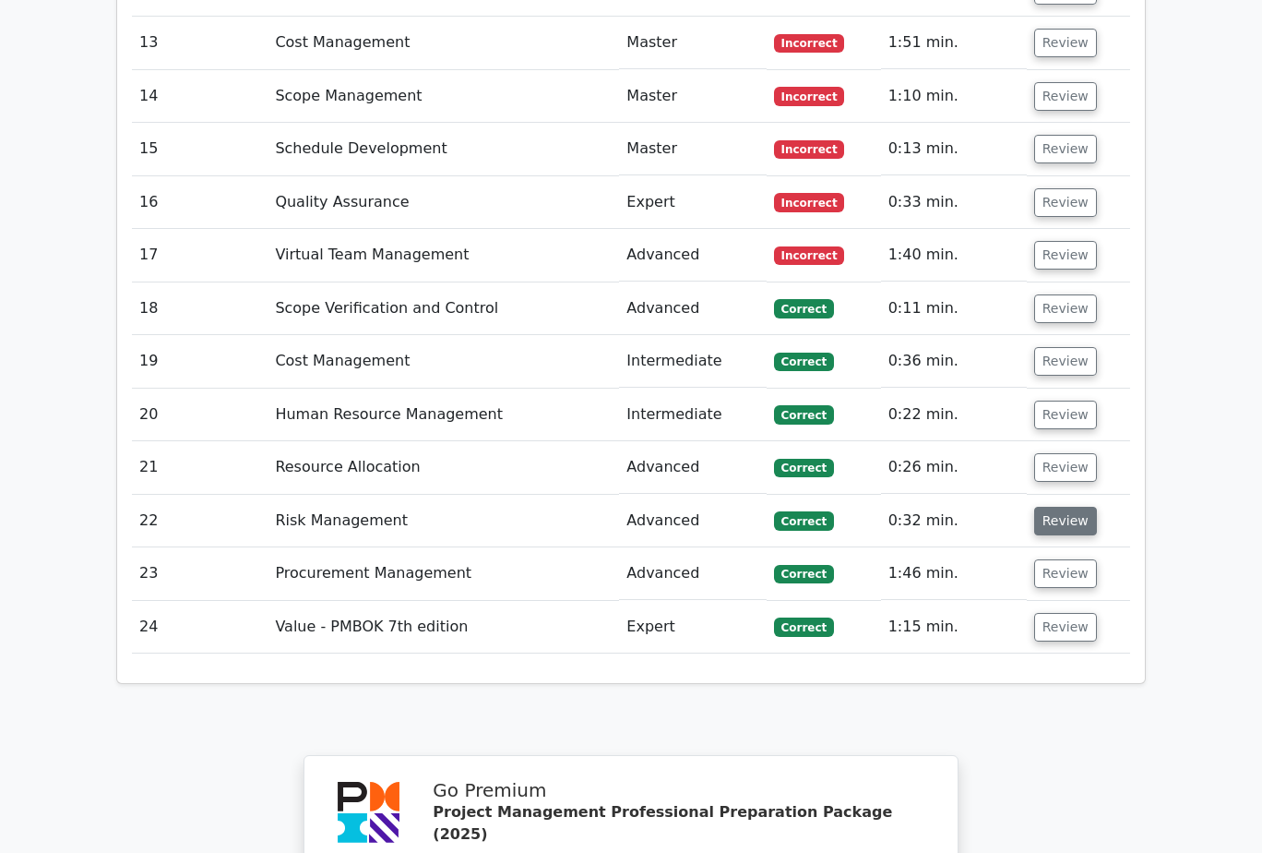
click at [1059, 507] on button "Review" at bounding box center [1065, 521] width 63 height 29
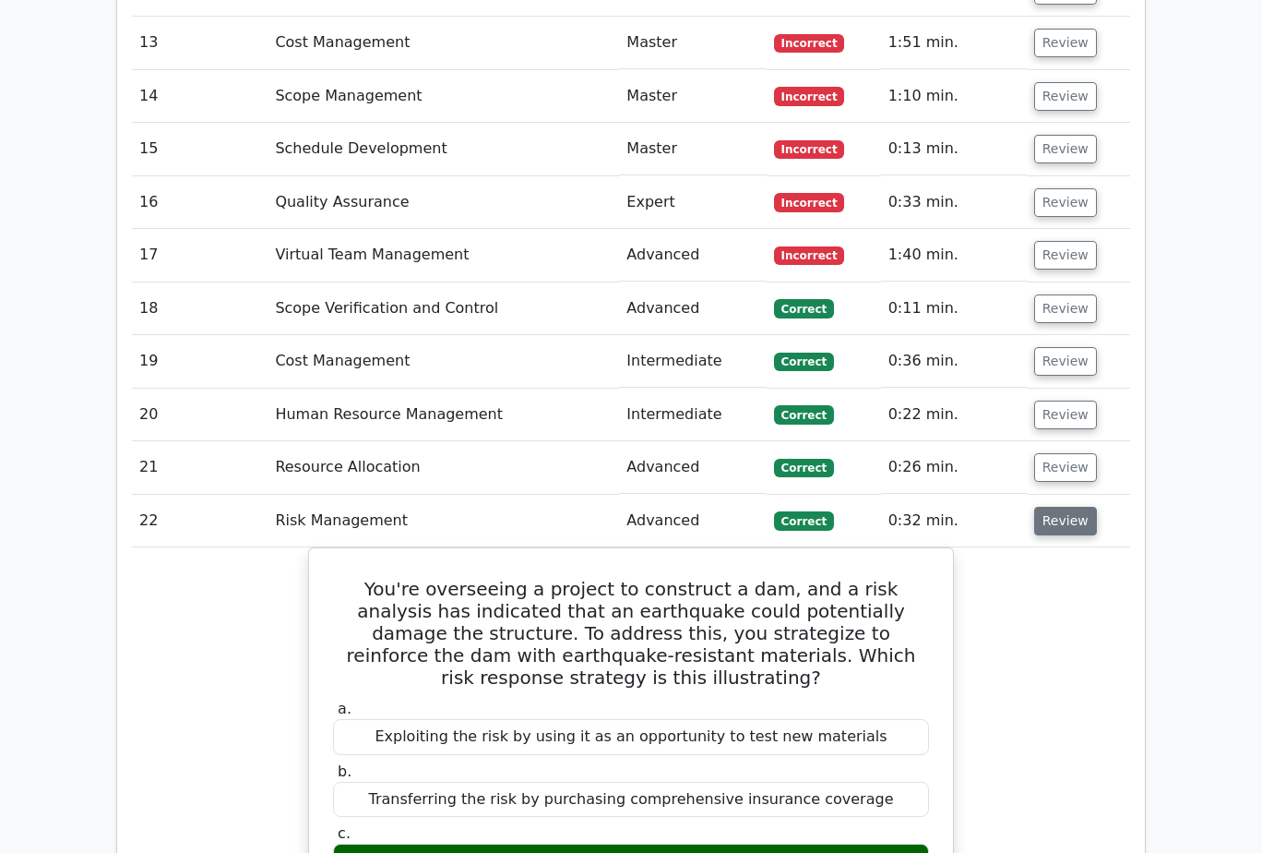
click at [1059, 507] on button "Review" at bounding box center [1065, 521] width 63 height 29
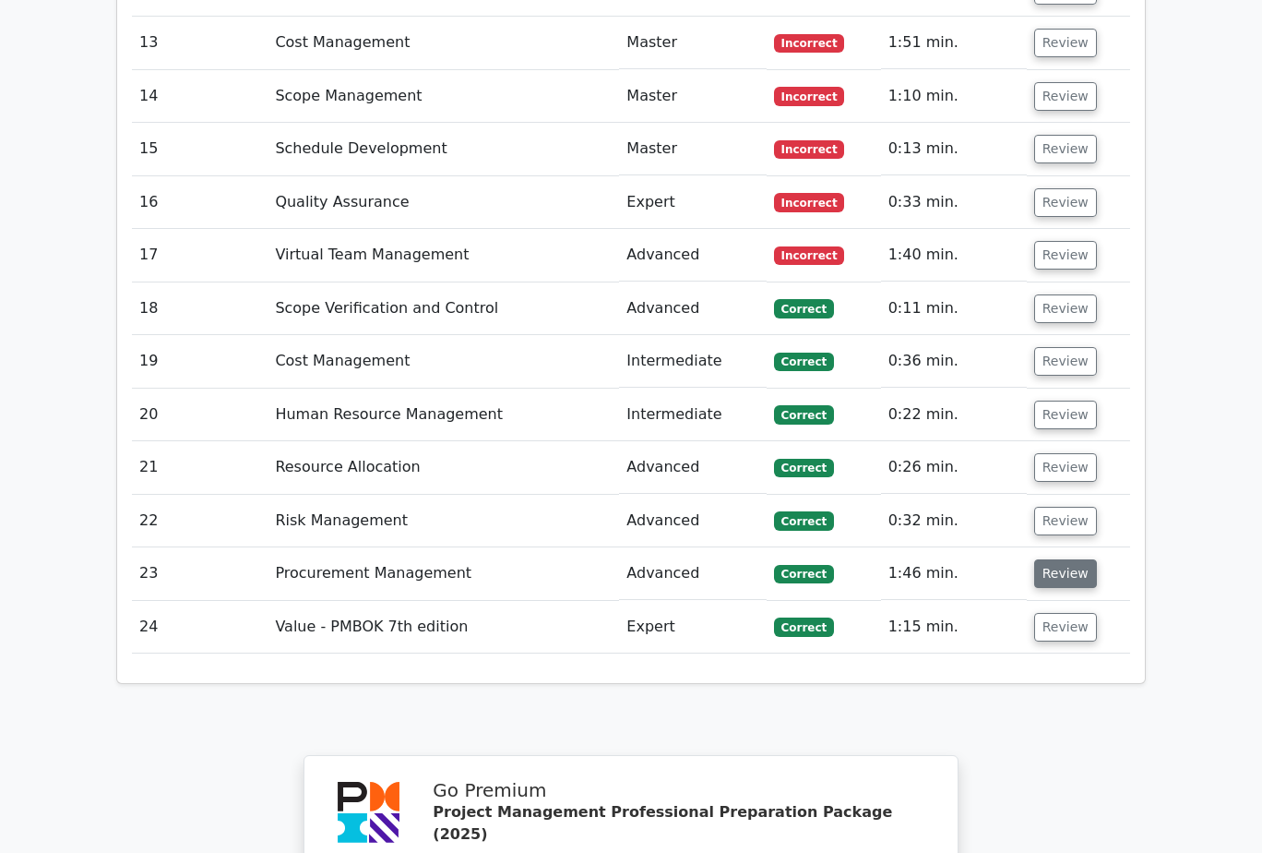
click at [1063, 559] on button "Review" at bounding box center [1065, 573] width 63 height 29
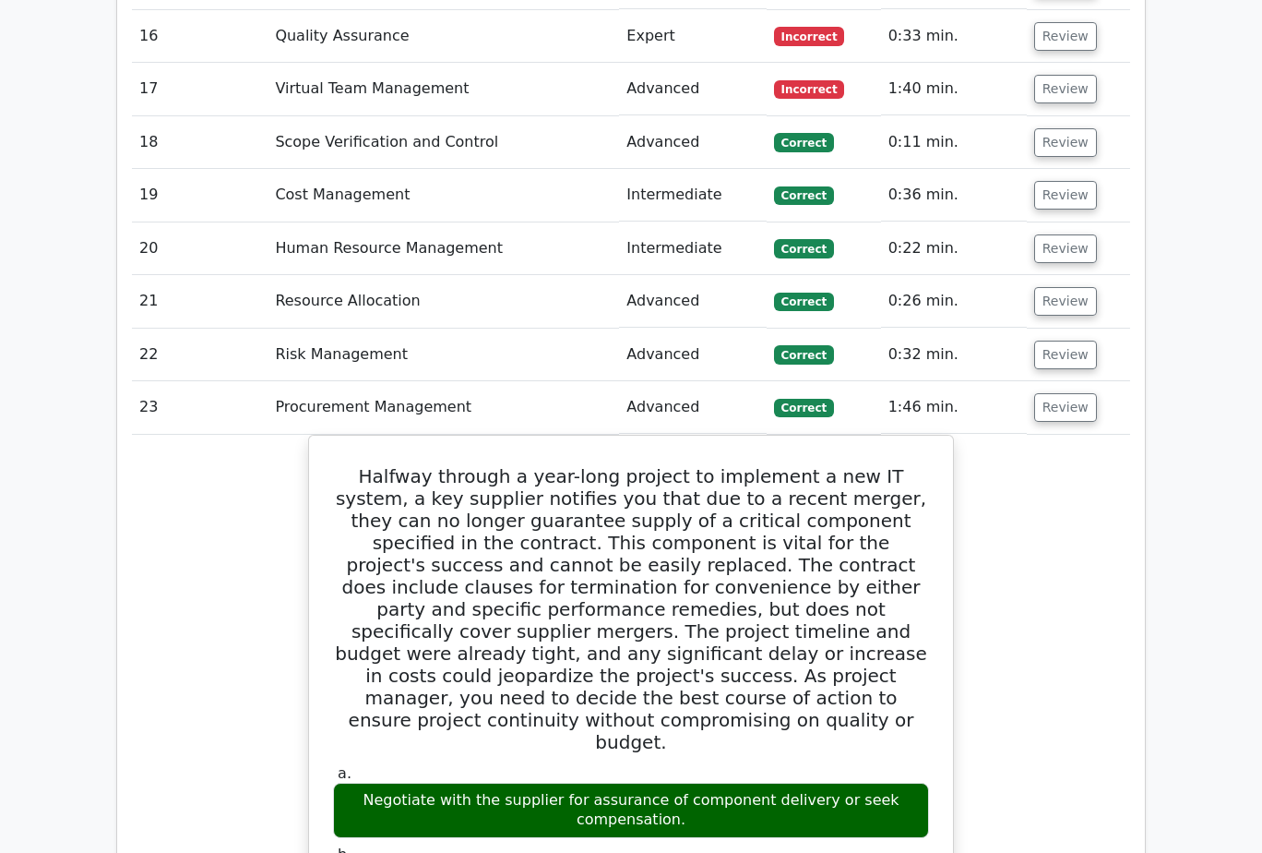
scroll to position [2953, 0]
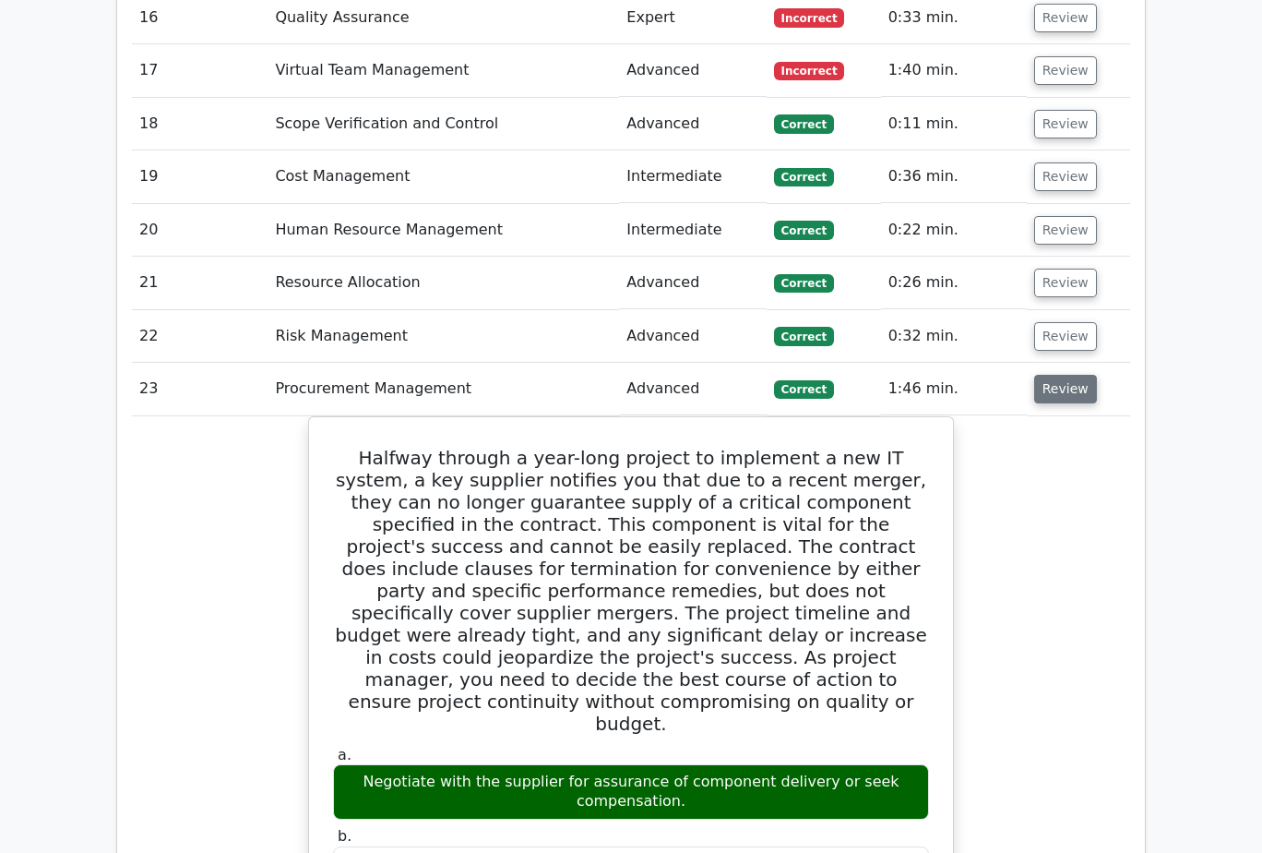
click at [1066, 375] on button "Review" at bounding box center [1065, 389] width 63 height 29
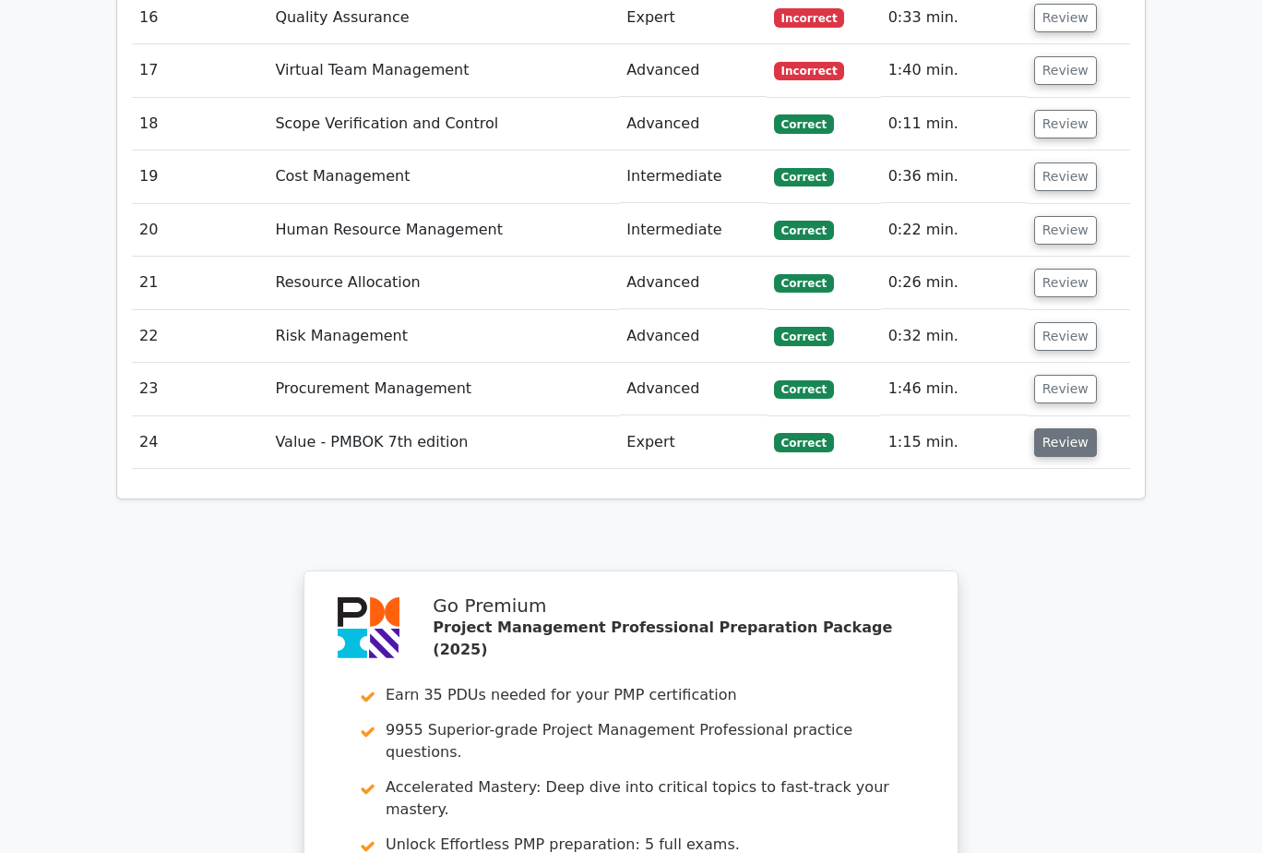
click at [1069, 428] on button "Review" at bounding box center [1065, 442] width 63 height 29
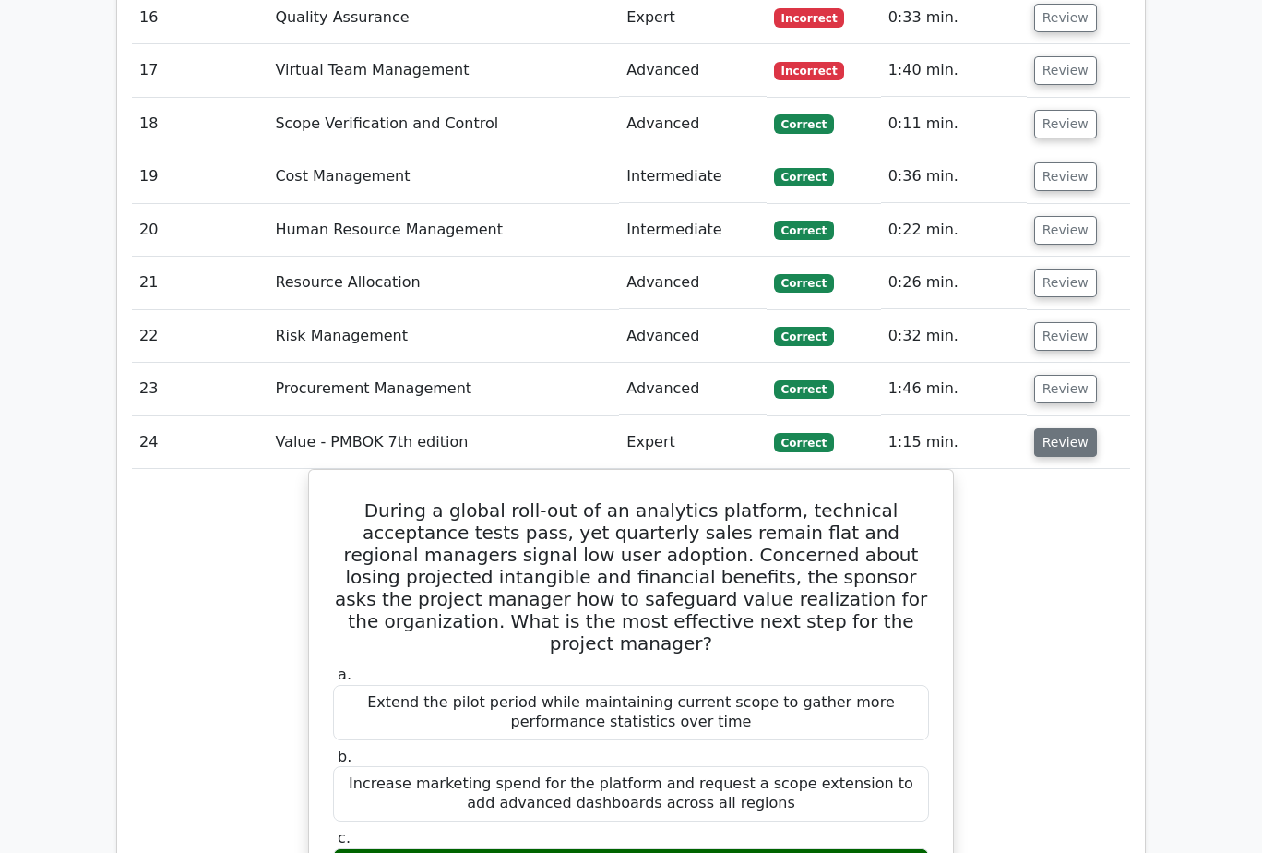
click at [1069, 428] on button "Review" at bounding box center [1065, 442] width 63 height 29
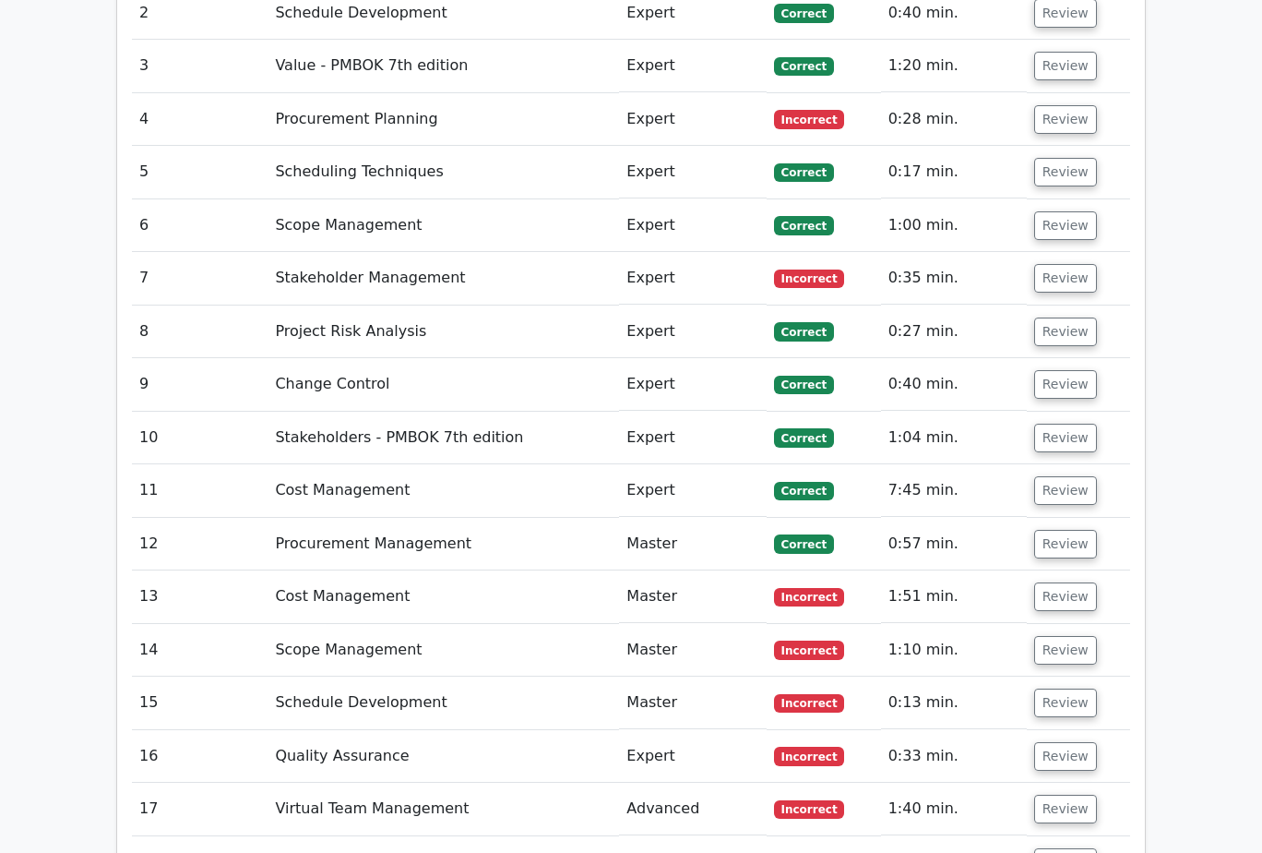
scroll to position [2307, 0]
